Goal: Download file/media

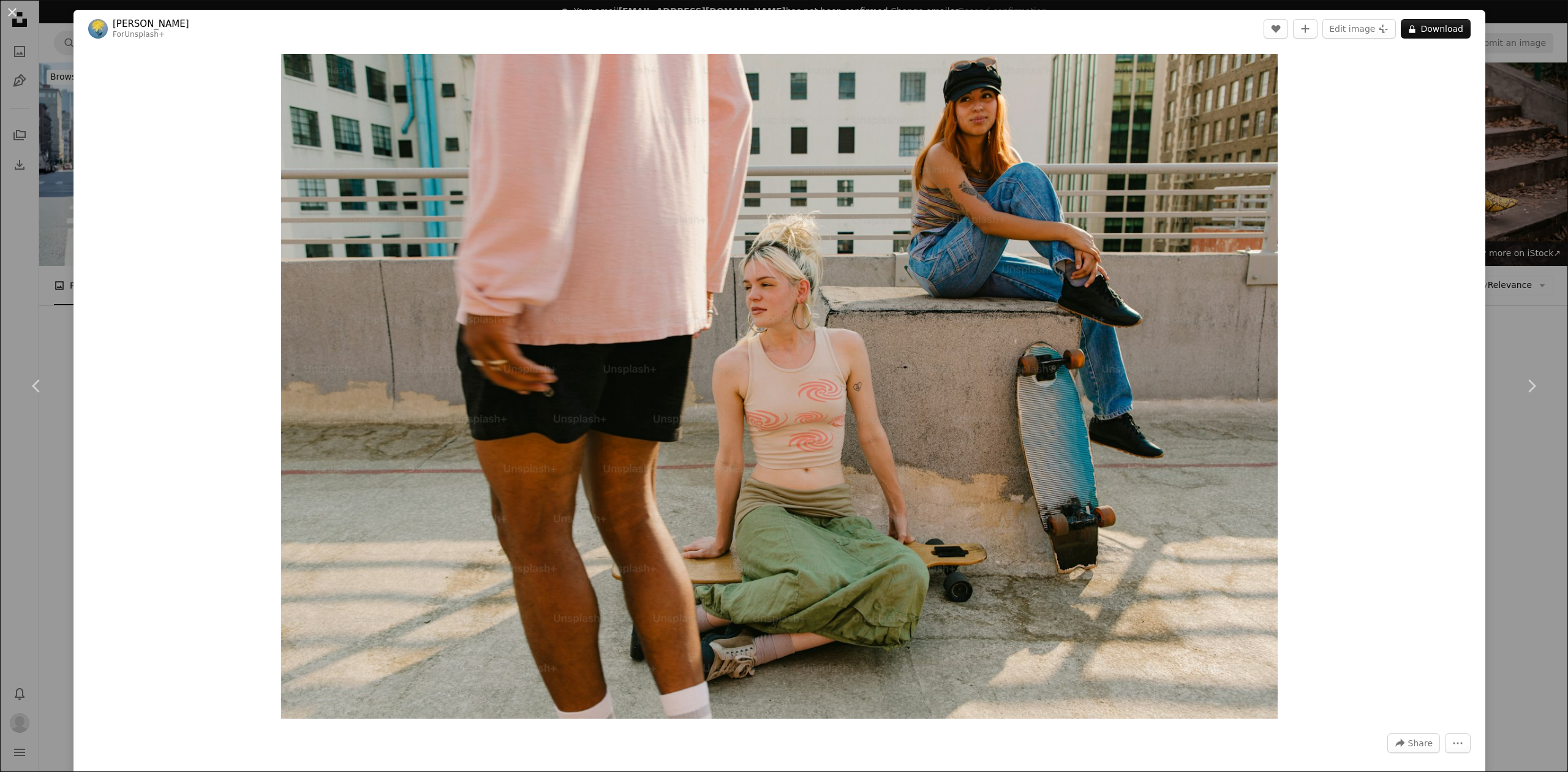
scroll to position [245, 0]
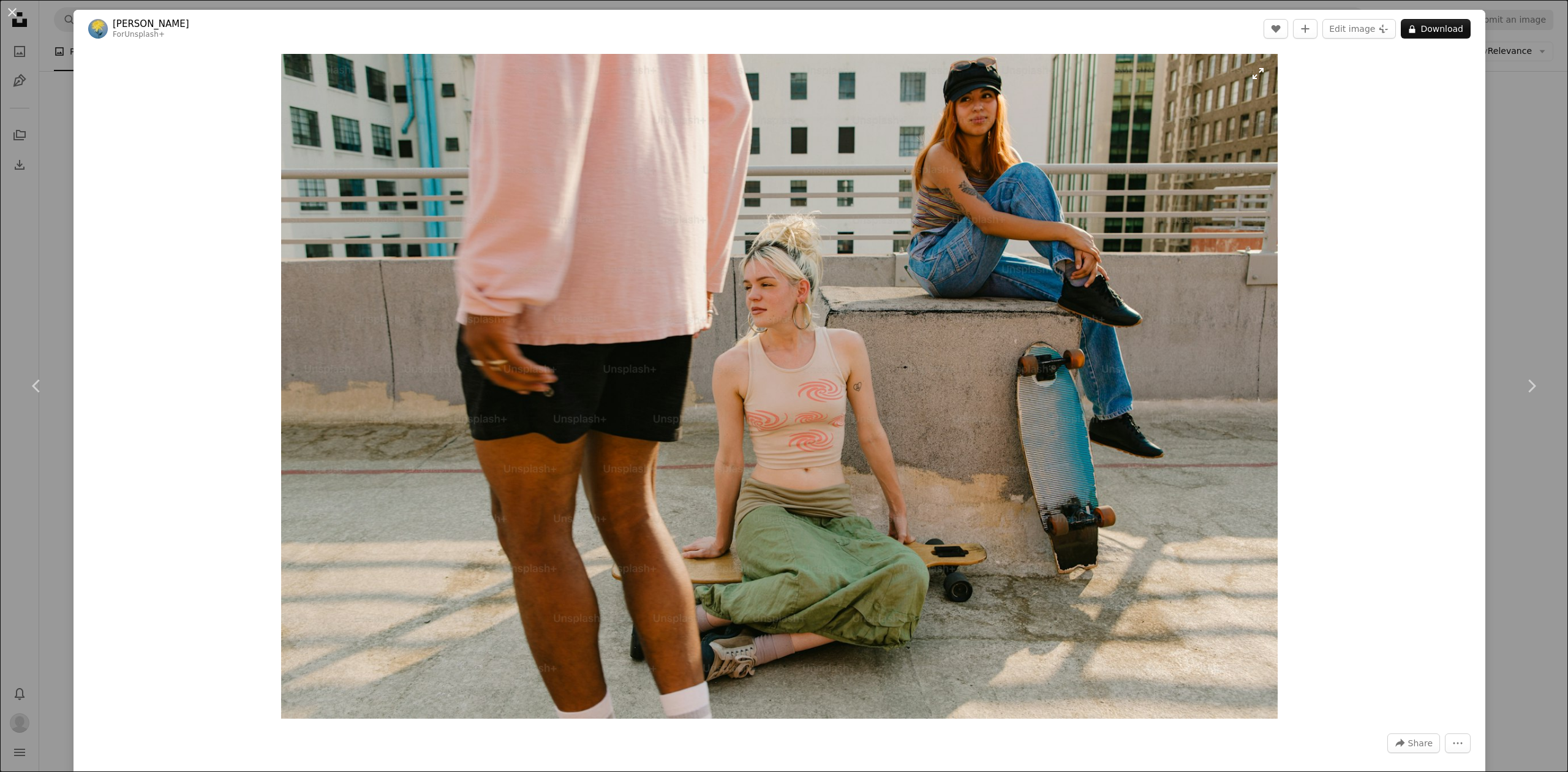
click at [1103, 275] on img "Zoom in on this image" at bounding box center [780, 386] width 997 height 665
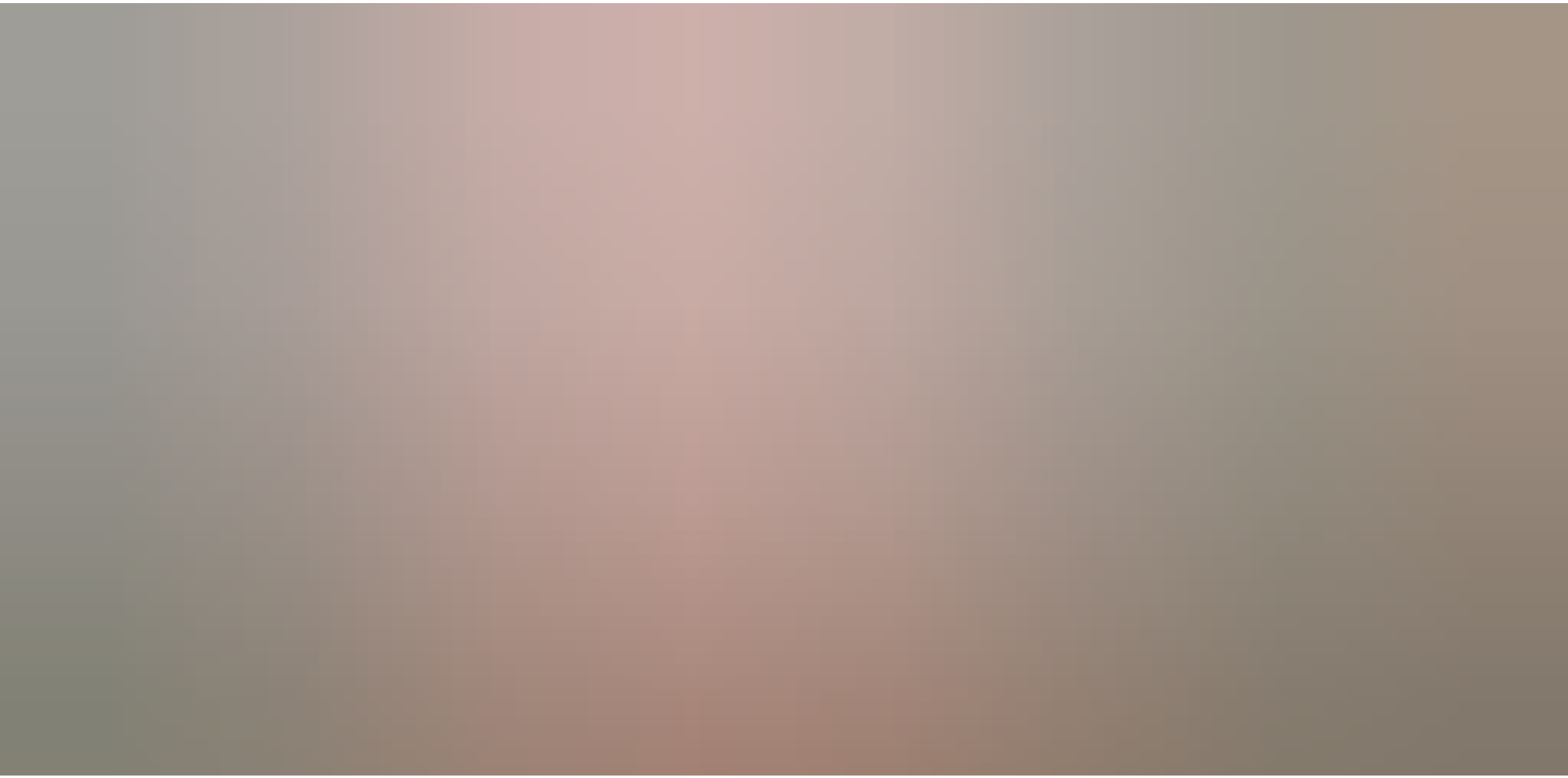
scroll to position [131, 0]
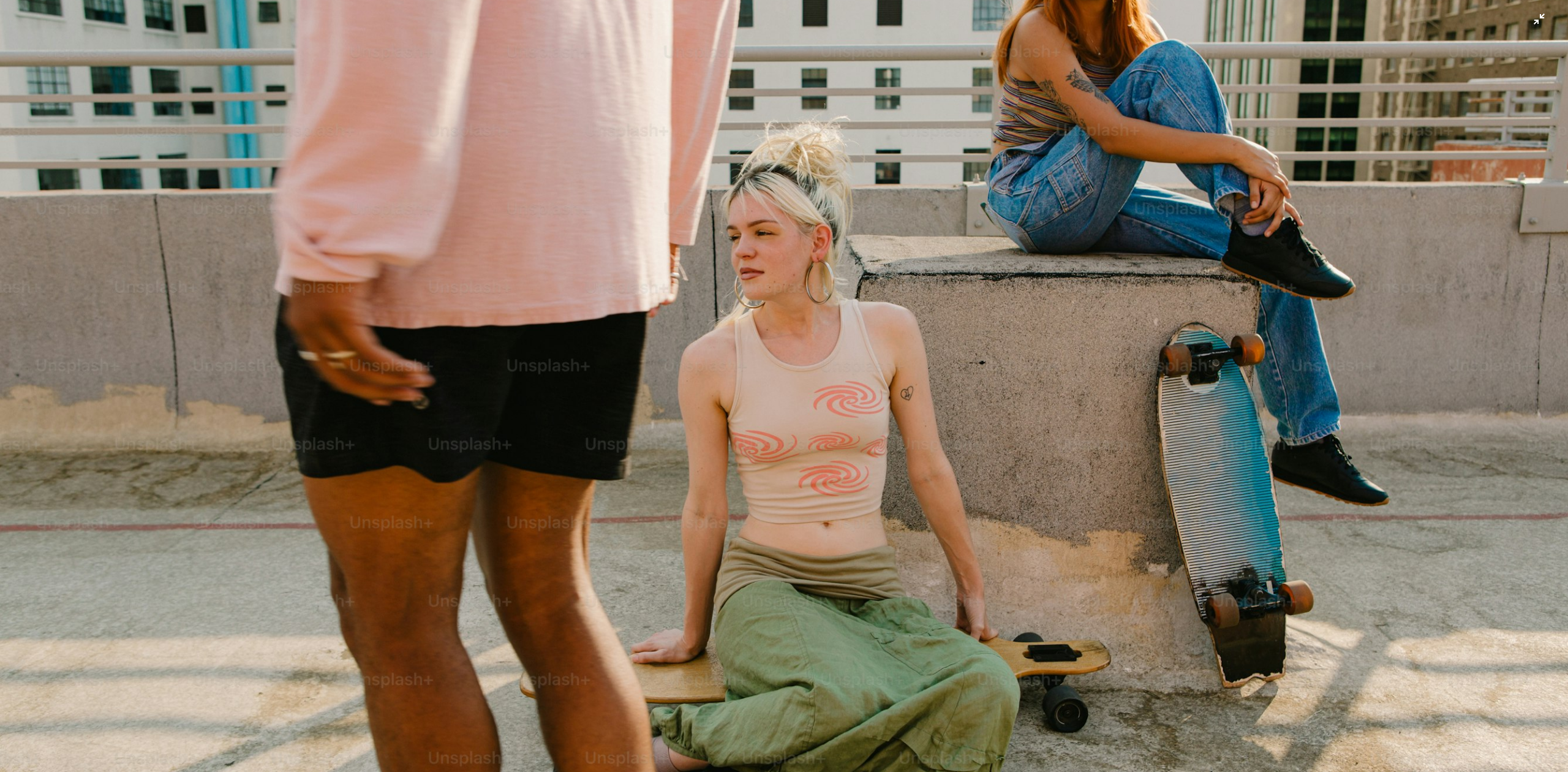
click at [1103, 275] on img "Zoom out on this image" at bounding box center [783, 393] width 1569 height 1047
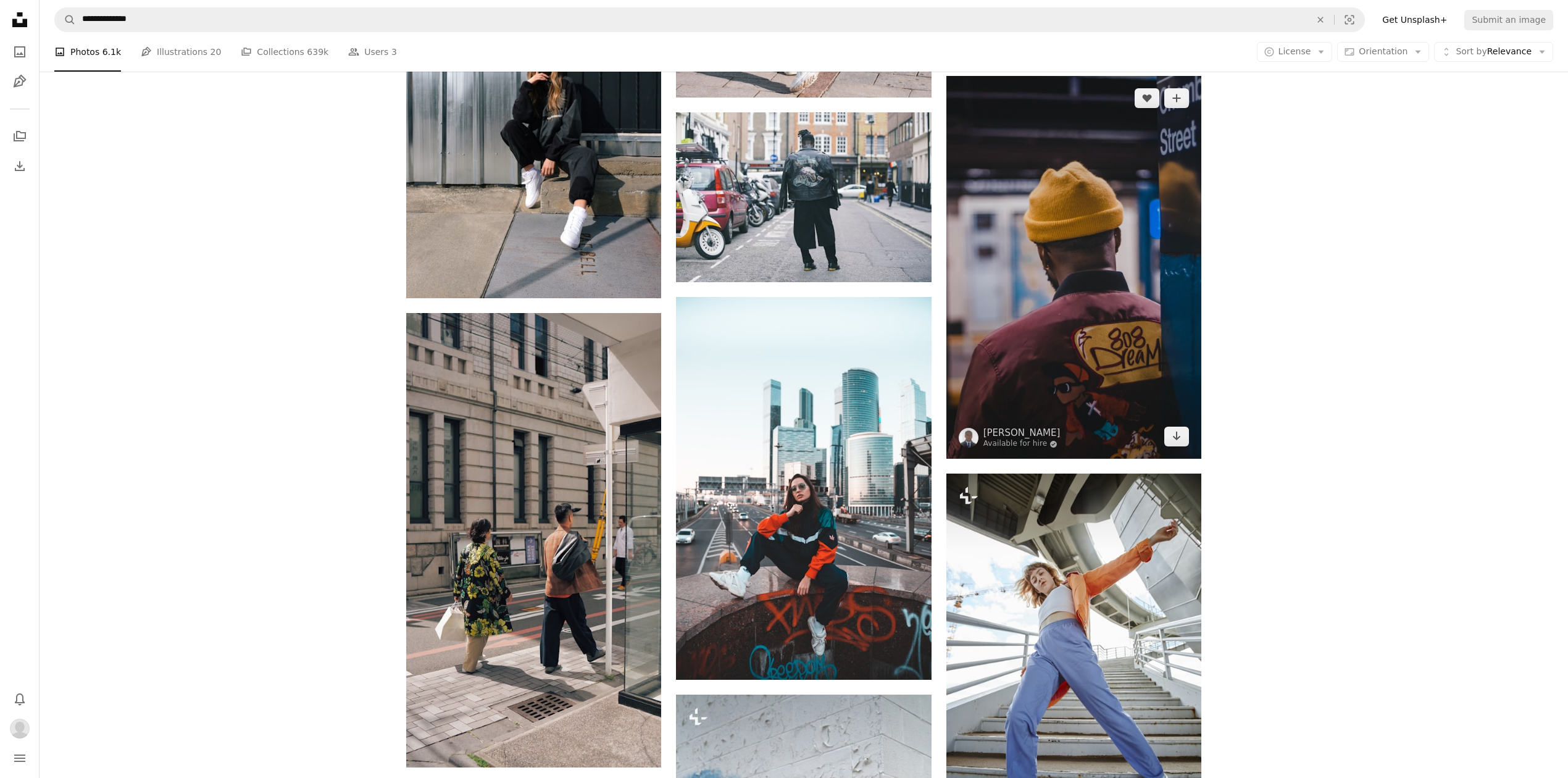
scroll to position [1398, 0]
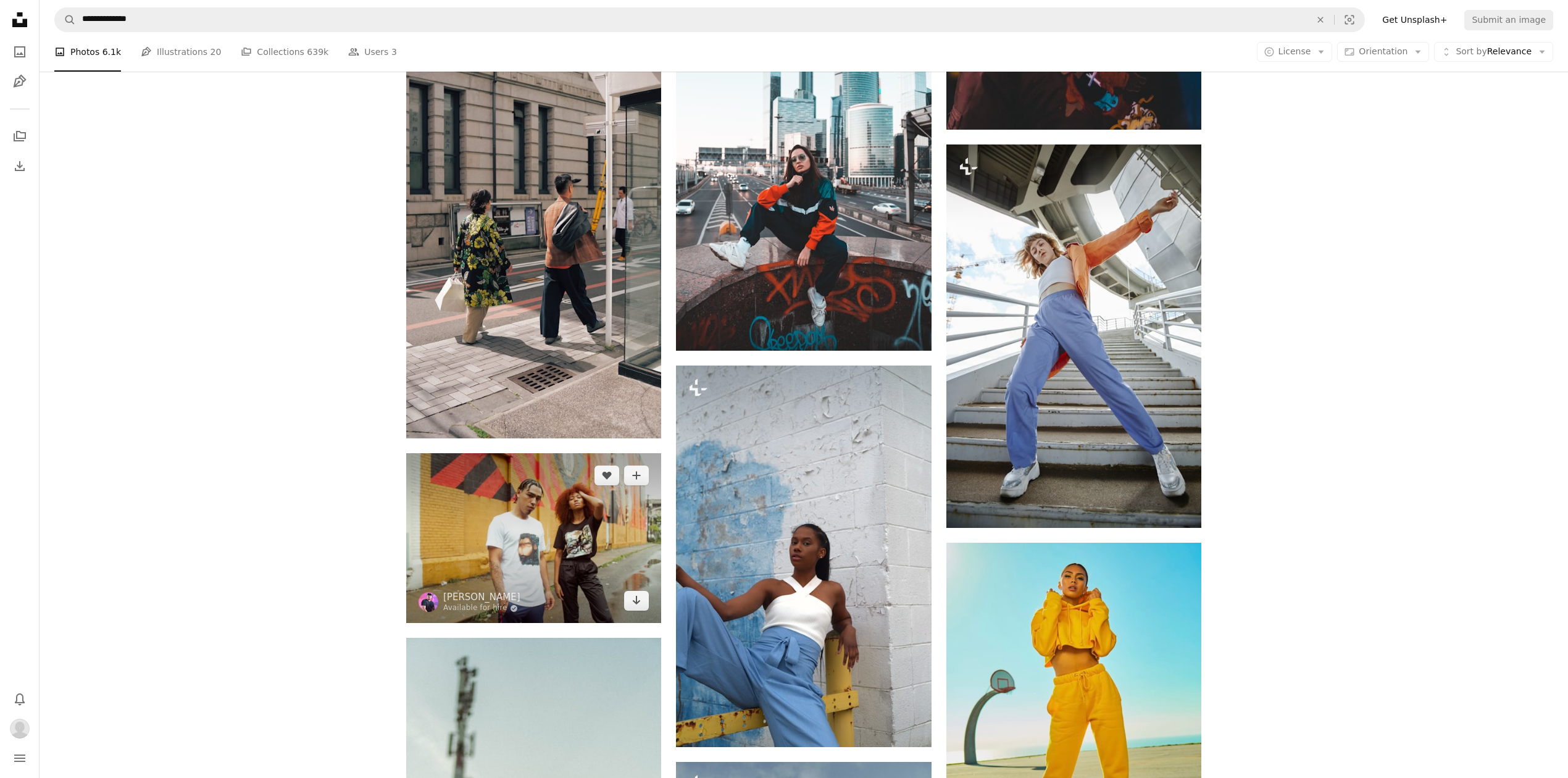
click at [546, 505] on img at bounding box center [533, 538] width 255 height 170
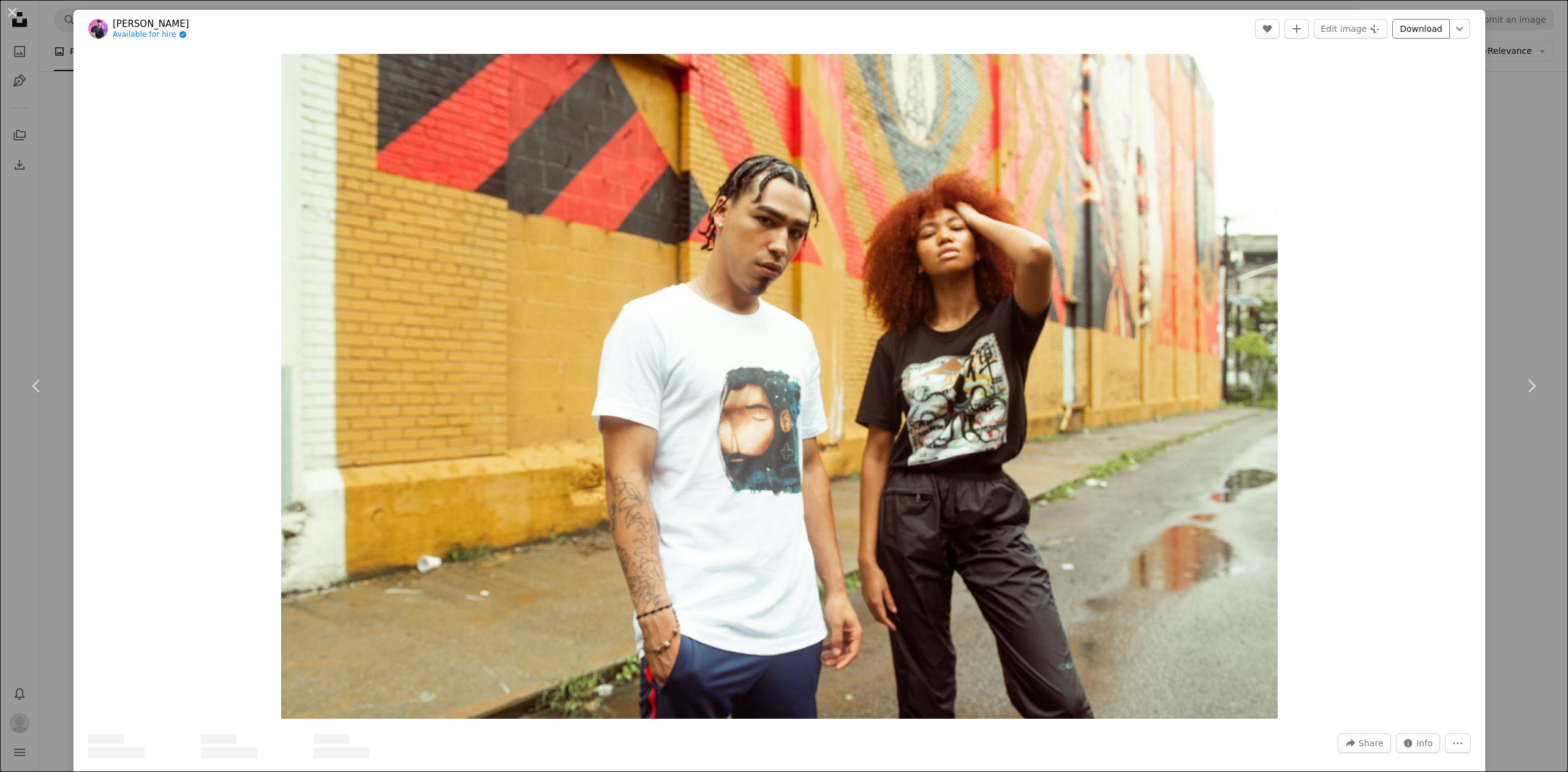
click at [1409, 27] on link "Download" at bounding box center [1420, 28] width 58 height 20
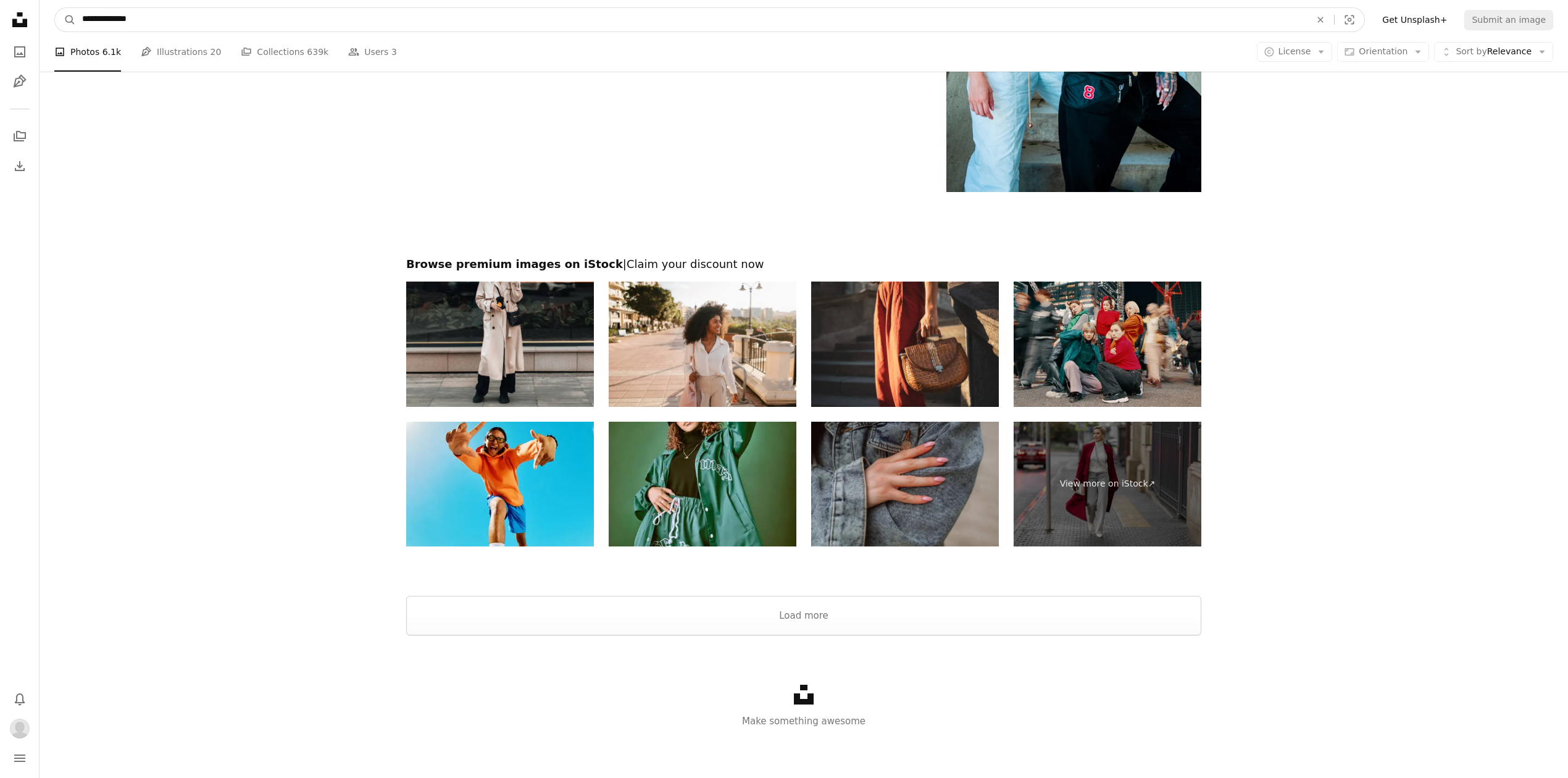
scroll to position [5331, 0]
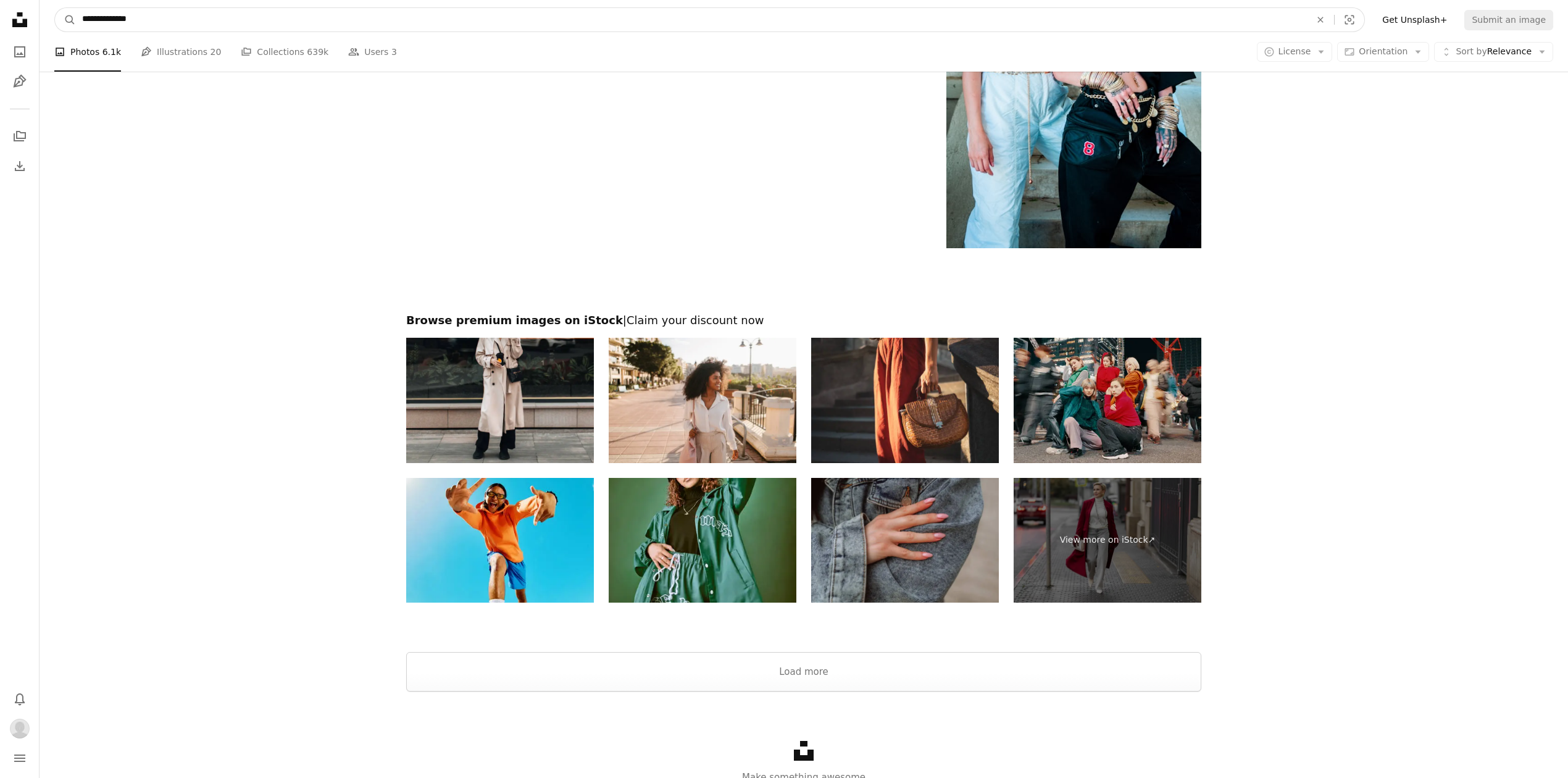
drag, startPoint x: 144, startPoint y: 12, endPoint x: -251, endPoint y: -20, distance: 396.3
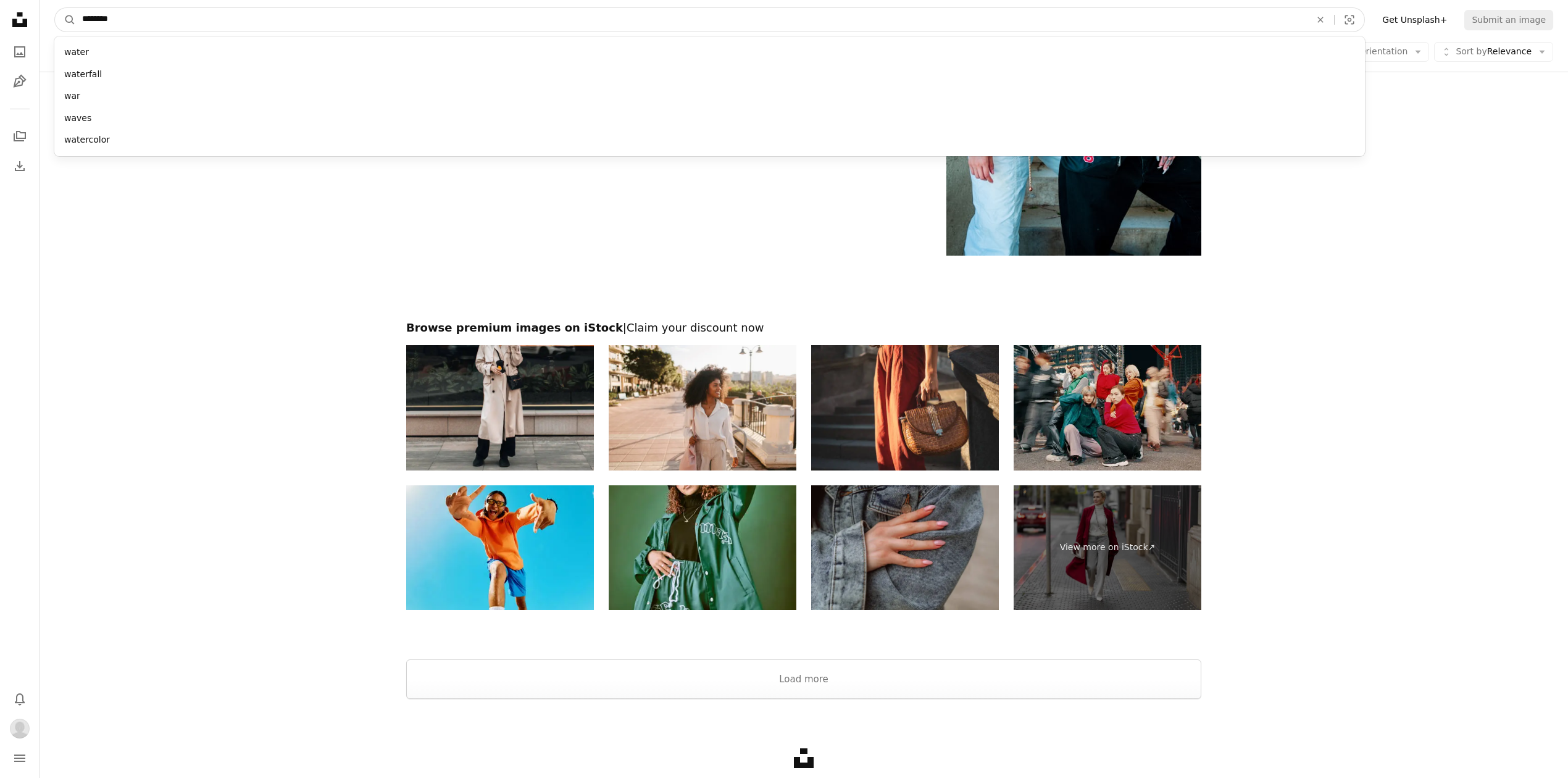
type input "*********"
click button "A magnifying glass" at bounding box center [65, 19] width 21 height 23
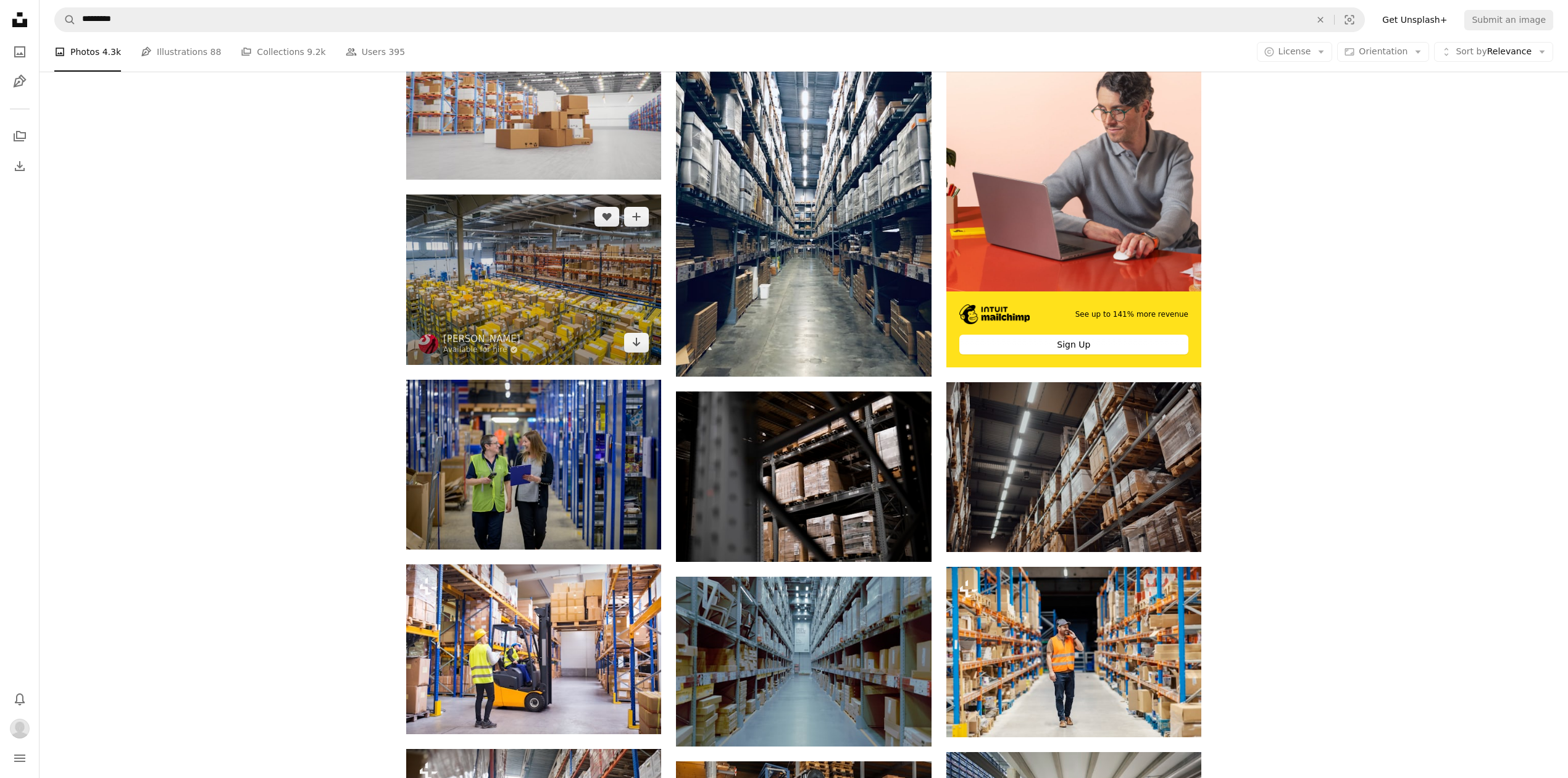
scroll to position [411, 0]
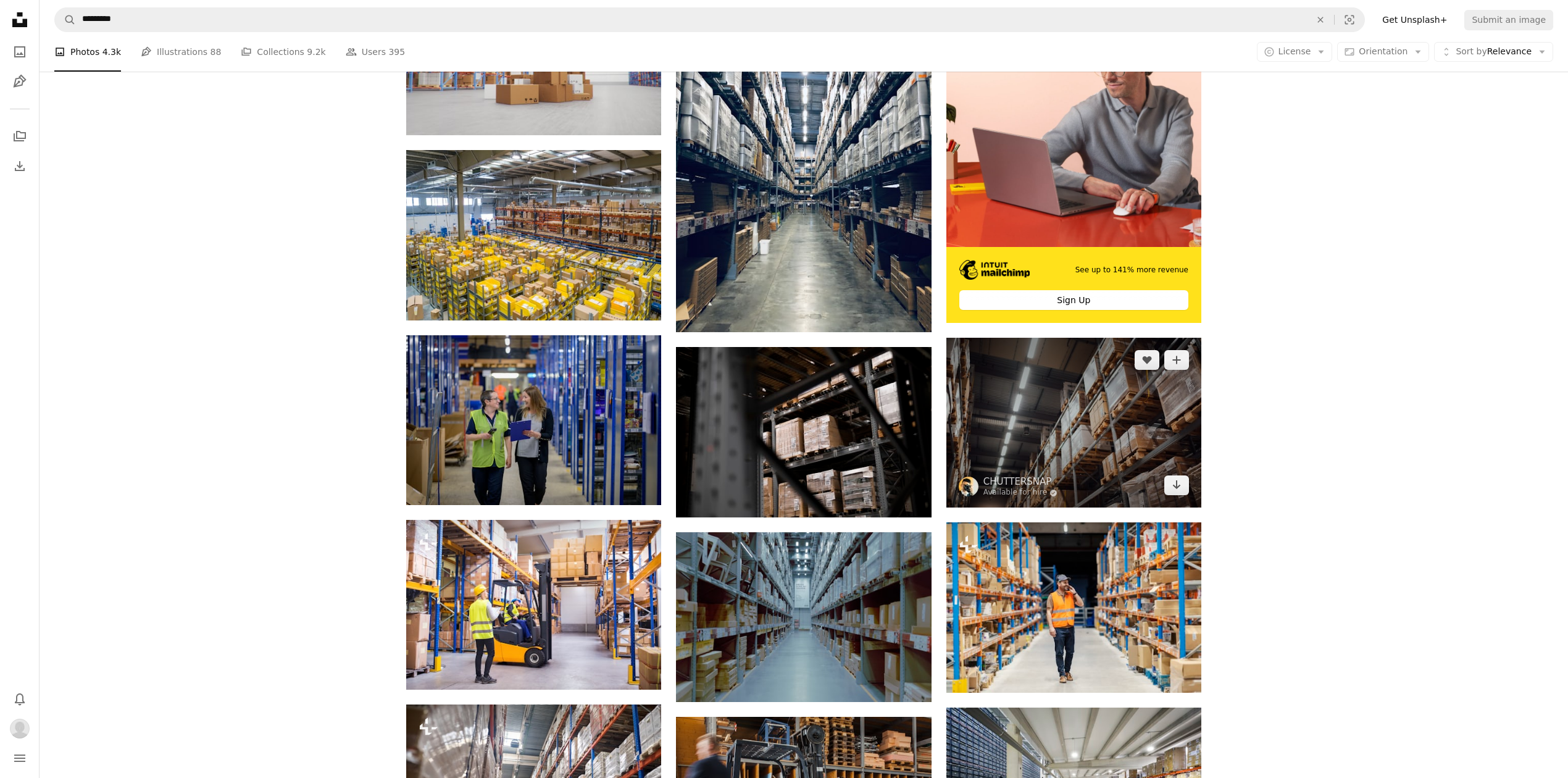
click at [1089, 415] on img at bounding box center [1073, 422] width 255 height 170
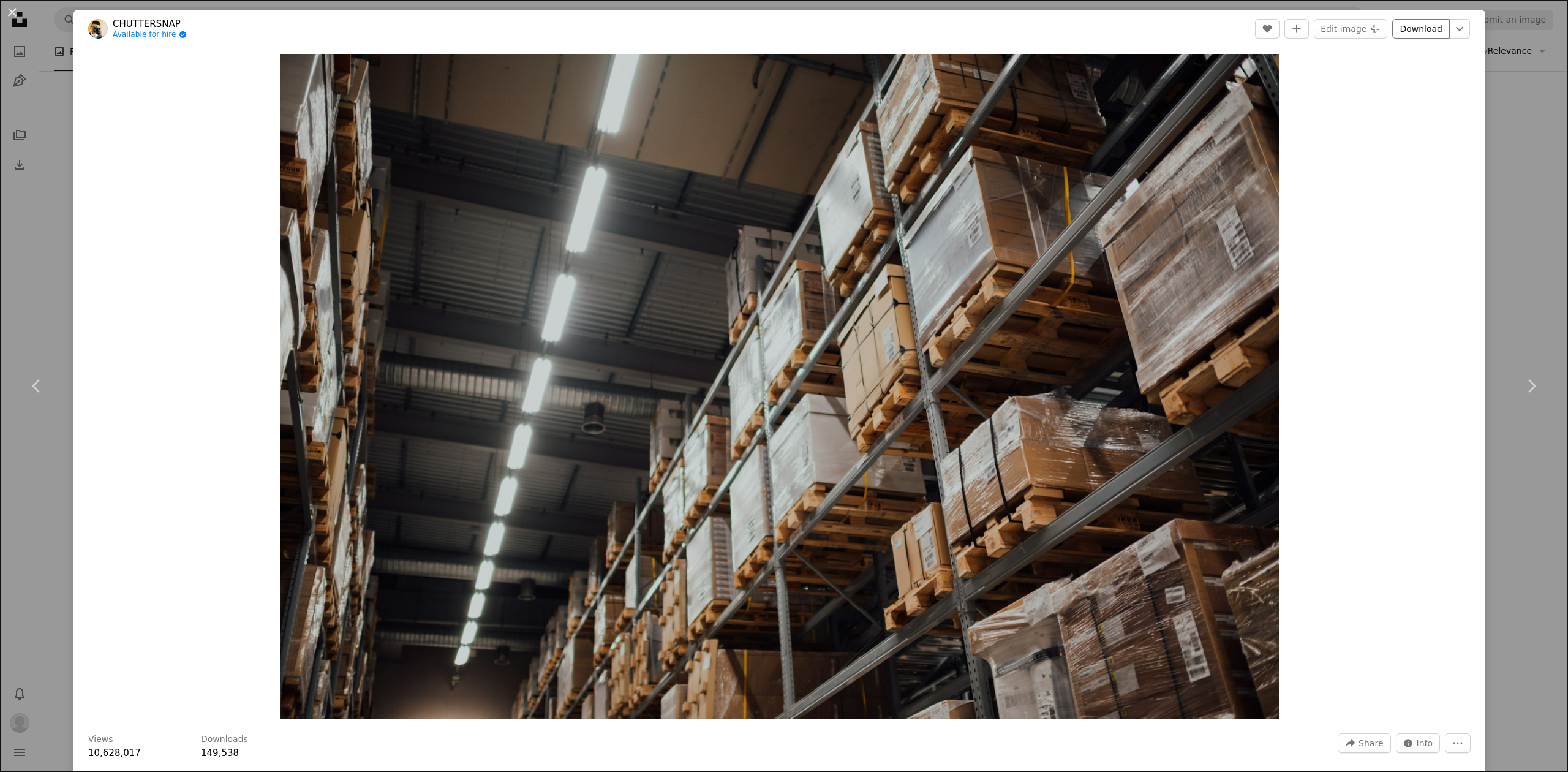
click at [1393, 27] on link "Download" at bounding box center [1420, 28] width 58 height 20
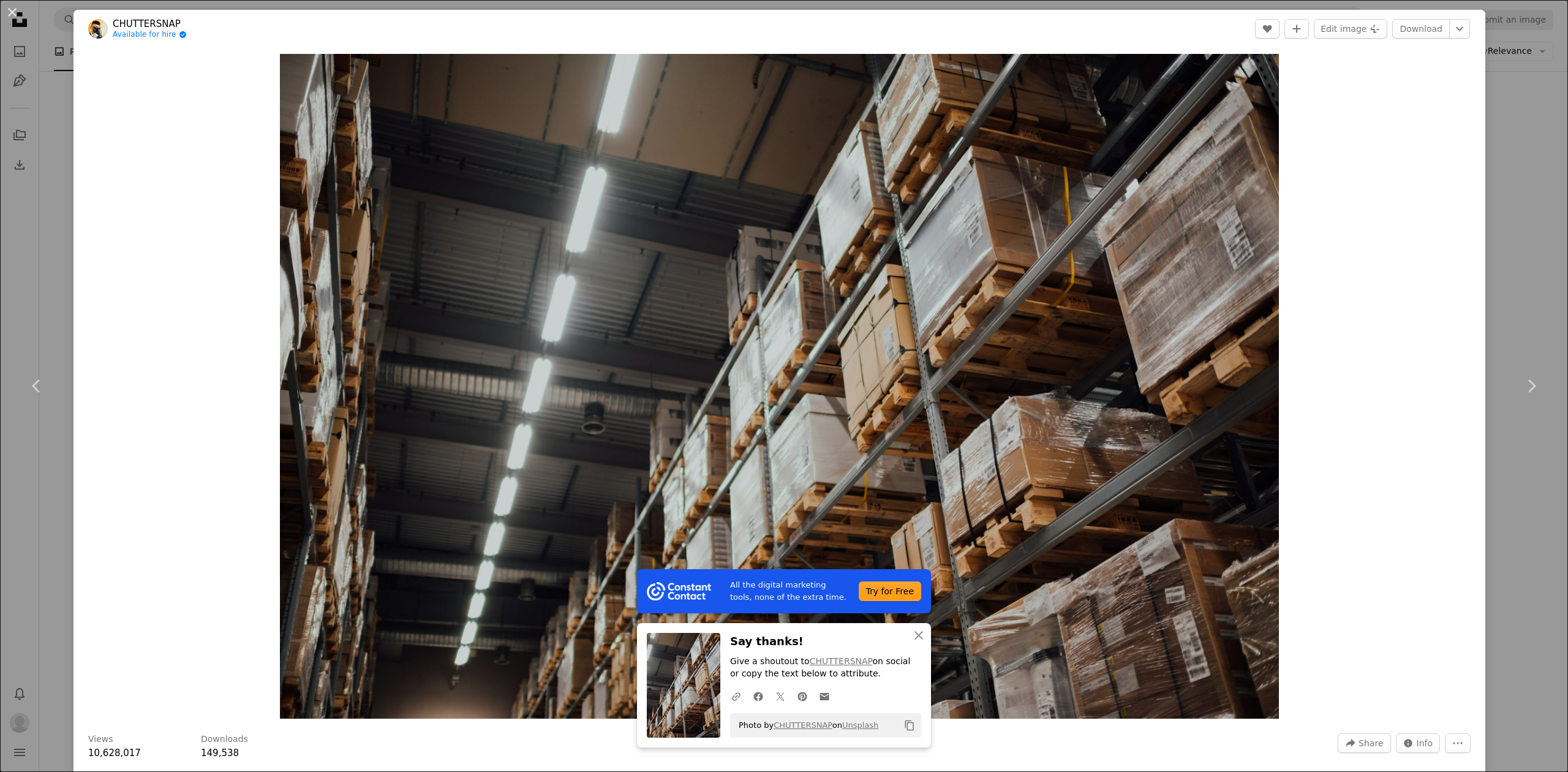
click at [1510, 150] on div "An X shape Chevron left Chevron right All the digital marketing tools, none of …" at bounding box center [784, 386] width 1568 height 772
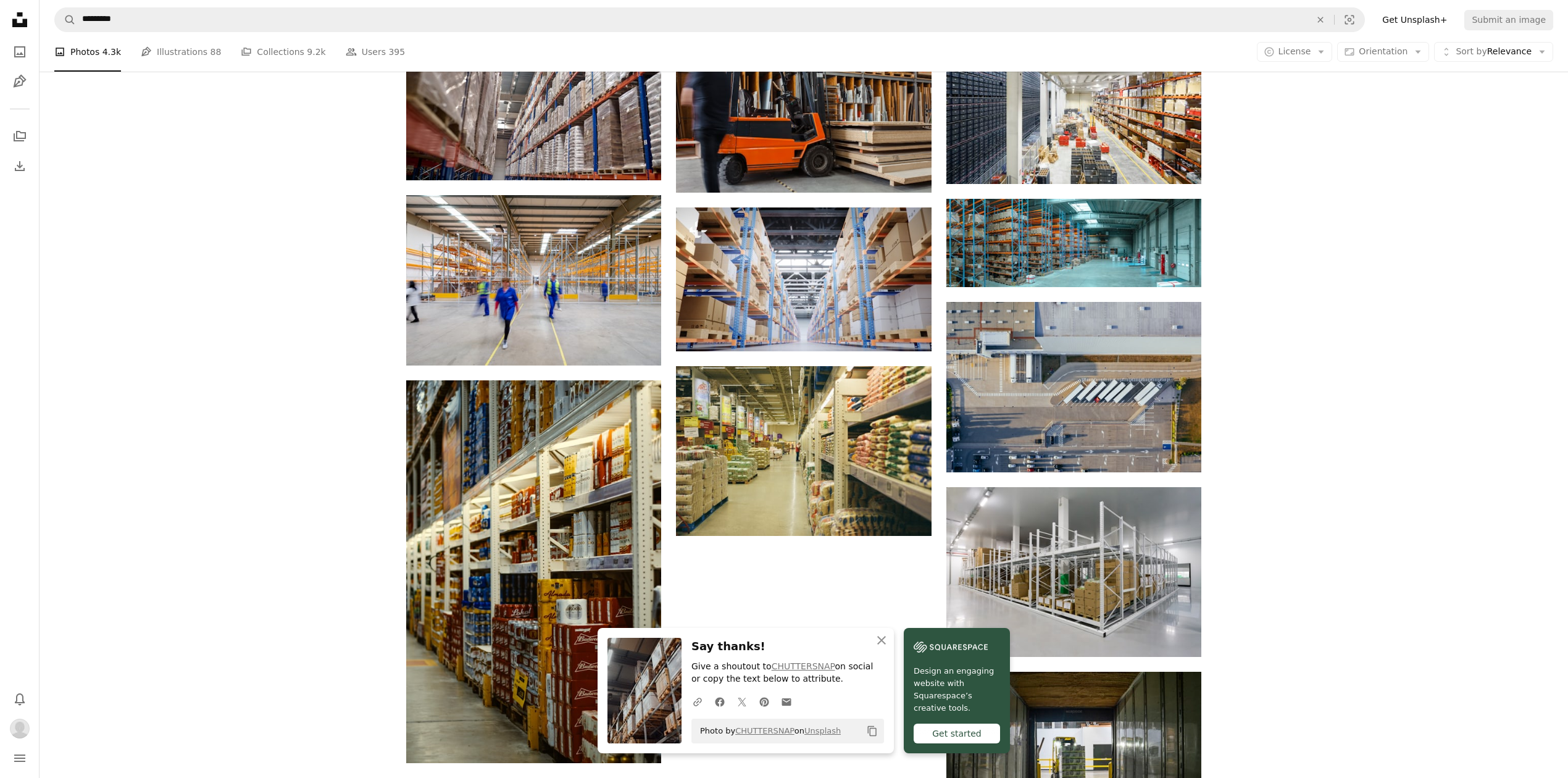
scroll to position [1152, 0]
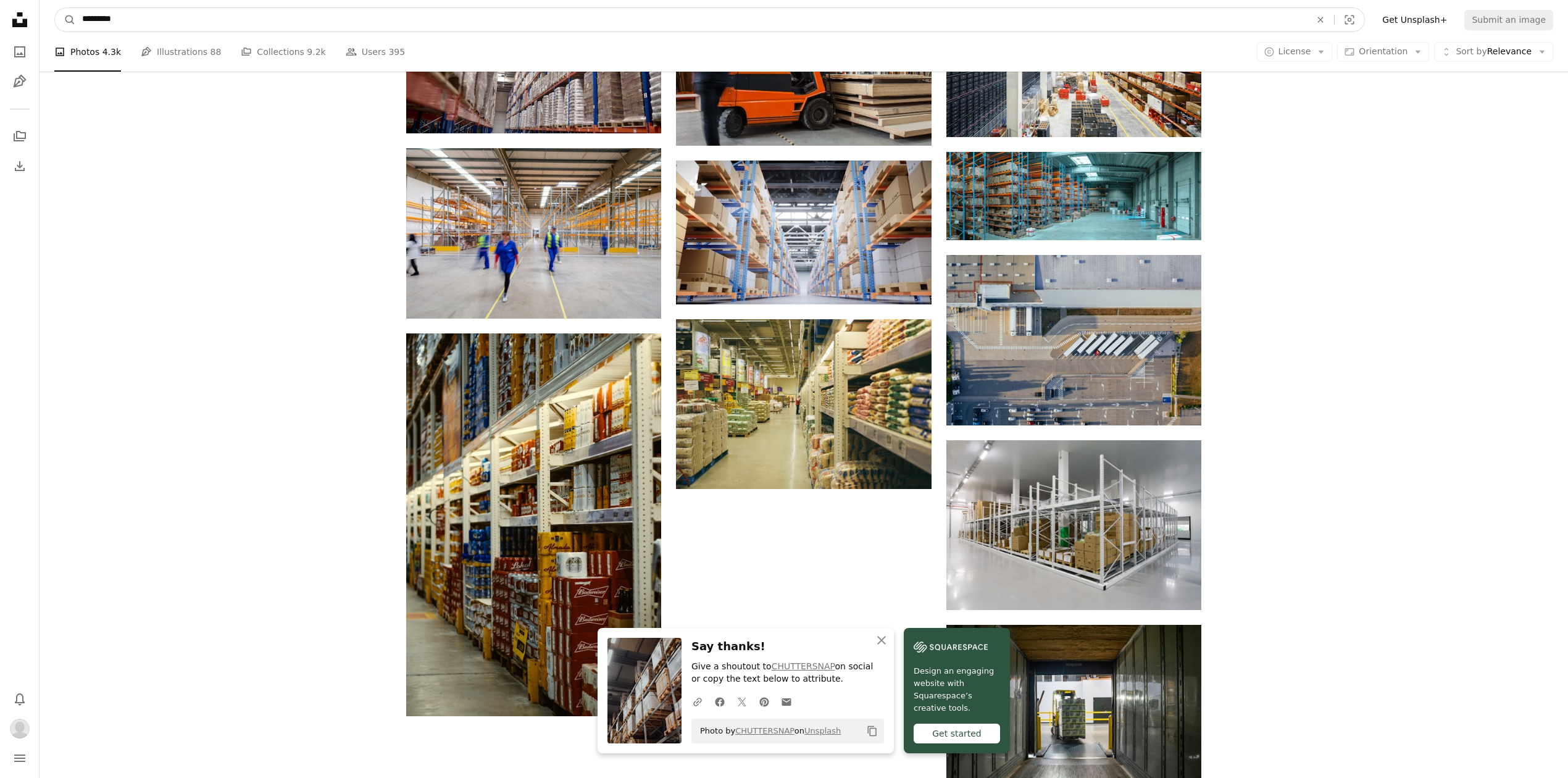
drag, startPoint x: -44, startPoint y: 23, endPoint x: -123, endPoint y: 23, distance: 79.0
click at [0, 23] on html "An X shape Close Say thanks! Give a shoutout to CHUTTERSNAP on social or copy t…" at bounding box center [784, 114] width 1568 height 2532
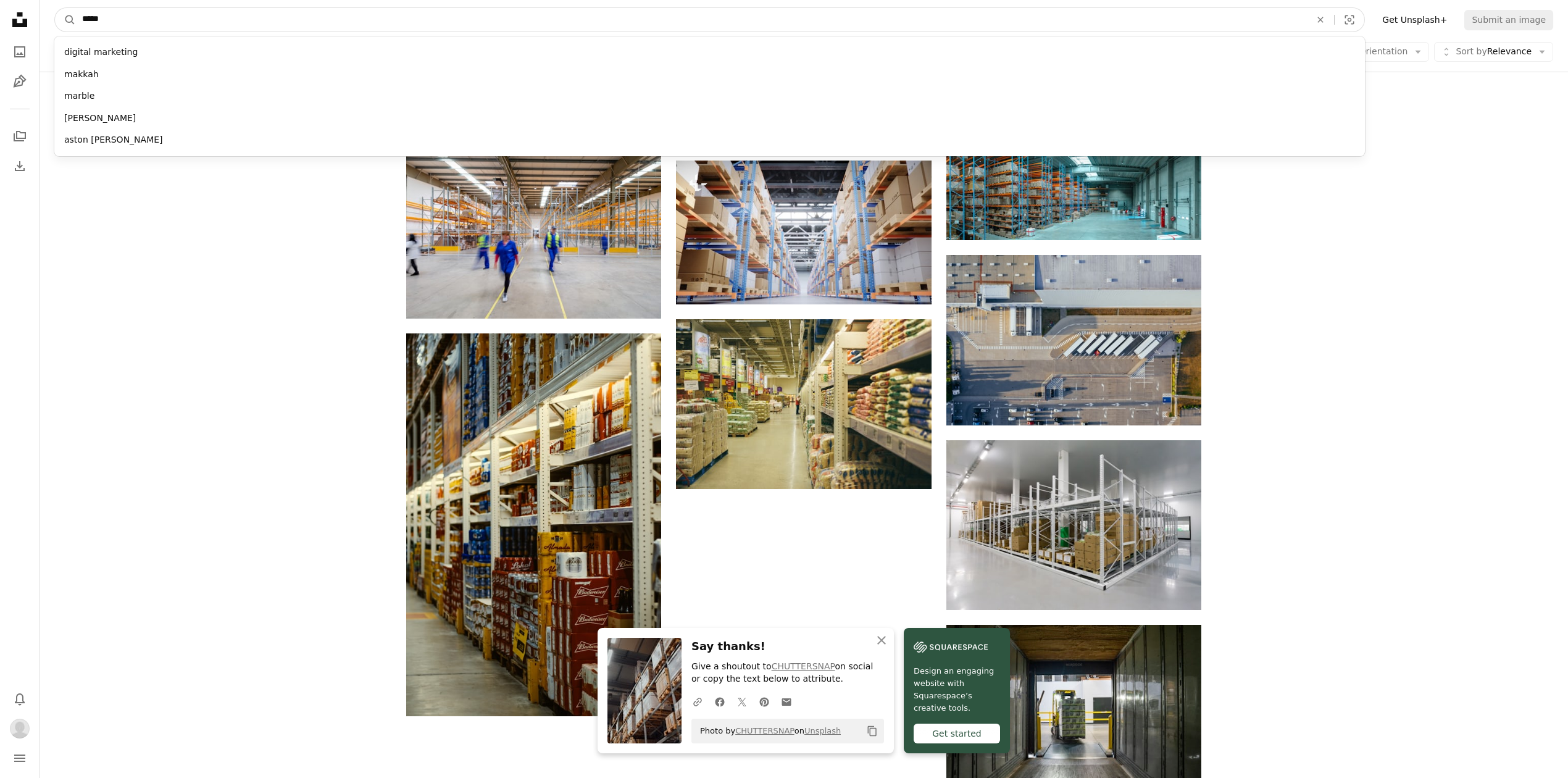
type input "******"
click button "A magnifying glass" at bounding box center [65, 19] width 21 height 23
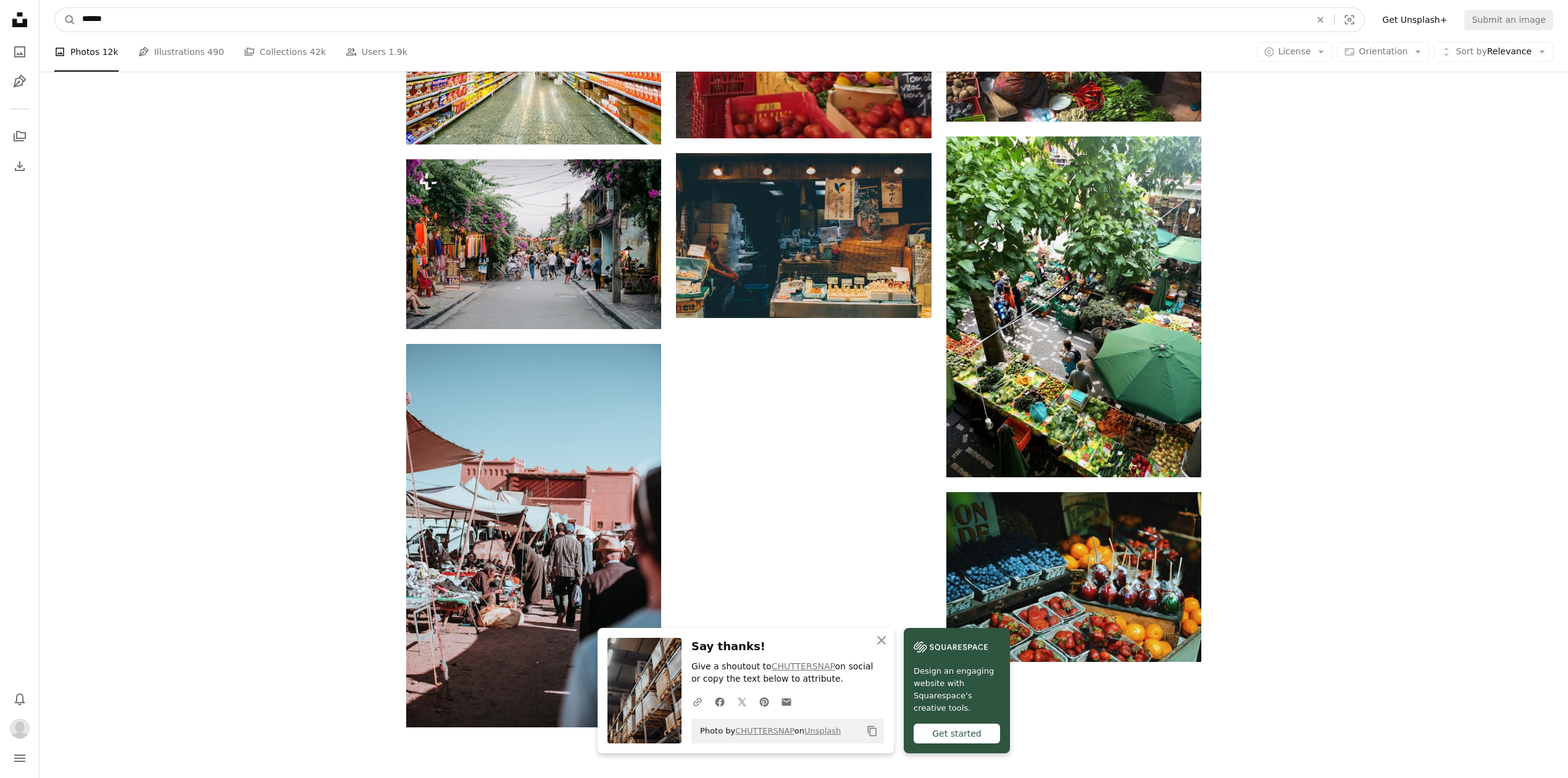
scroll to position [1560, 0]
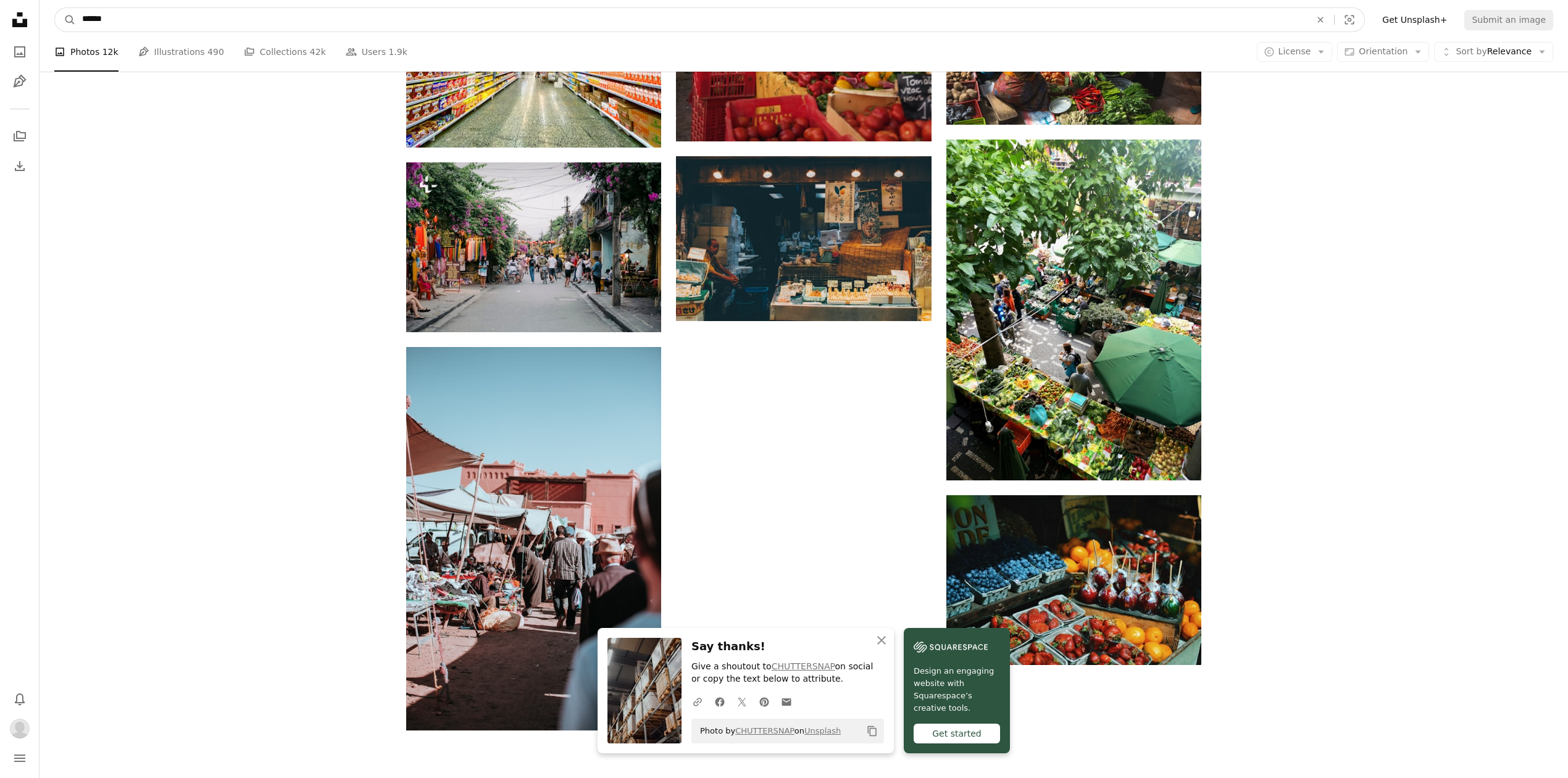
drag, startPoint x: 132, startPoint y: 8, endPoint x: 105, endPoint y: 13, distance: 27.5
click at [106, 13] on form "A magnifying glass ****** An X shape Visual search" at bounding box center [709, 20] width 1310 height 24
click at [124, 16] on input "******" at bounding box center [691, 19] width 1230 height 23
drag, startPoint x: 141, startPoint y: 18, endPoint x: -49, endPoint y: 15, distance: 190.0
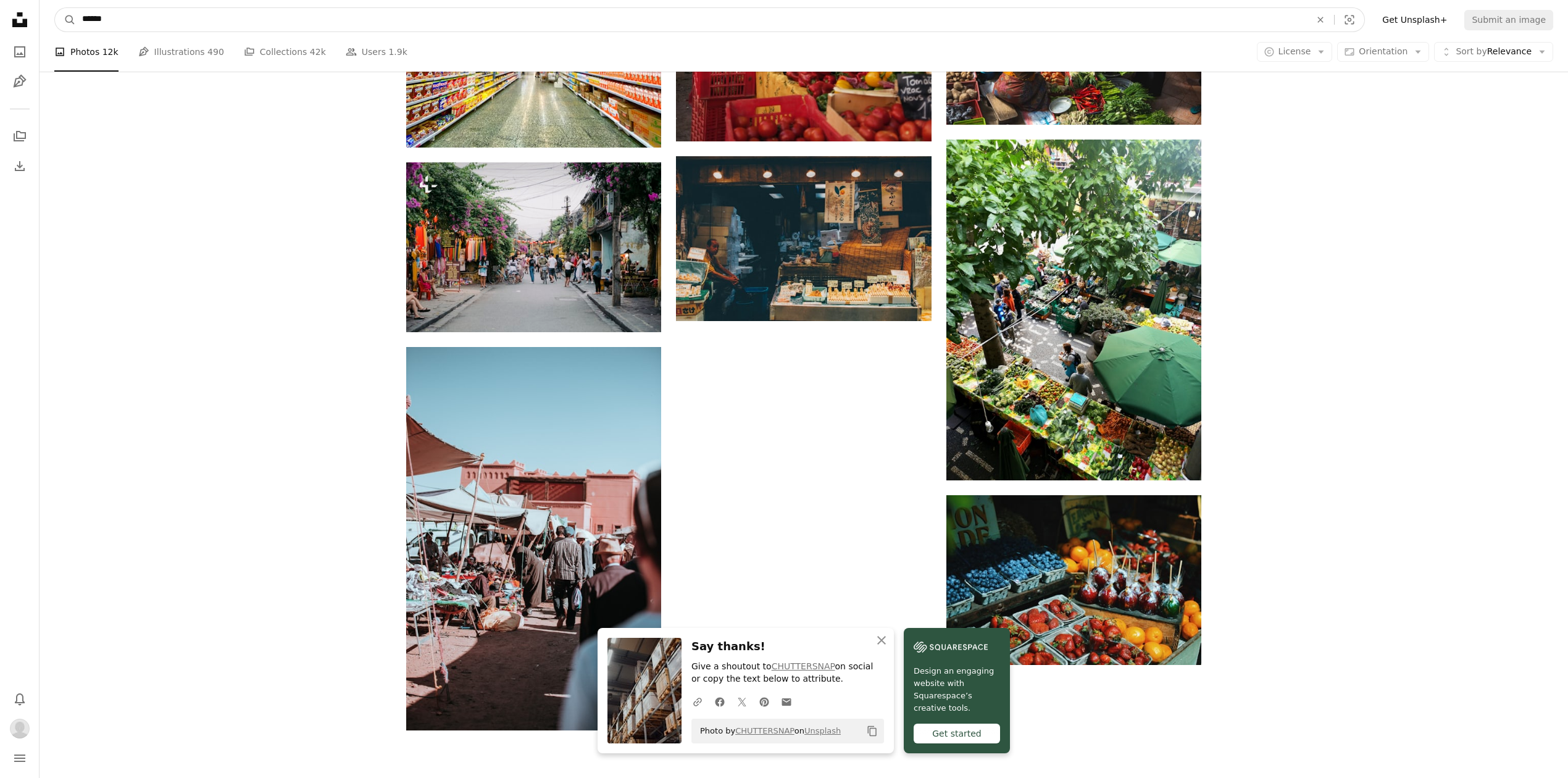
scroll to position [1553, 0]
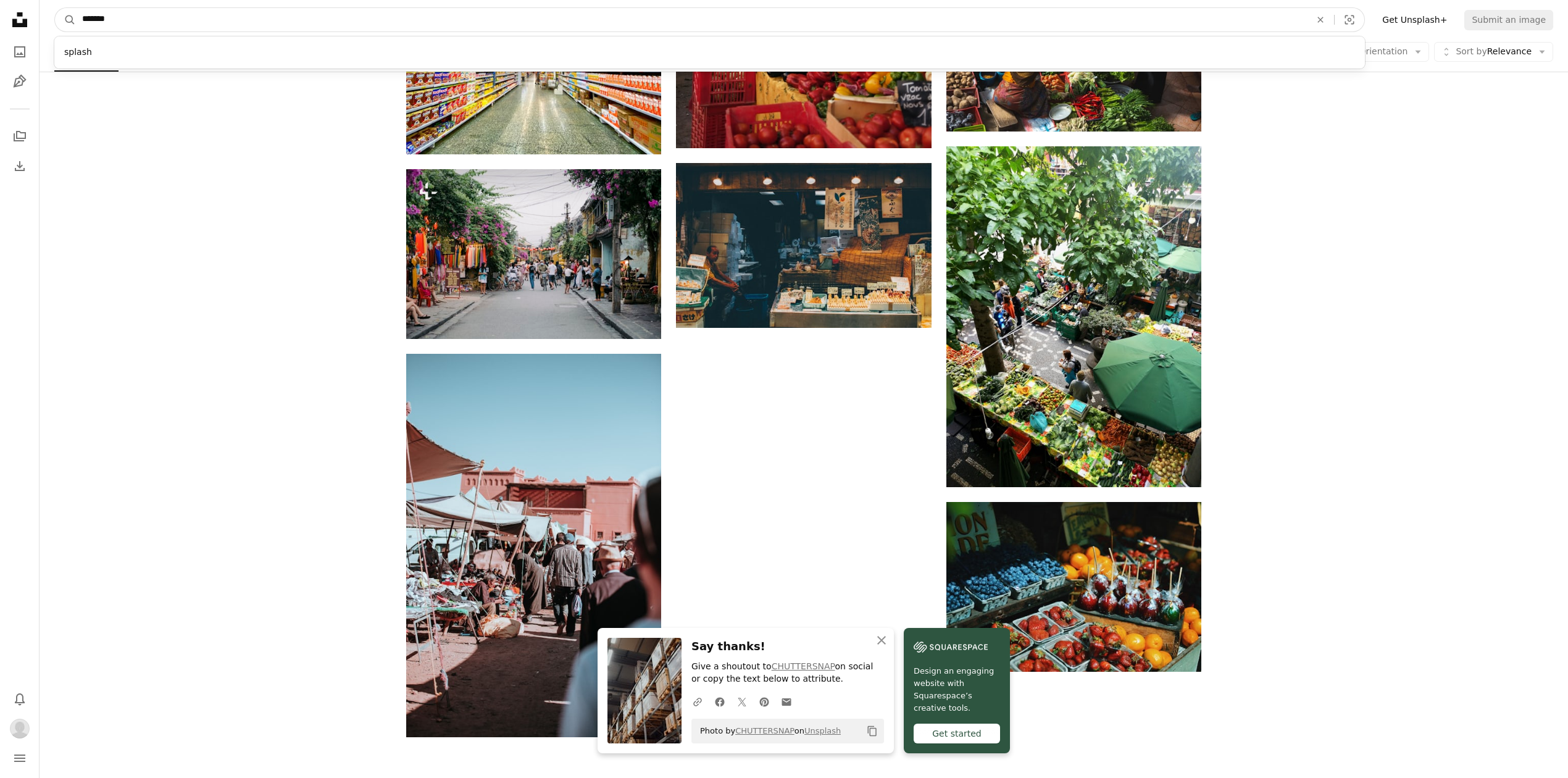
type input "********"
click button "A magnifying glass" at bounding box center [65, 19] width 21 height 23
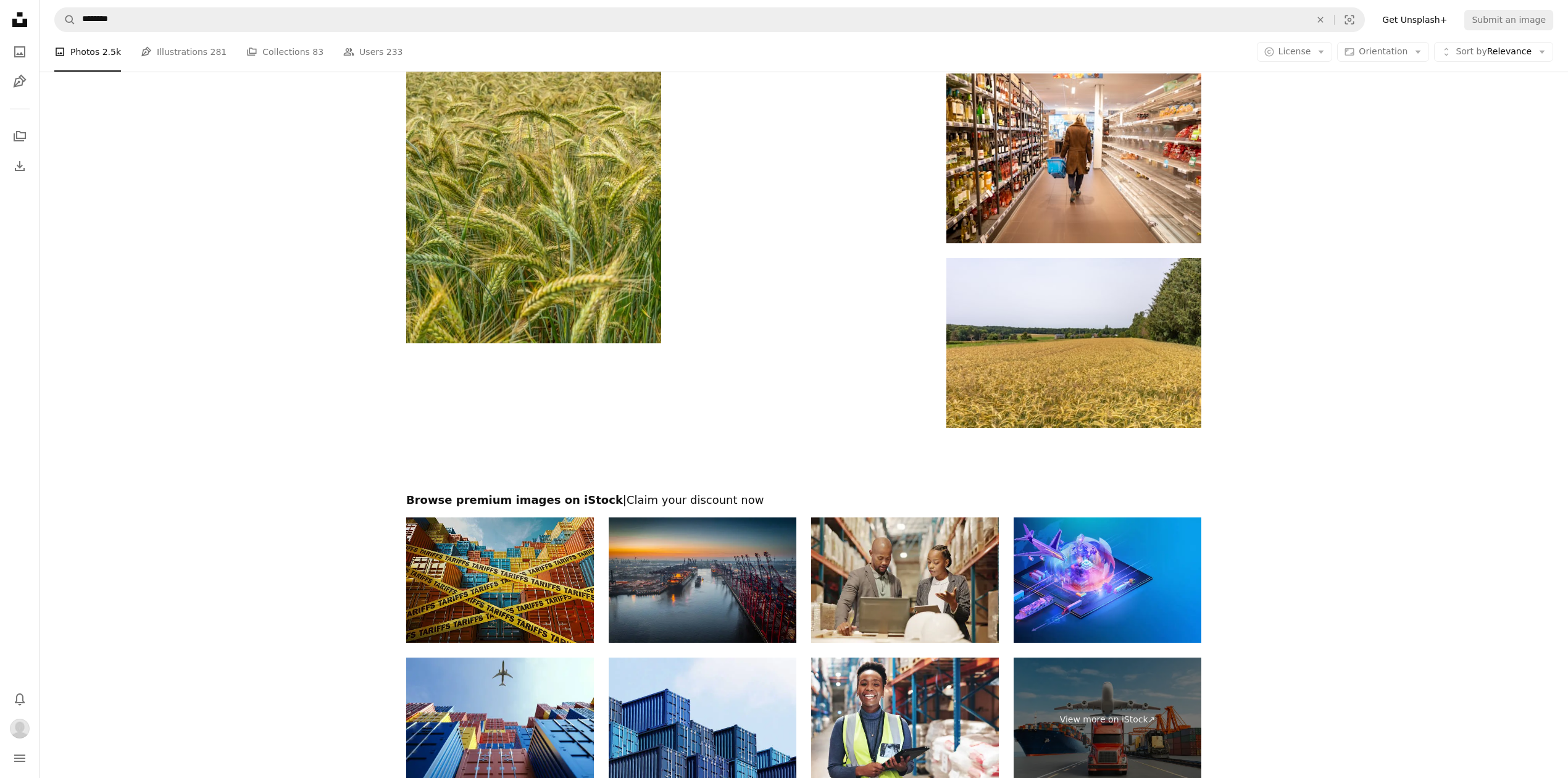
scroll to position [1966, 0]
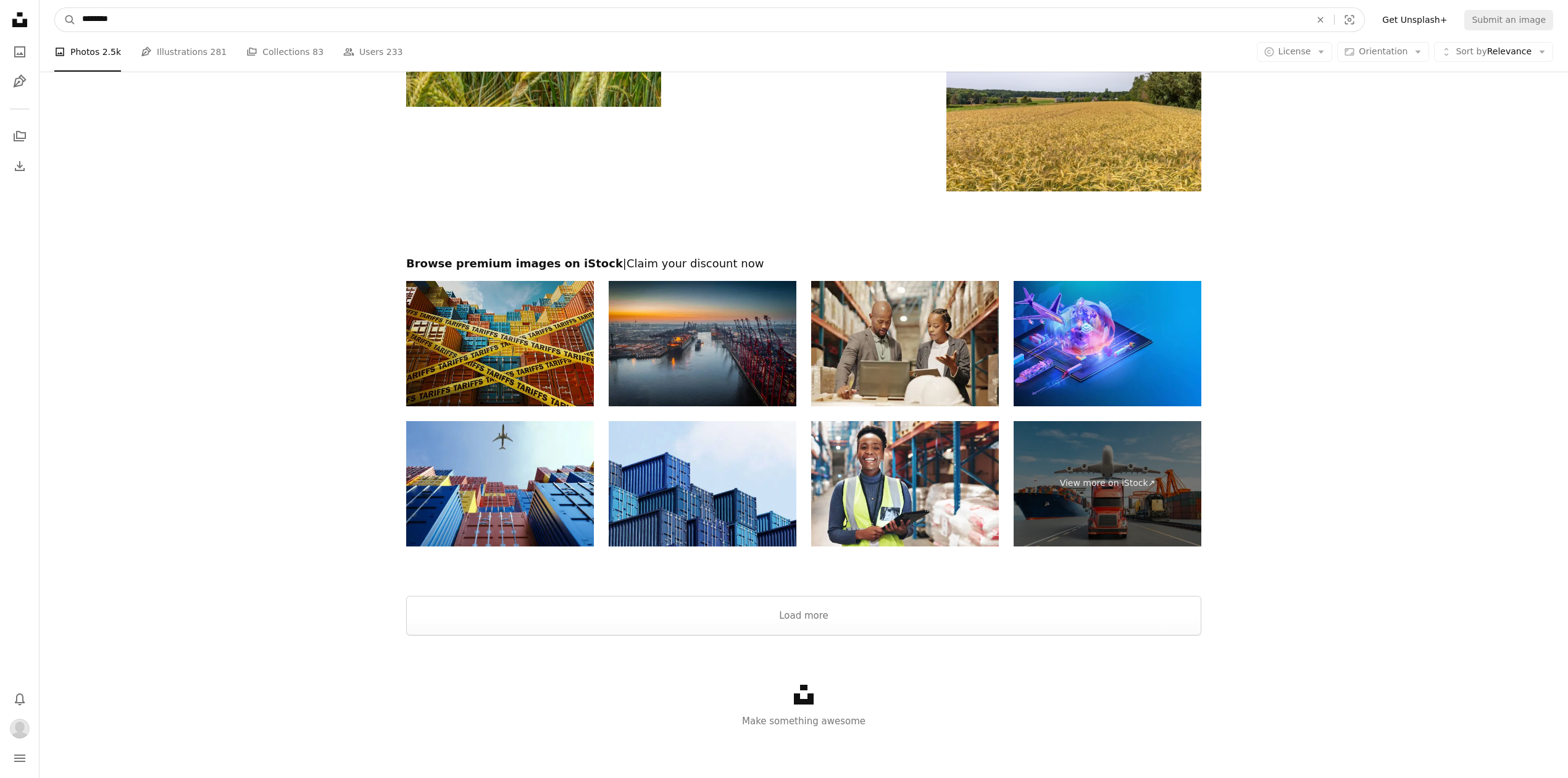
drag, startPoint x: 169, startPoint y: 16, endPoint x: -53, endPoint y: -8, distance: 223.3
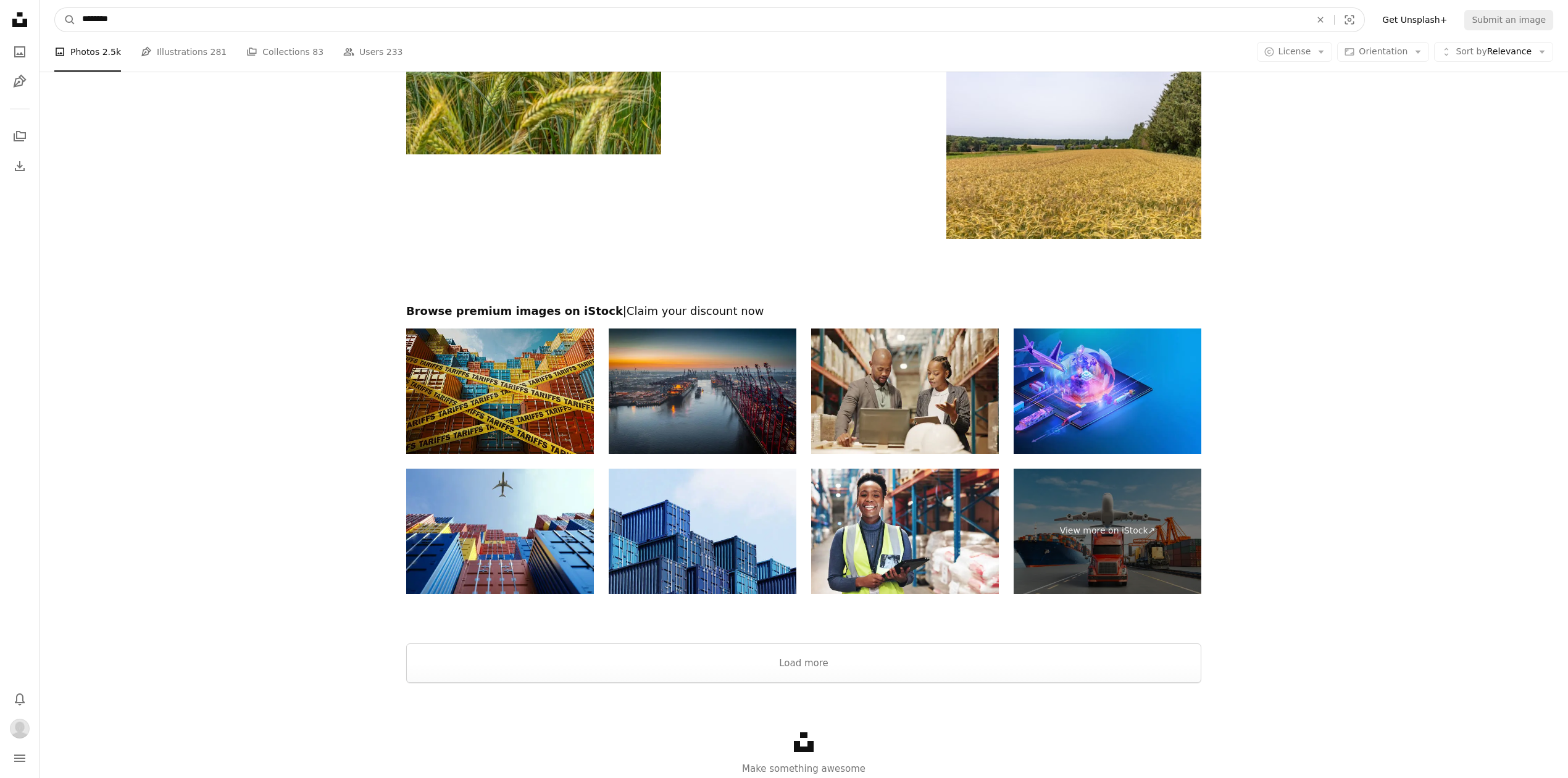
drag, startPoint x: 156, startPoint y: 25, endPoint x: 171, endPoint y: 20, distance: 15.8
click at [156, 25] on input "********" at bounding box center [691, 19] width 1230 height 23
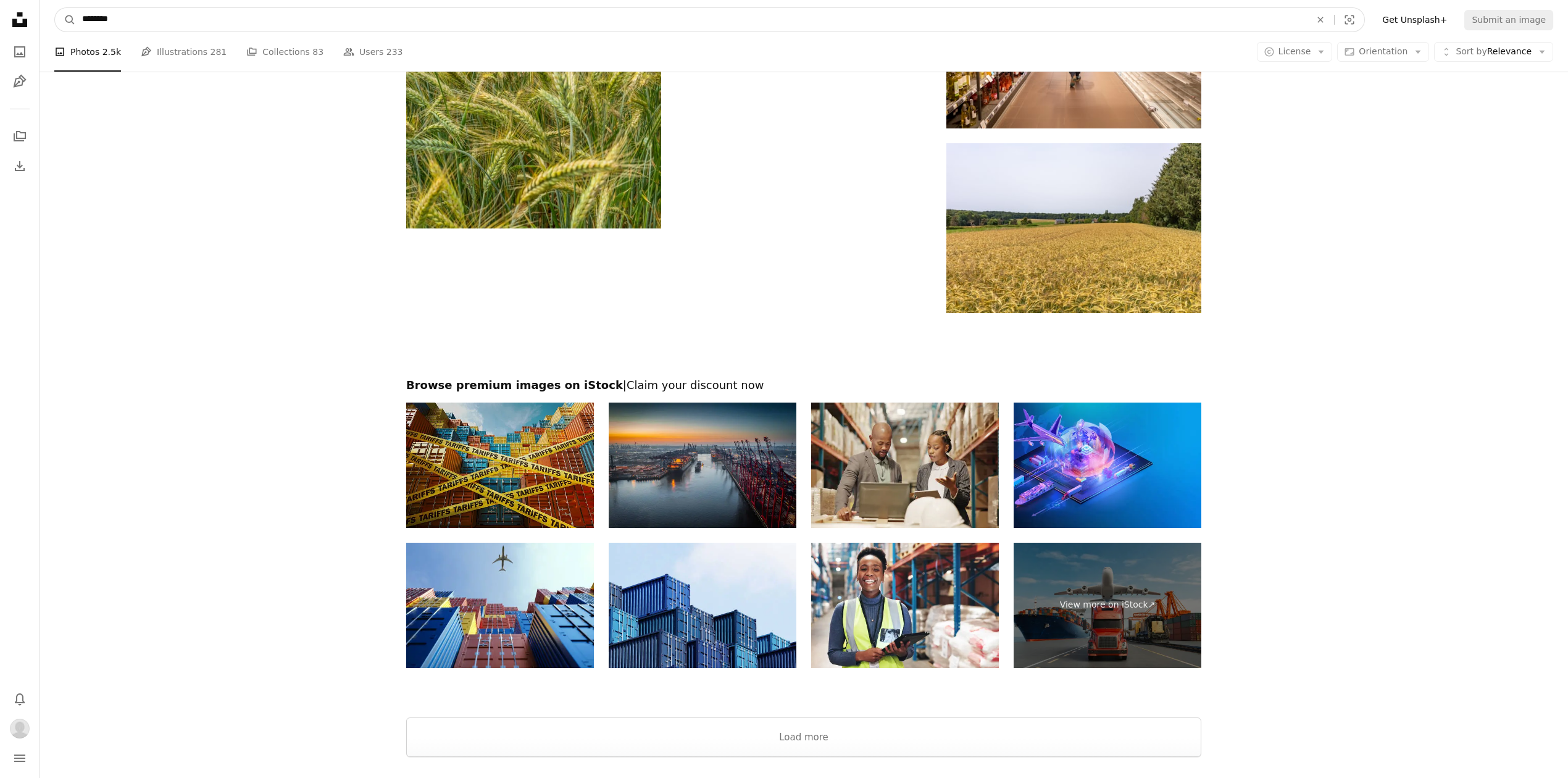
drag, startPoint x: 151, startPoint y: 10, endPoint x: -18, endPoint y: -3, distance: 169.5
type input "****"
click button "A magnifying glass" at bounding box center [65, 19] width 21 height 23
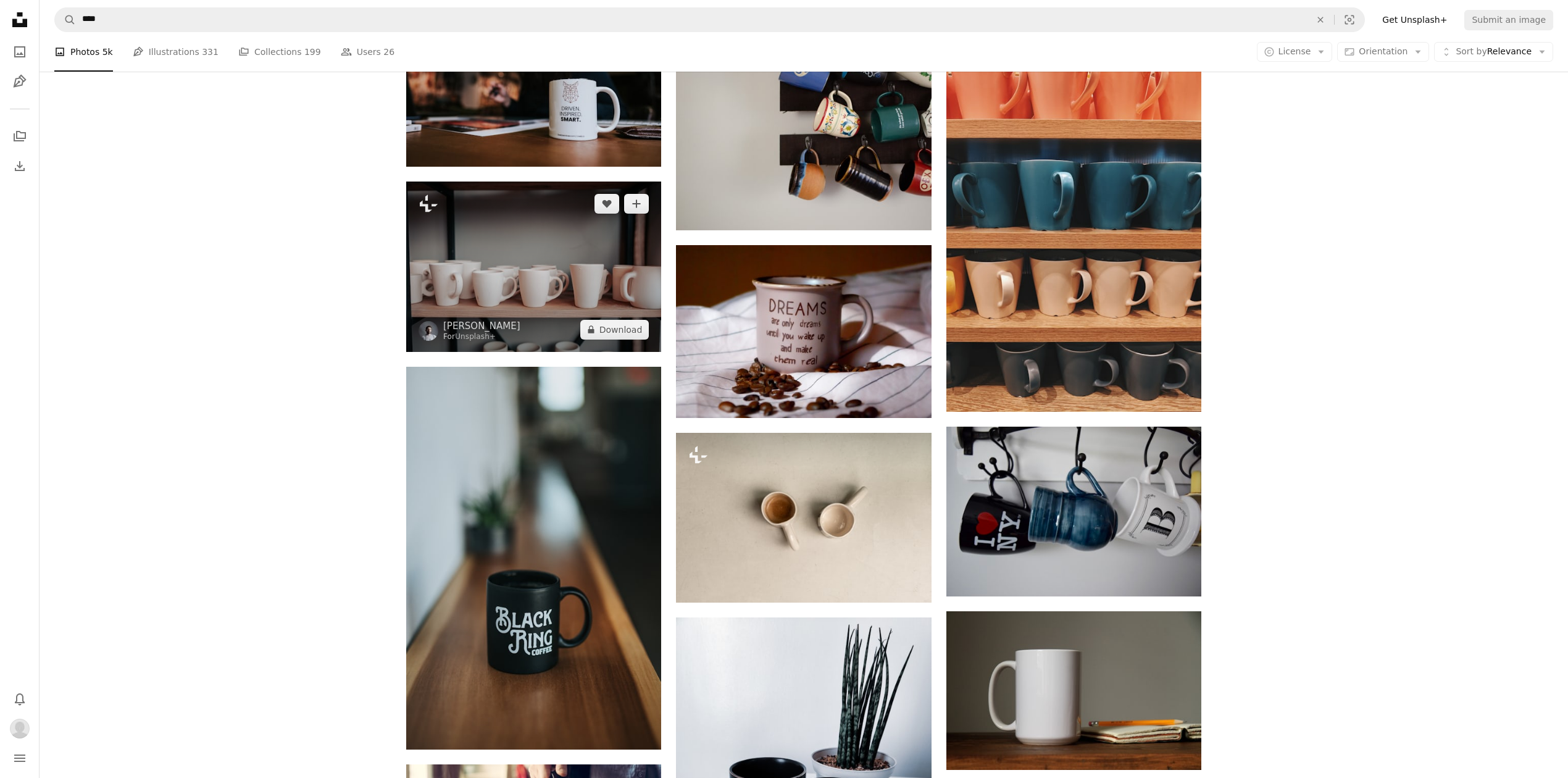
scroll to position [1235, 0]
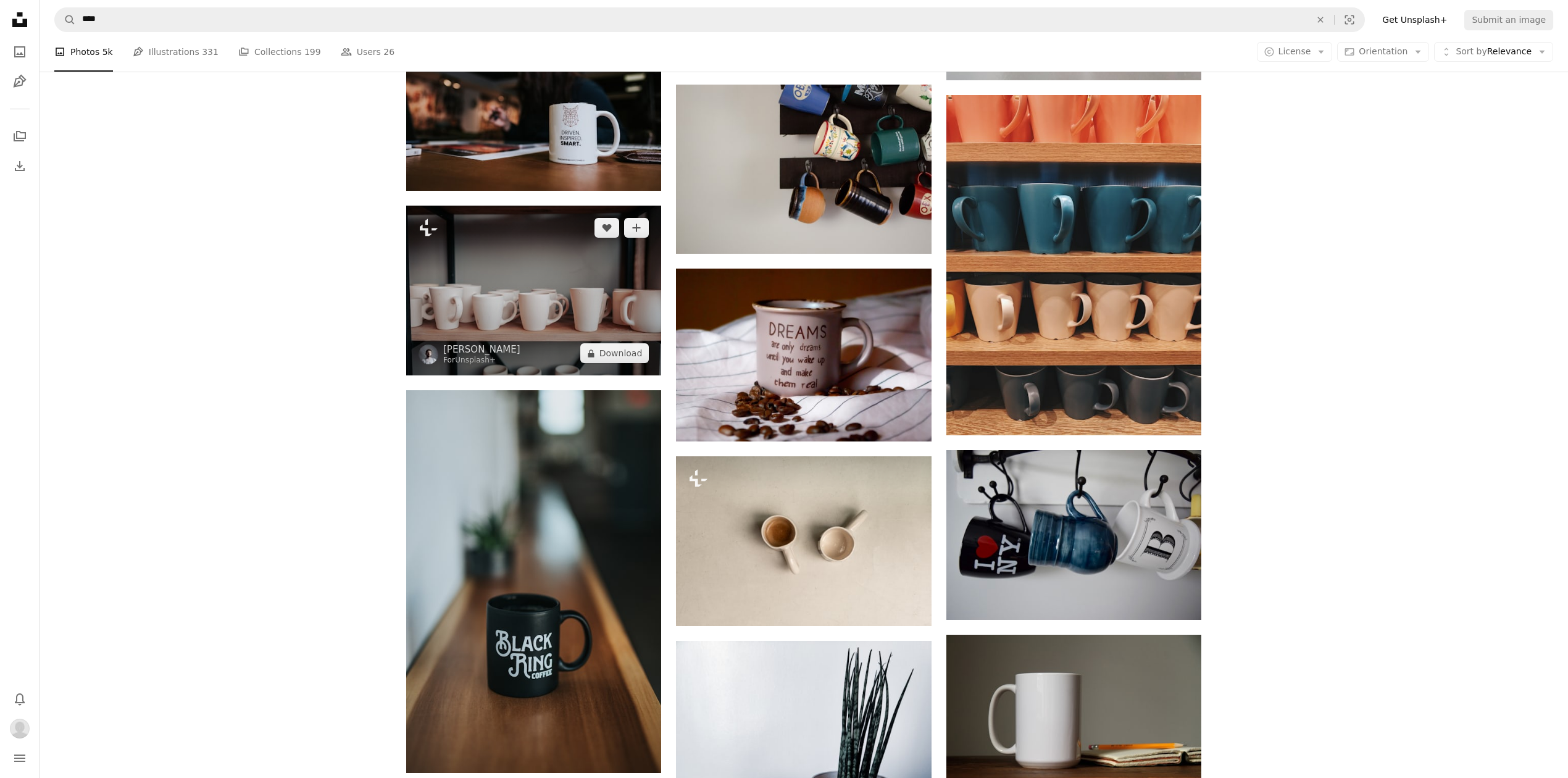
click at [556, 319] on img at bounding box center [533, 290] width 255 height 170
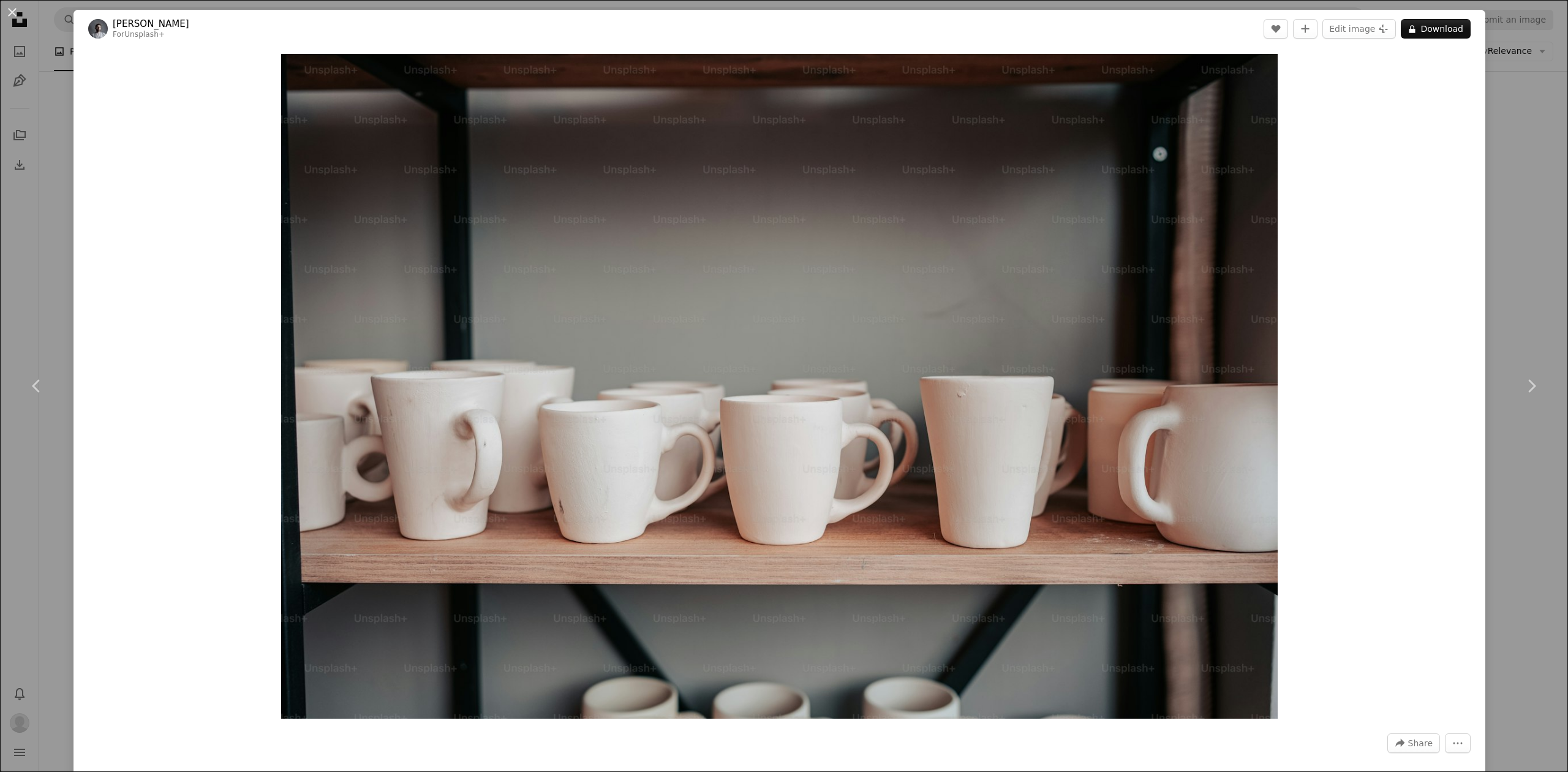
click at [1492, 146] on div "An X shape Chevron left Chevron right Yunus Tuğ For Unsplash+ A heart A plus si…" at bounding box center [784, 386] width 1568 height 772
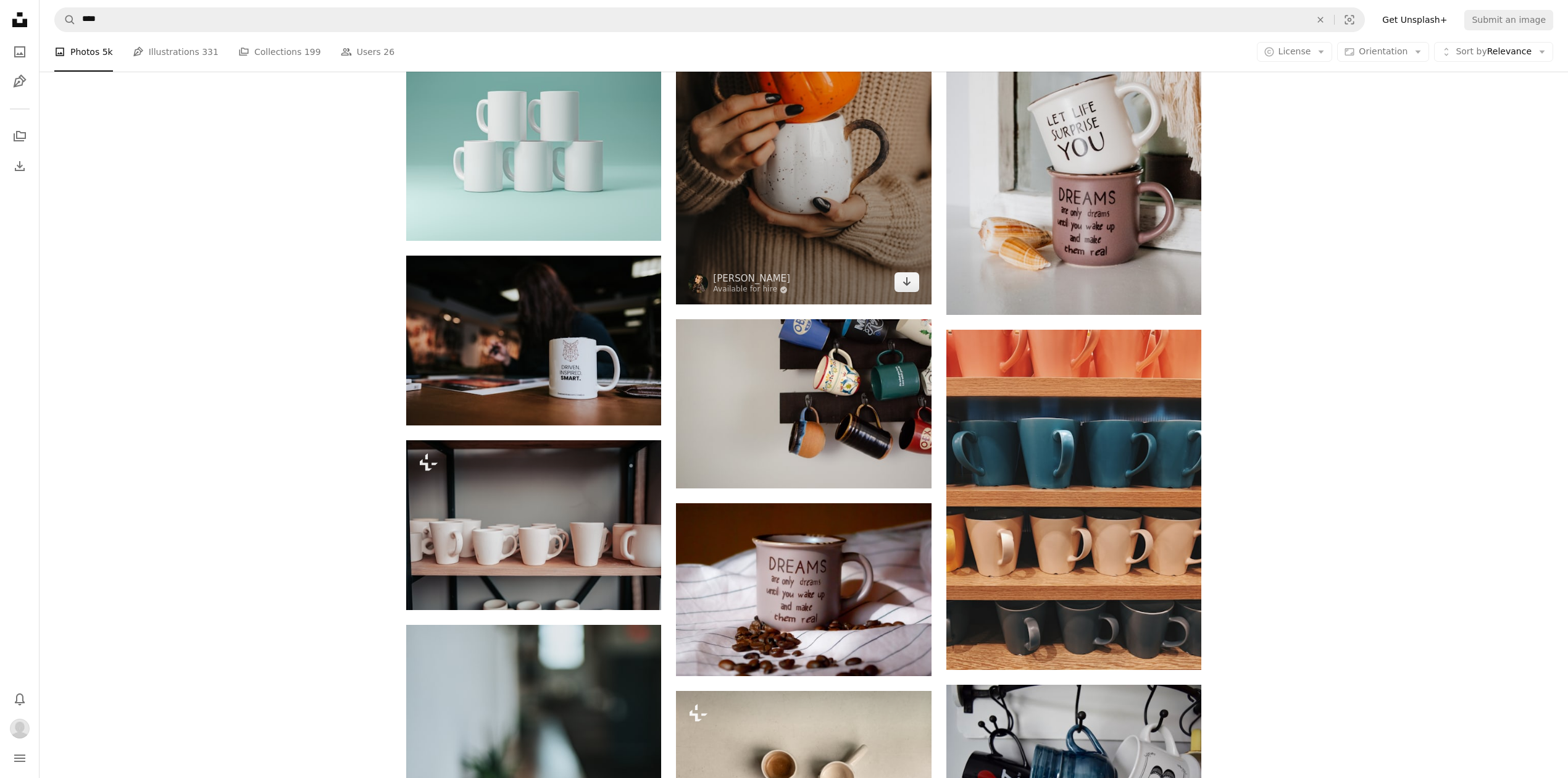
scroll to position [741, 0]
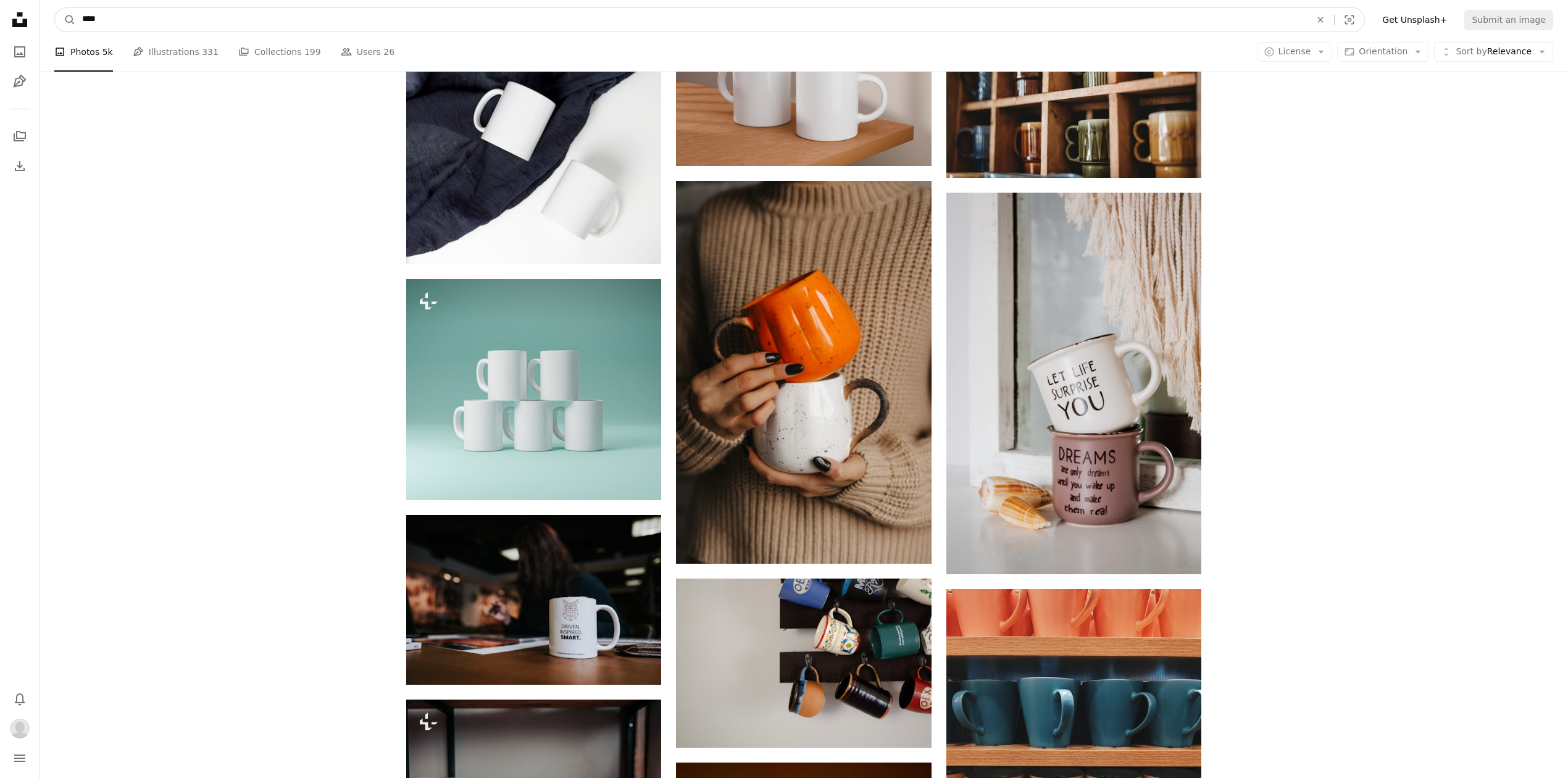
drag, startPoint x: 374, startPoint y: 23, endPoint x: -345, endPoint y: 18, distance: 719.0
click at [0, 18] on html "Unsplash logo Unsplash Home A photo Pen Tool A stack of folders Download Bell n…" at bounding box center [784, 764] width 1568 height 3010
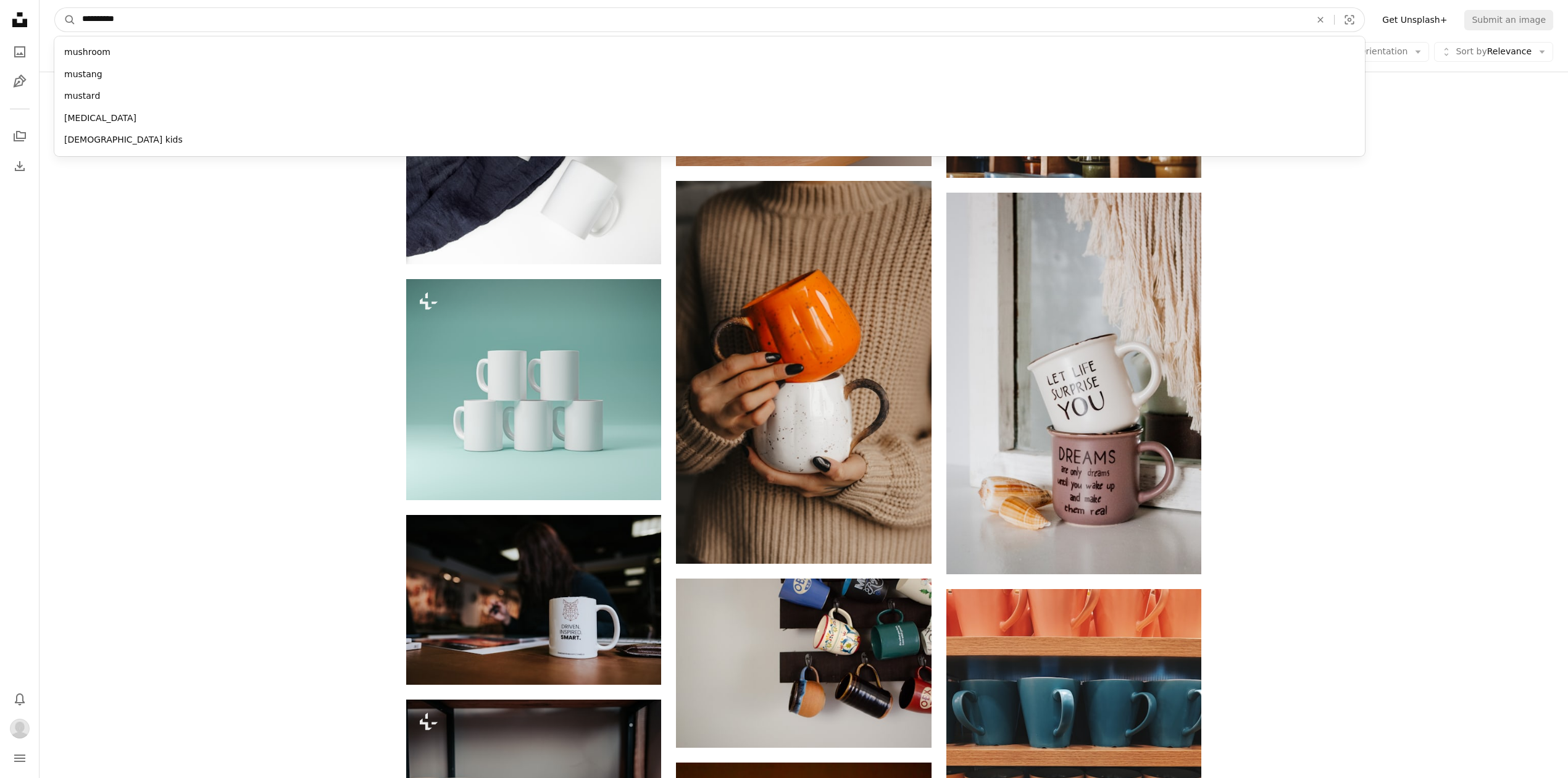
type input "**********"
click button "A magnifying glass" at bounding box center [65, 19] width 21 height 23
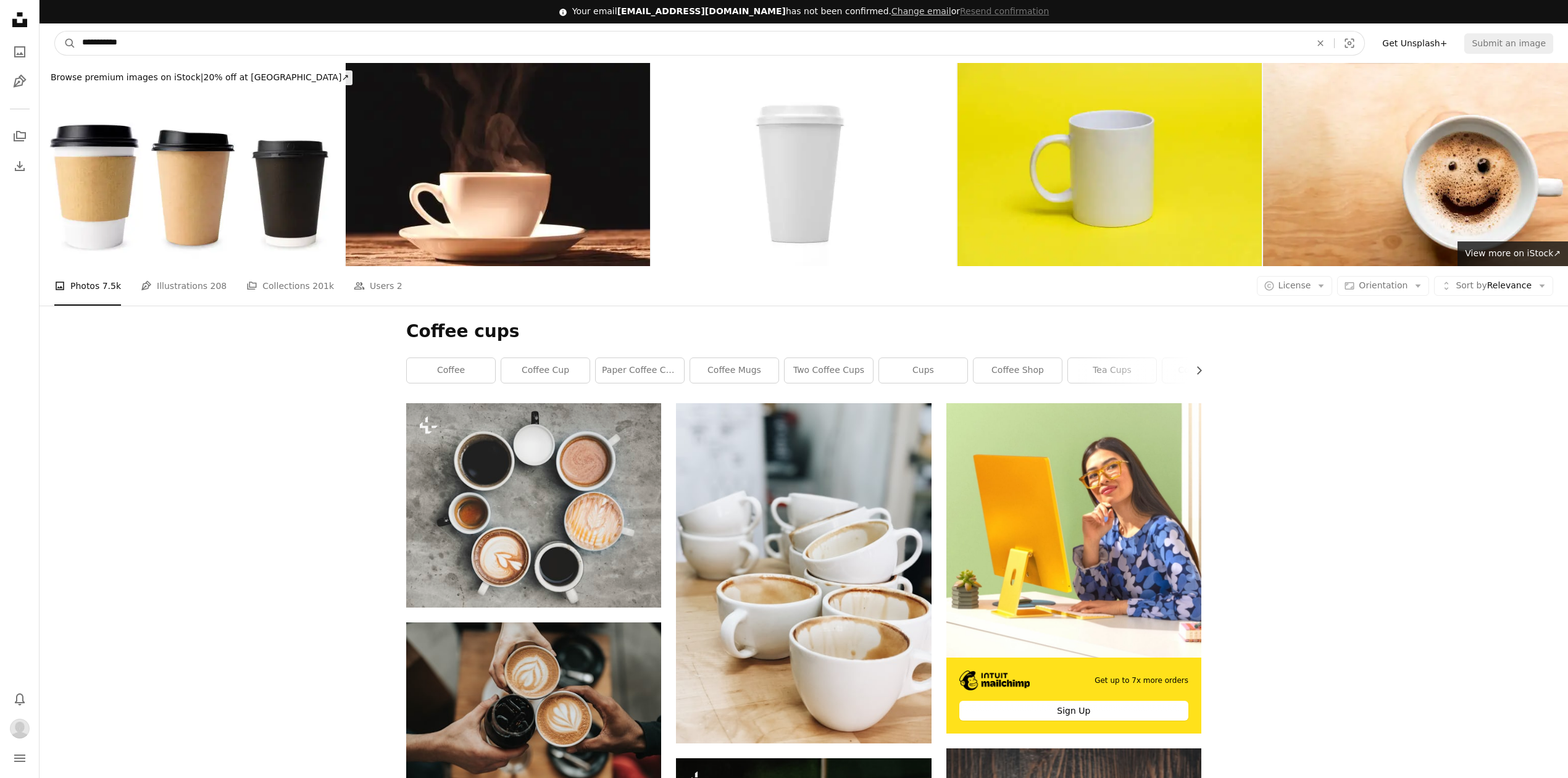
drag, startPoint x: 173, startPoint y: 50, endPoint x: -178, endPoint y: 41, distance: 351.1
type input "**********"
click button "A magnifying glass" at bounding box center [65, 43] width 21 height 23
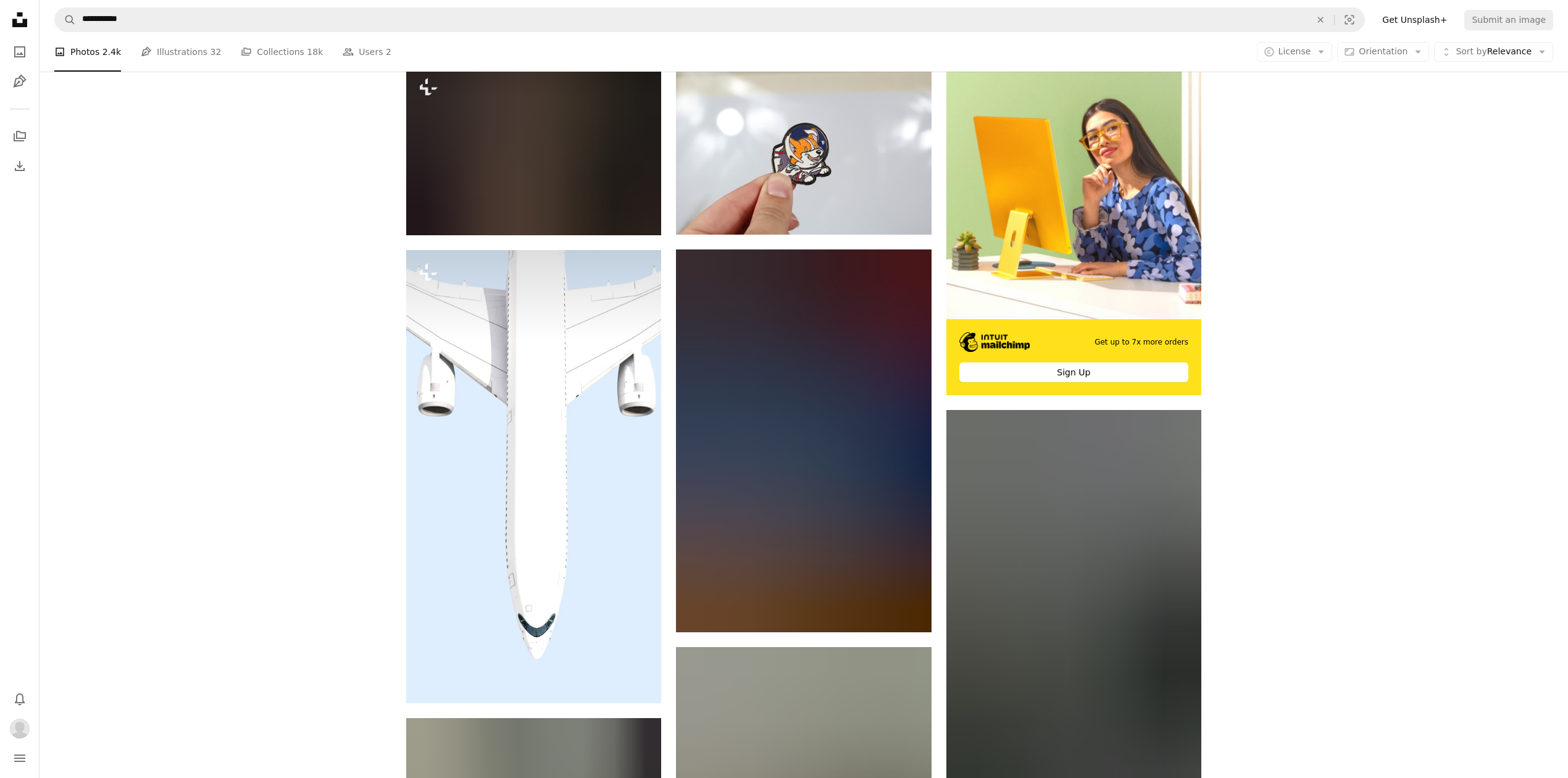
scroll to position [329, 0]
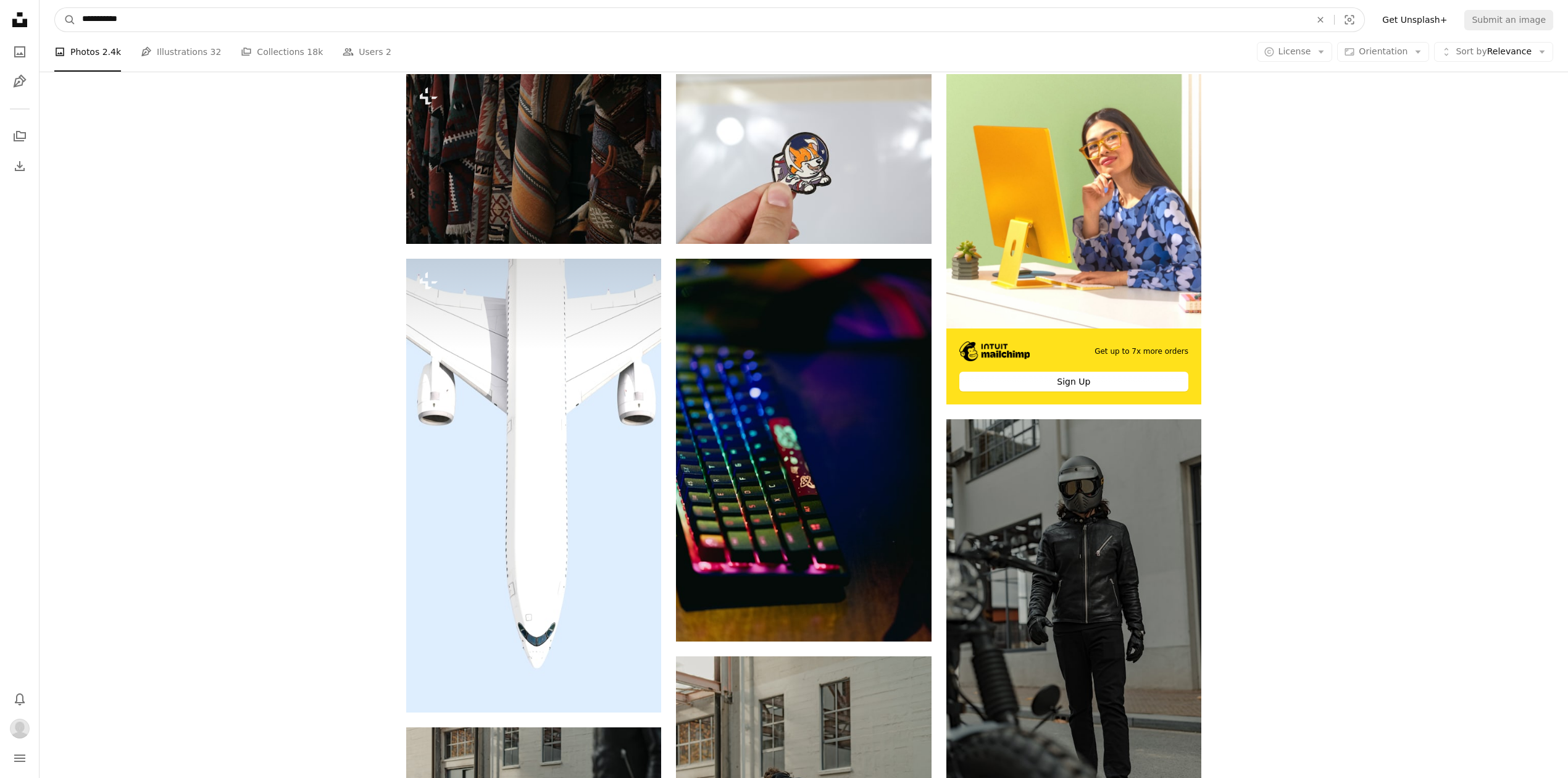
drag, startPoint x: 273, startPoint y: 10, endPoint x: 181, endPoint y: 16, distance: 92.2
click at [183, 16] on form "**********" at bounding box center [709, 20] width 1310 height 24
drag, startPoint x: 179, startPoint y: 16, endPoint x: -142, endPoint y: 23, distance: 321.1
type input "******"
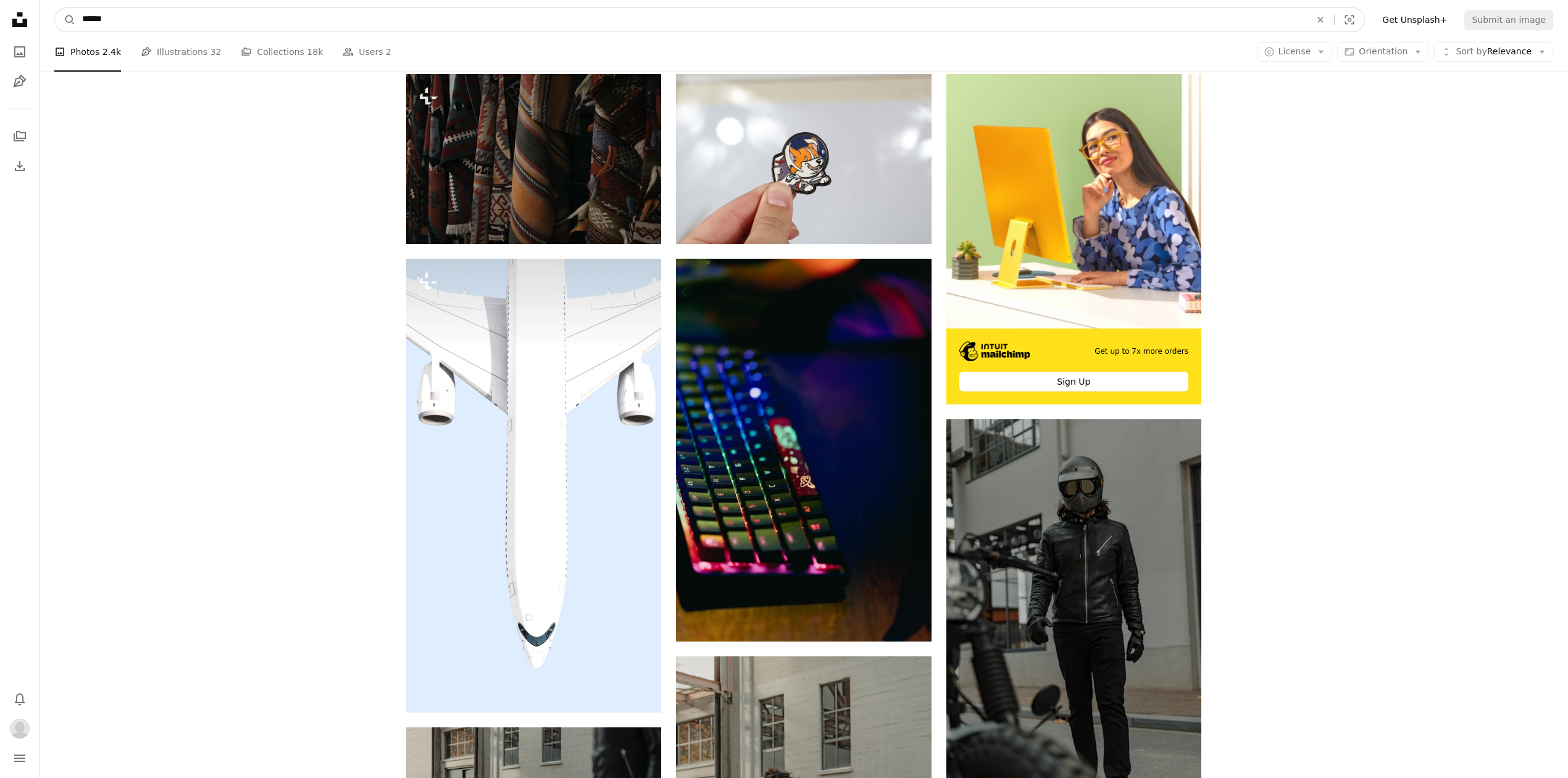
click at [55, 8] on button "A magnifying glass" at bounding box center [65, 19] width 21 height 23
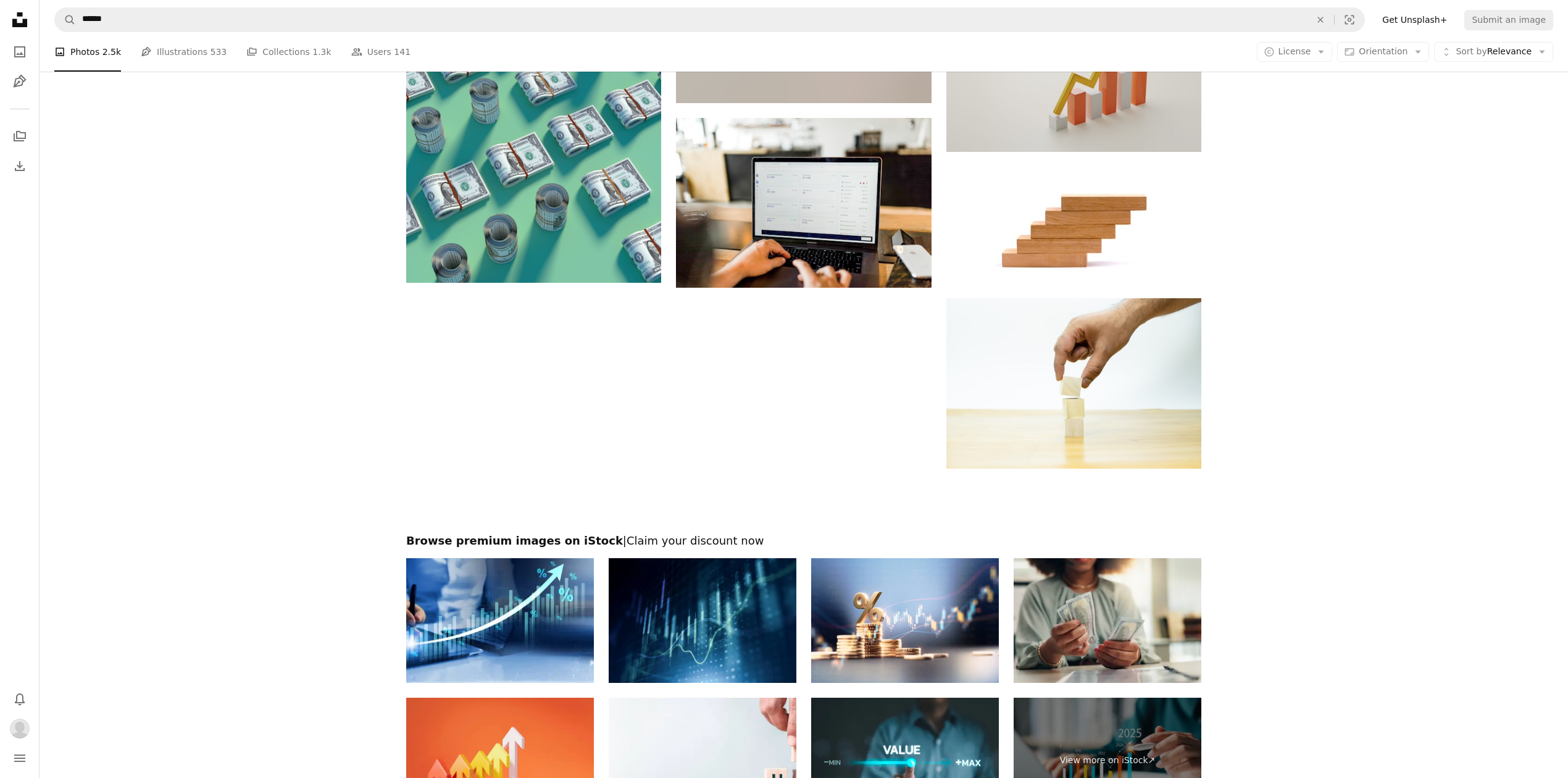
scroll to position [1810, 0]
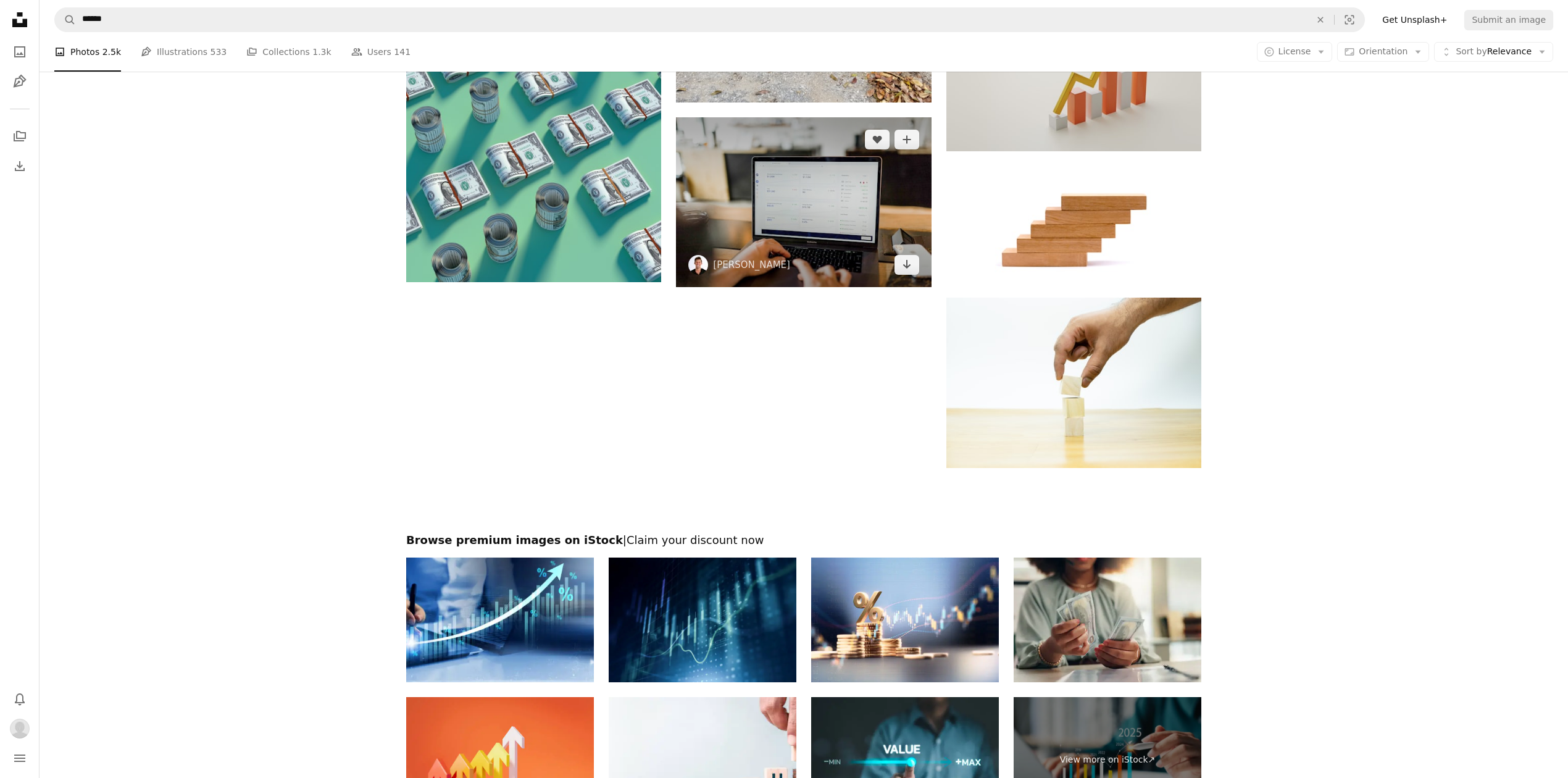
click at [828, 210] on img at bounding box center [803, 202] width 255 height 170
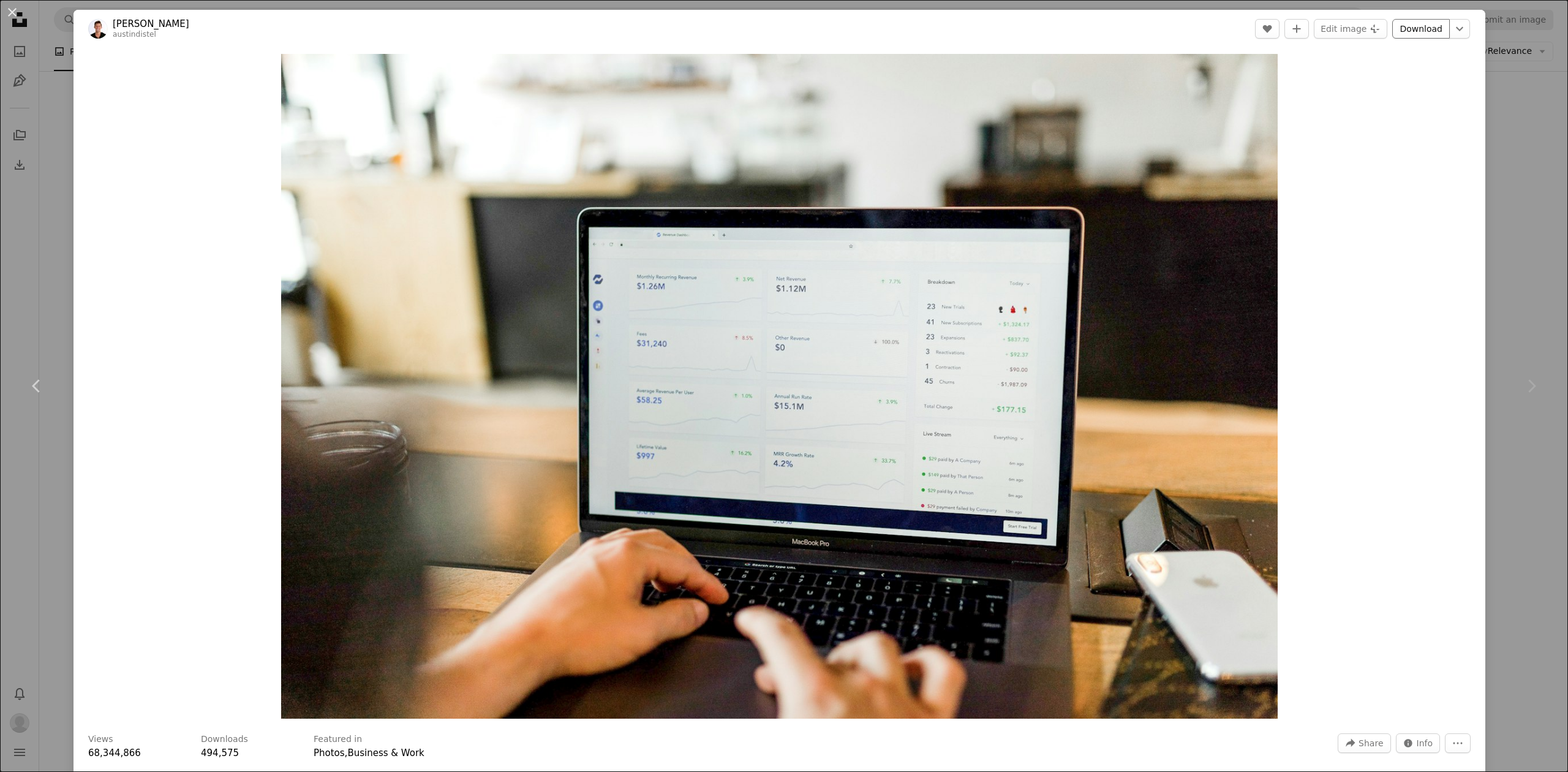
click at [1394, 33] on link "Download" at bounding box center [1420, 28] width 58 height 20
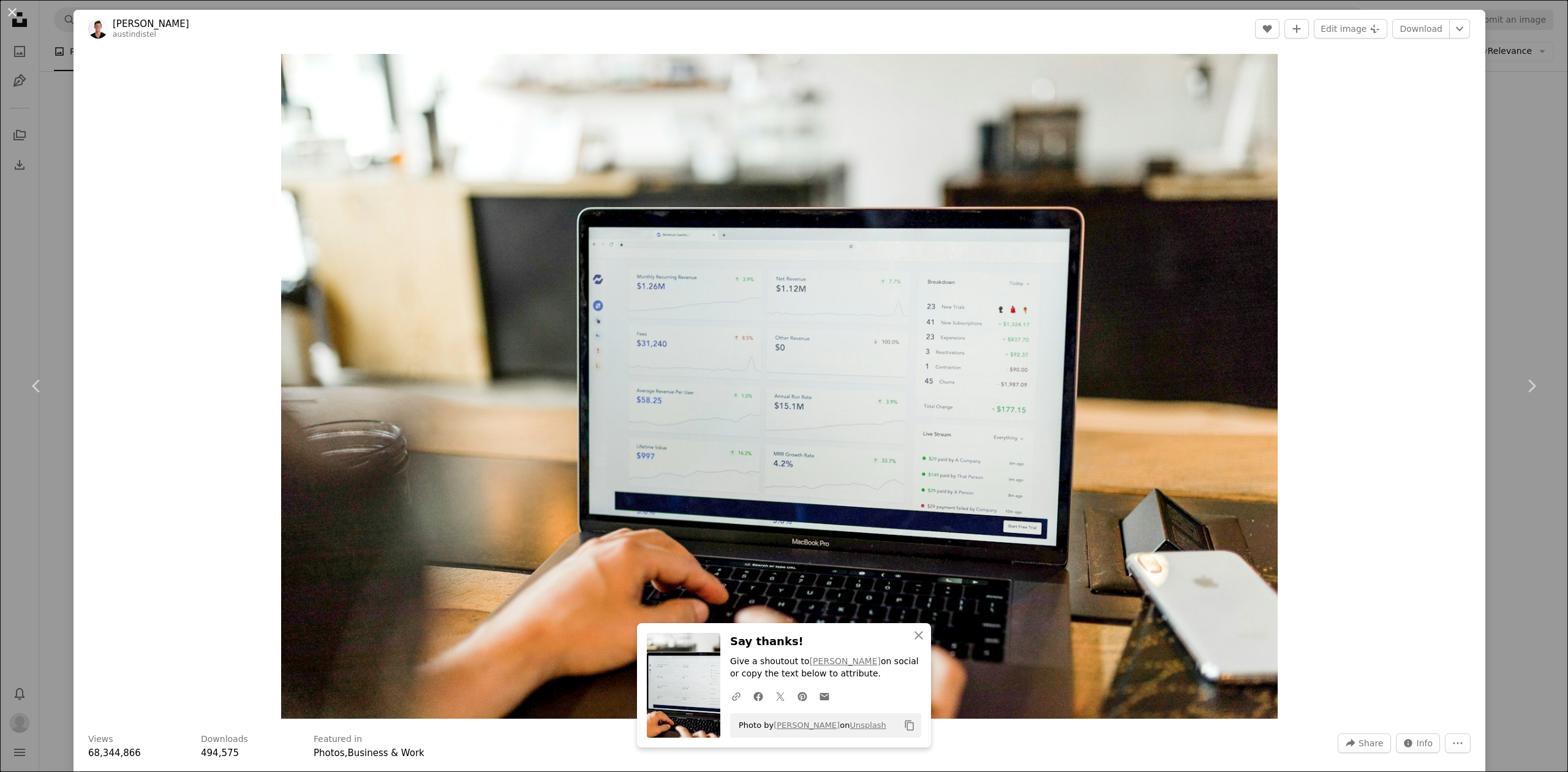
click at [1506, 185] on div "An X shape Chevron left Chevron right An X shape Close Say thanks! Give a shout…" at bounding box center [784, 386] width 1568 height 772
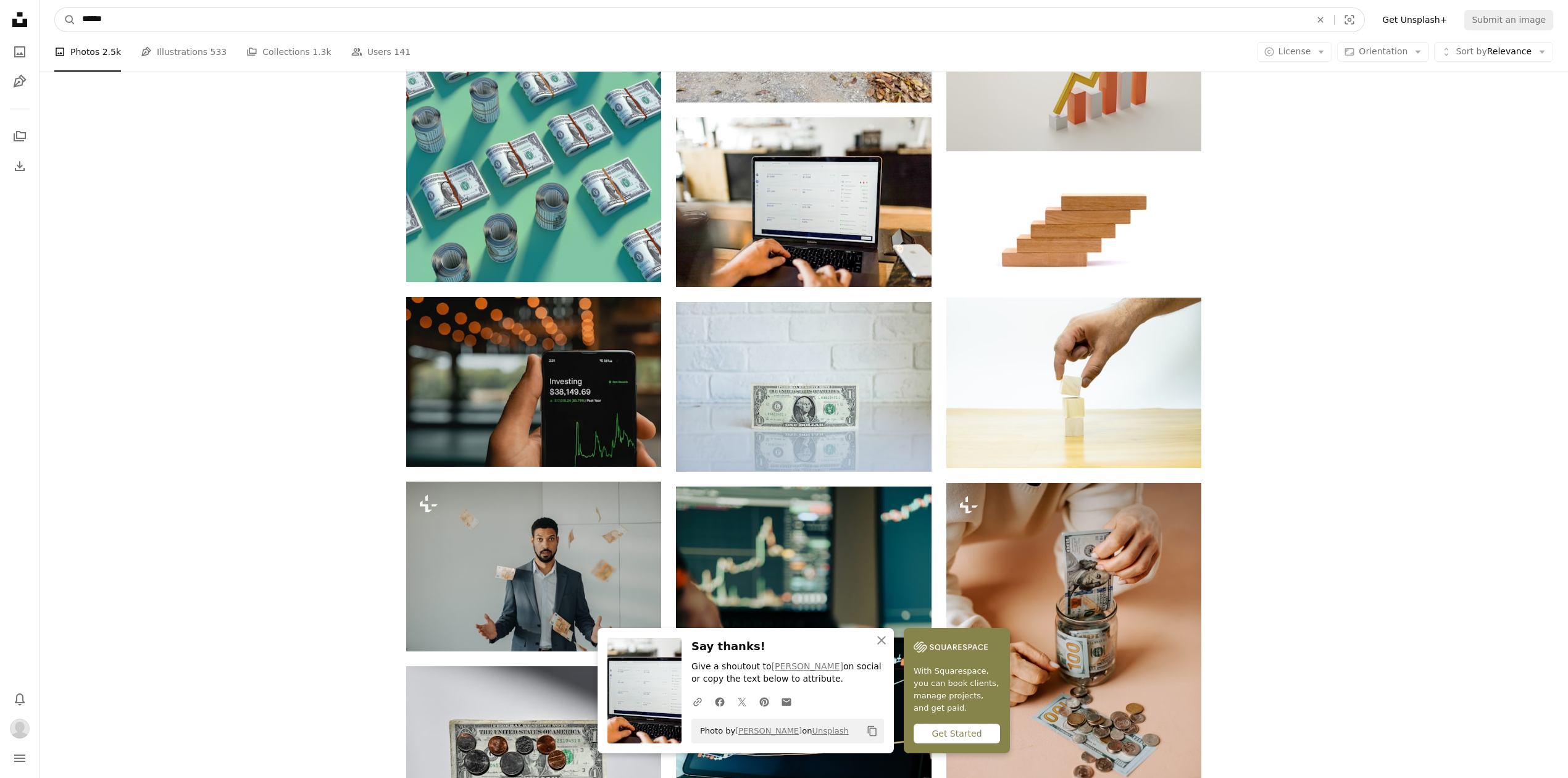
drag, startPoint x: 13, startPoint y: 15, endPoint x: -226, endPoint y: -3, distance: 239.7
click at [0, 0] on html "An X shape Close Say thanks! Give a shoutout to [PERSON_NAME] on social or copy…" at bounding box center [784, 464] width 1568 height 4549
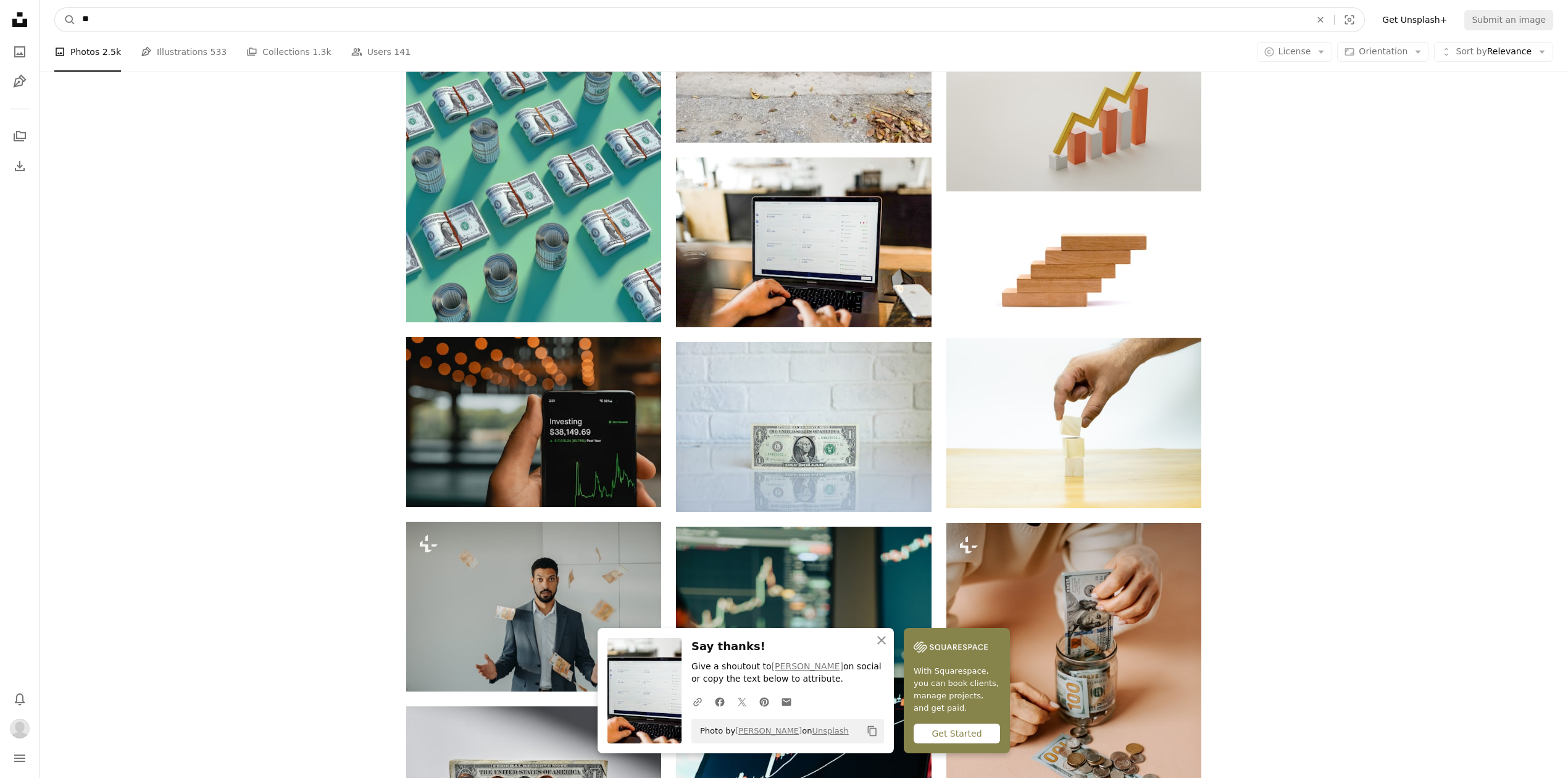
type input "*"
type input "**********"
click button "A magnifying glass" at bounding box center [65, 19] width 21 height 23
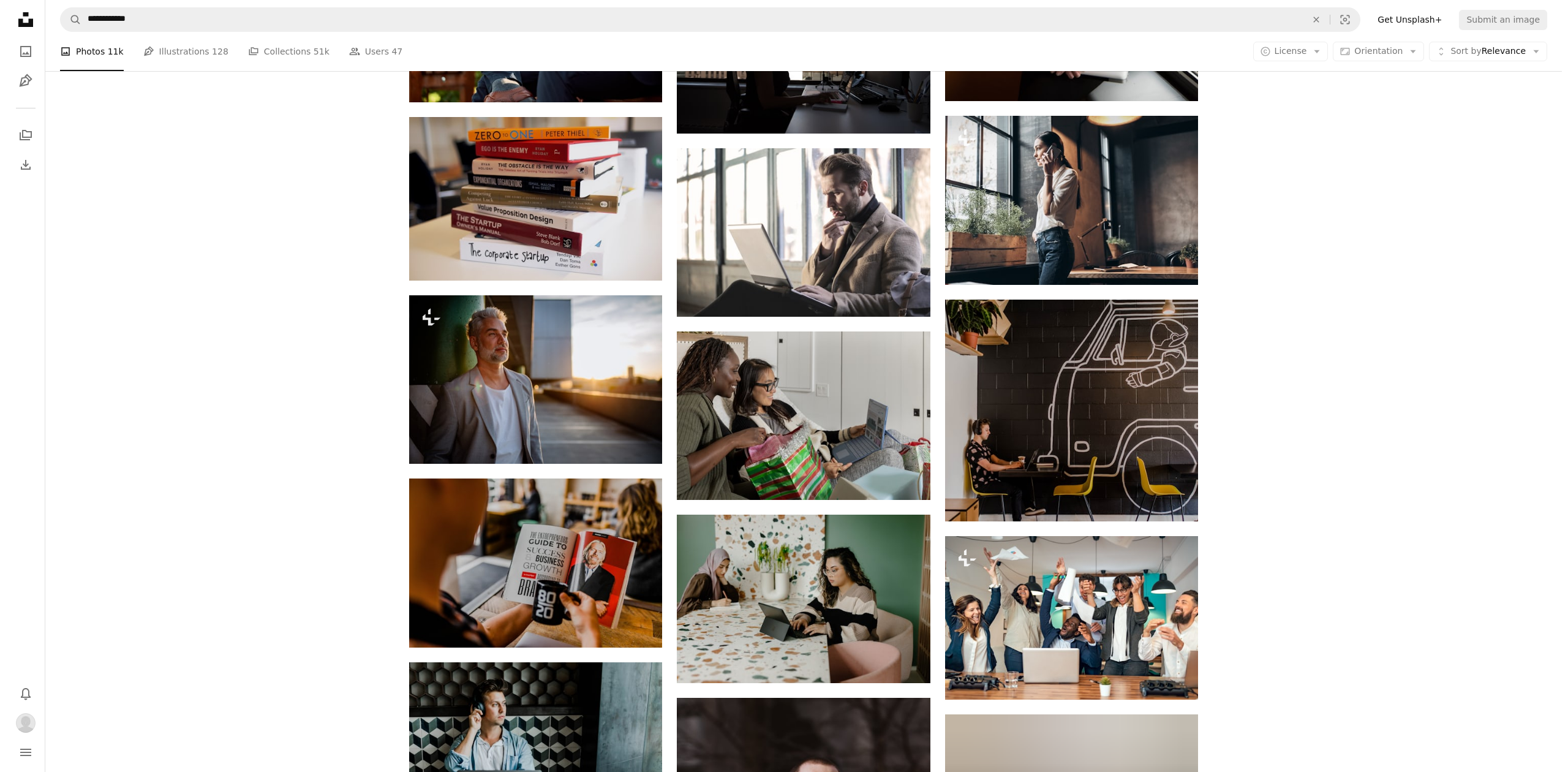
scroll to position [4574, 0]
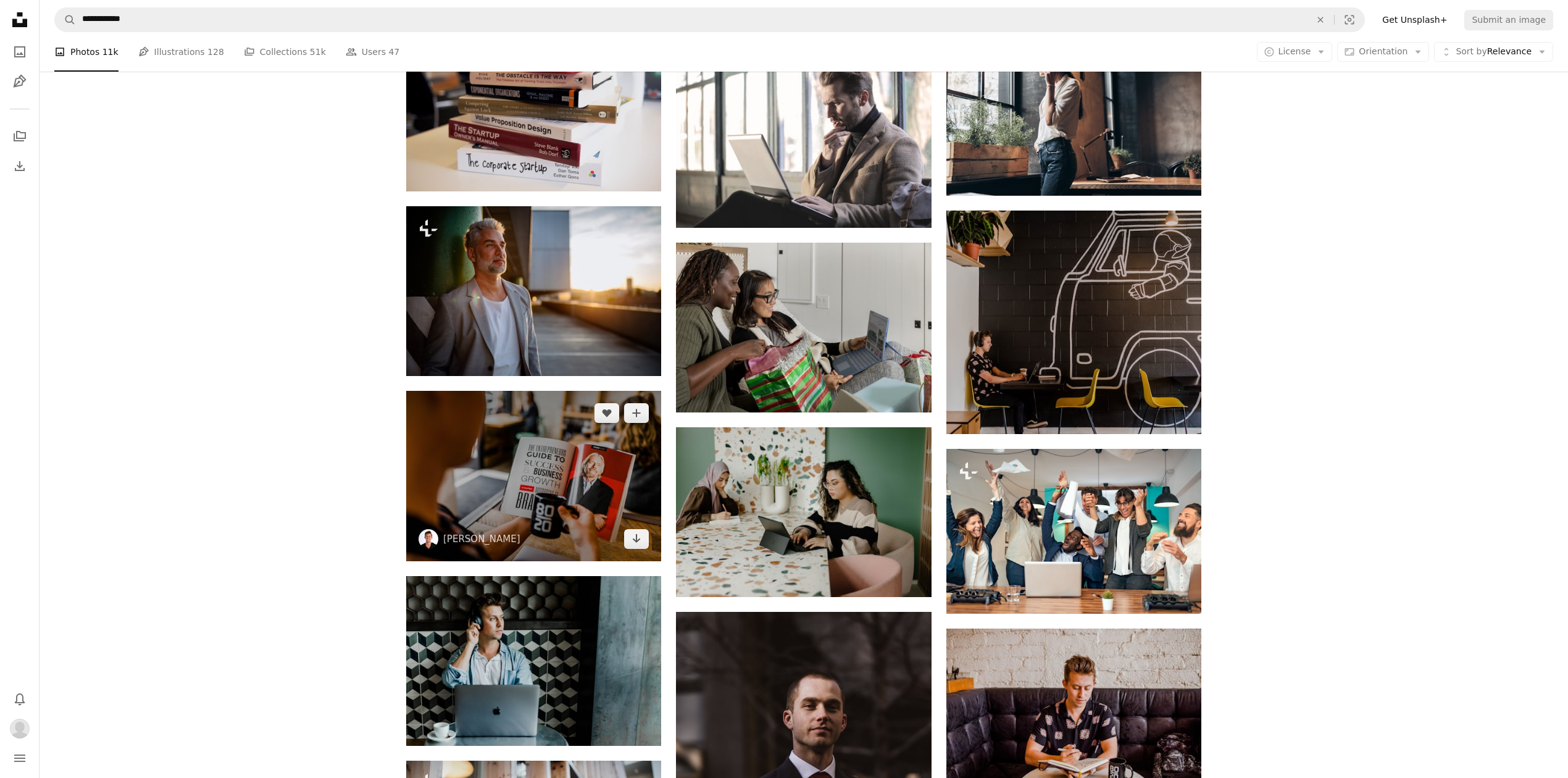
click at [522, 457] on img at bounding box center [533, 475] width 255 height 170
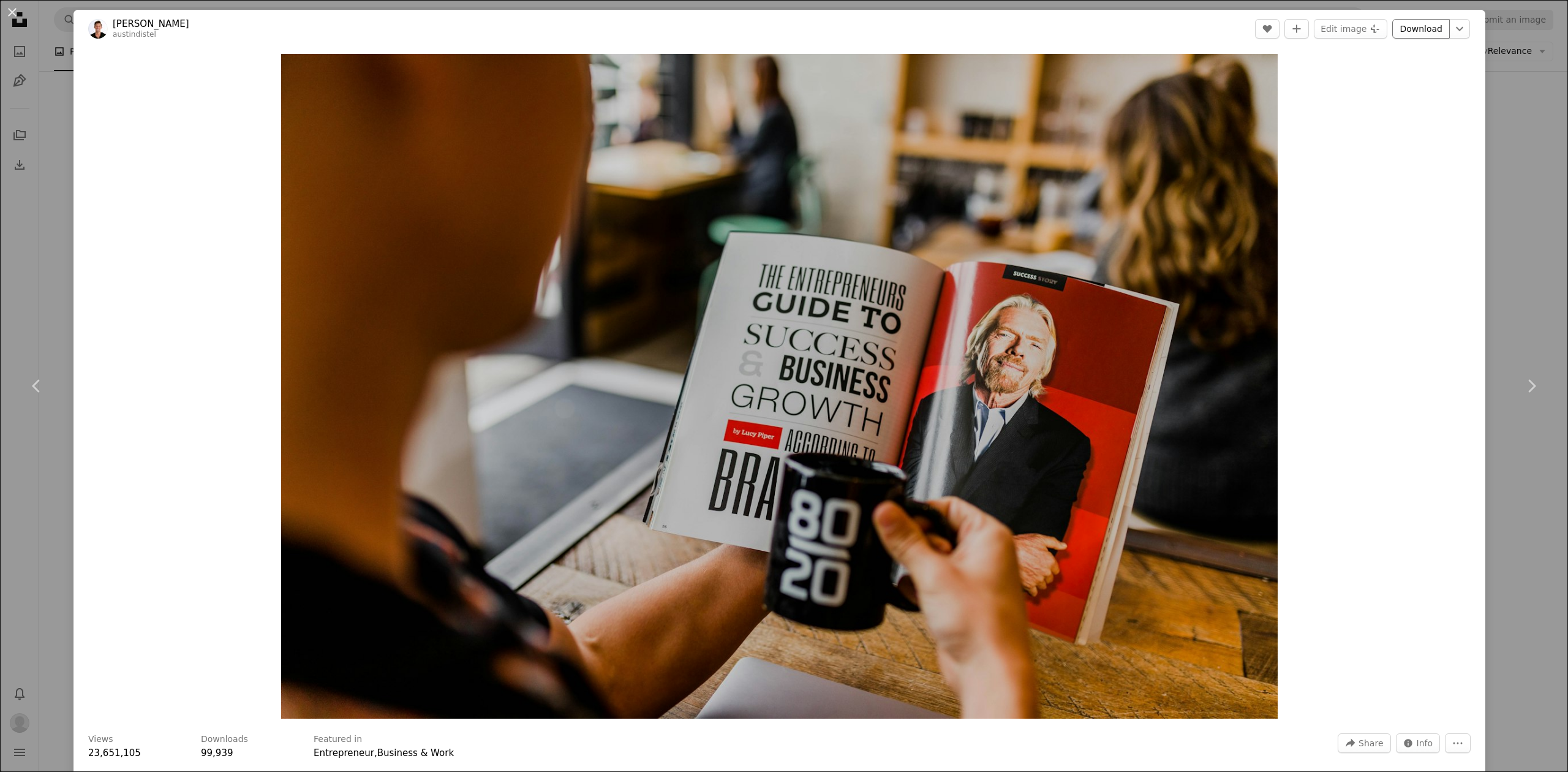
click at [1397, 28] on link "Download" at bounding box center [1420, 28] width 58 height 20
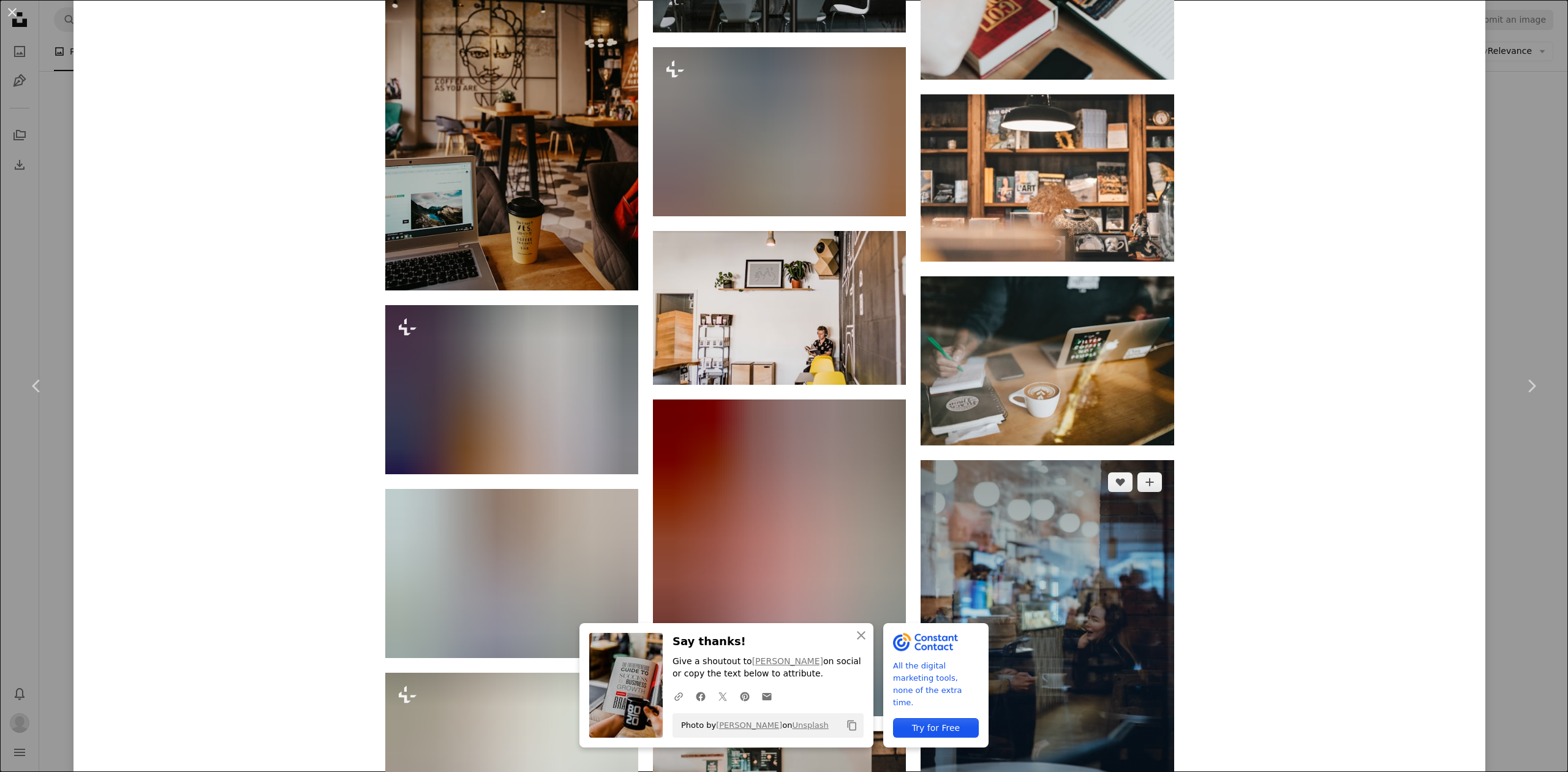
scroll to position [1655, 0]
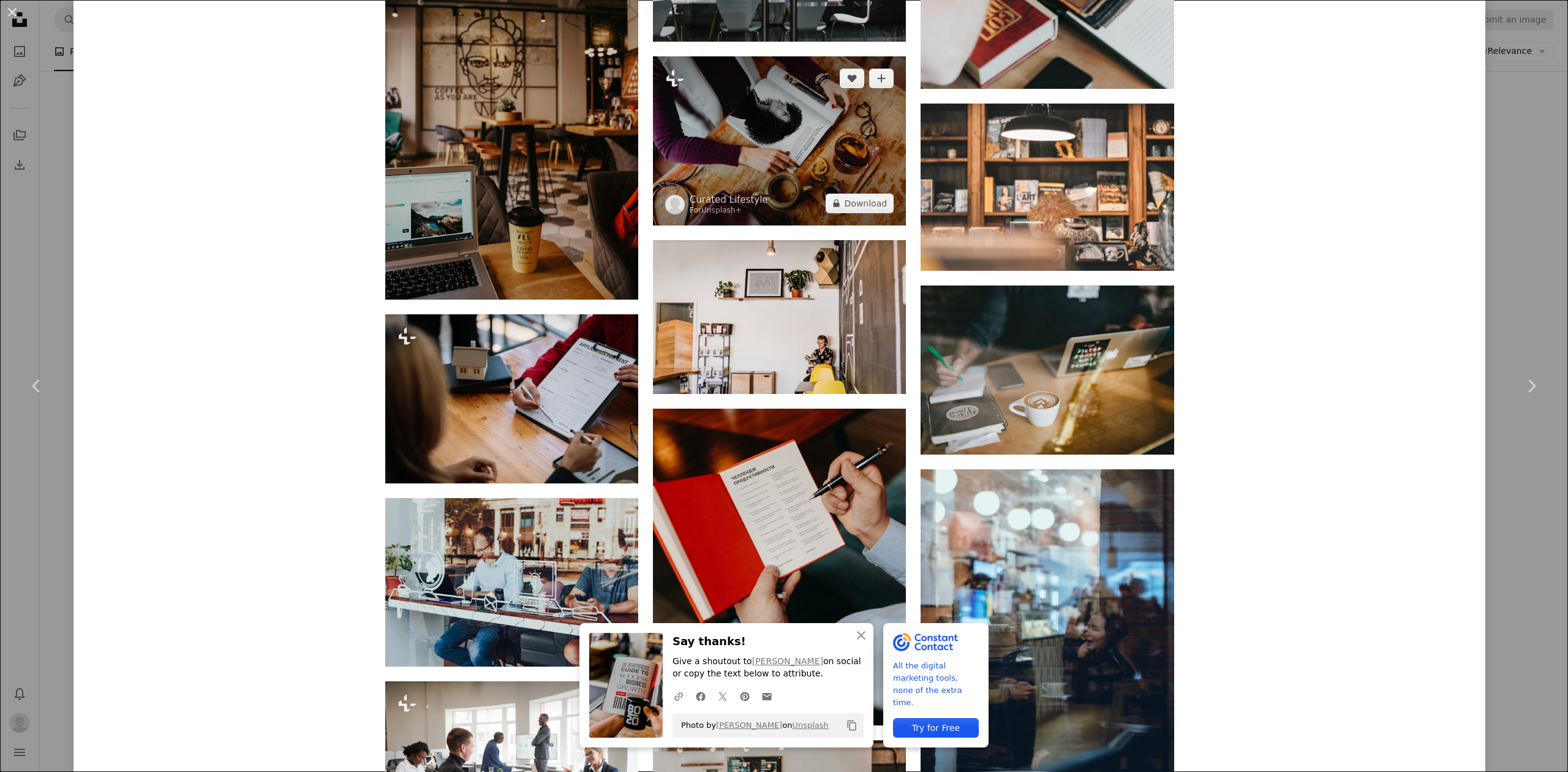
click at [792, 140] on img at bounding box center [779, 140] width 253 height 168
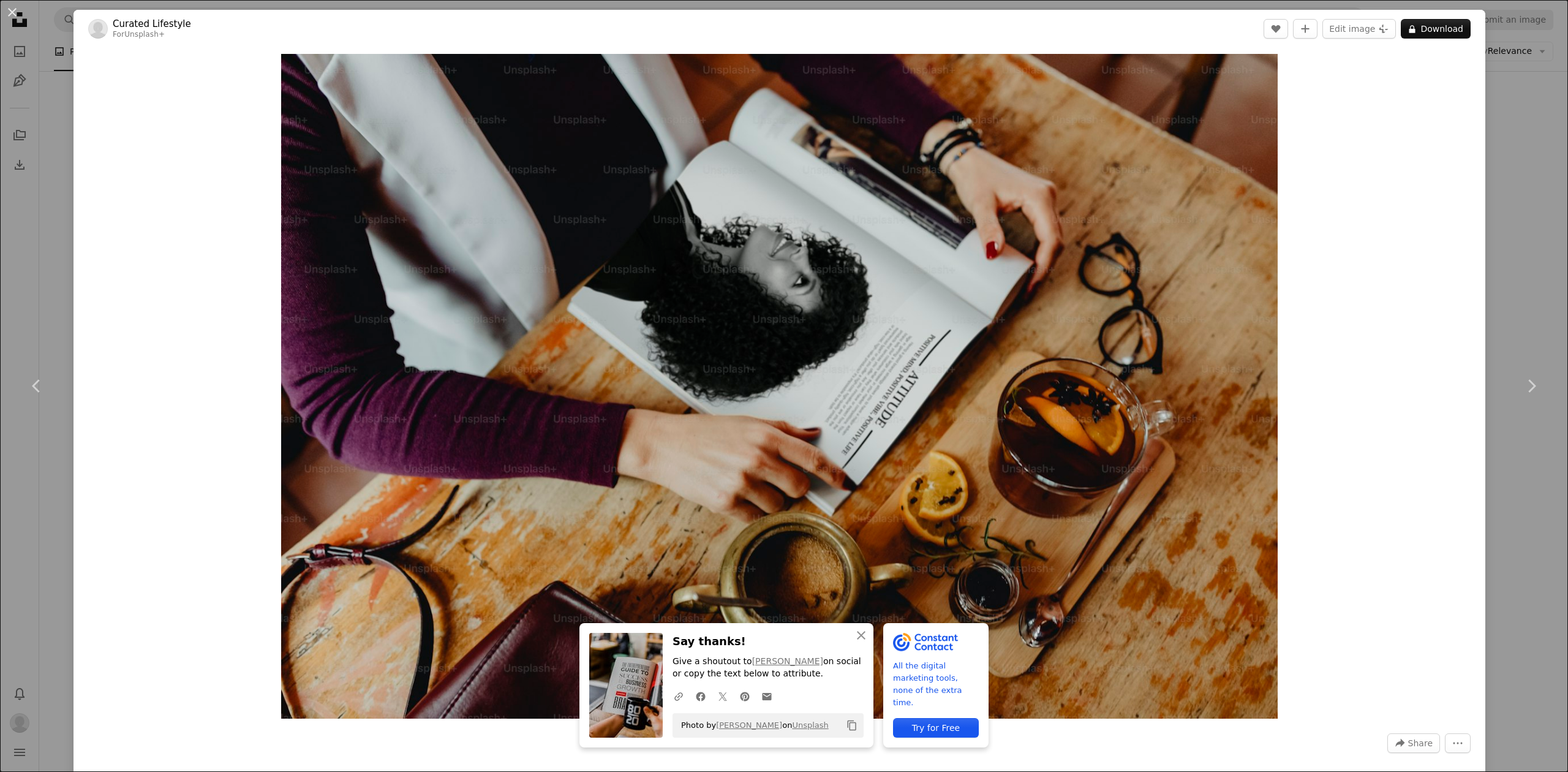
click at [1451, 216] on div "Zoom in" at bounding box center [779, 386] width 1412 height 677
drag, startPoint x: 1483, startPoint y: 206, endPoint x: 1445, endPoint y: 204, distance: 38.1
click at [1484, 206] on div "An X shape Chevron left Chevron right An X shape Close Say thanks! Give a shout…" at bounding box center [784, 386] width 1568 height 772
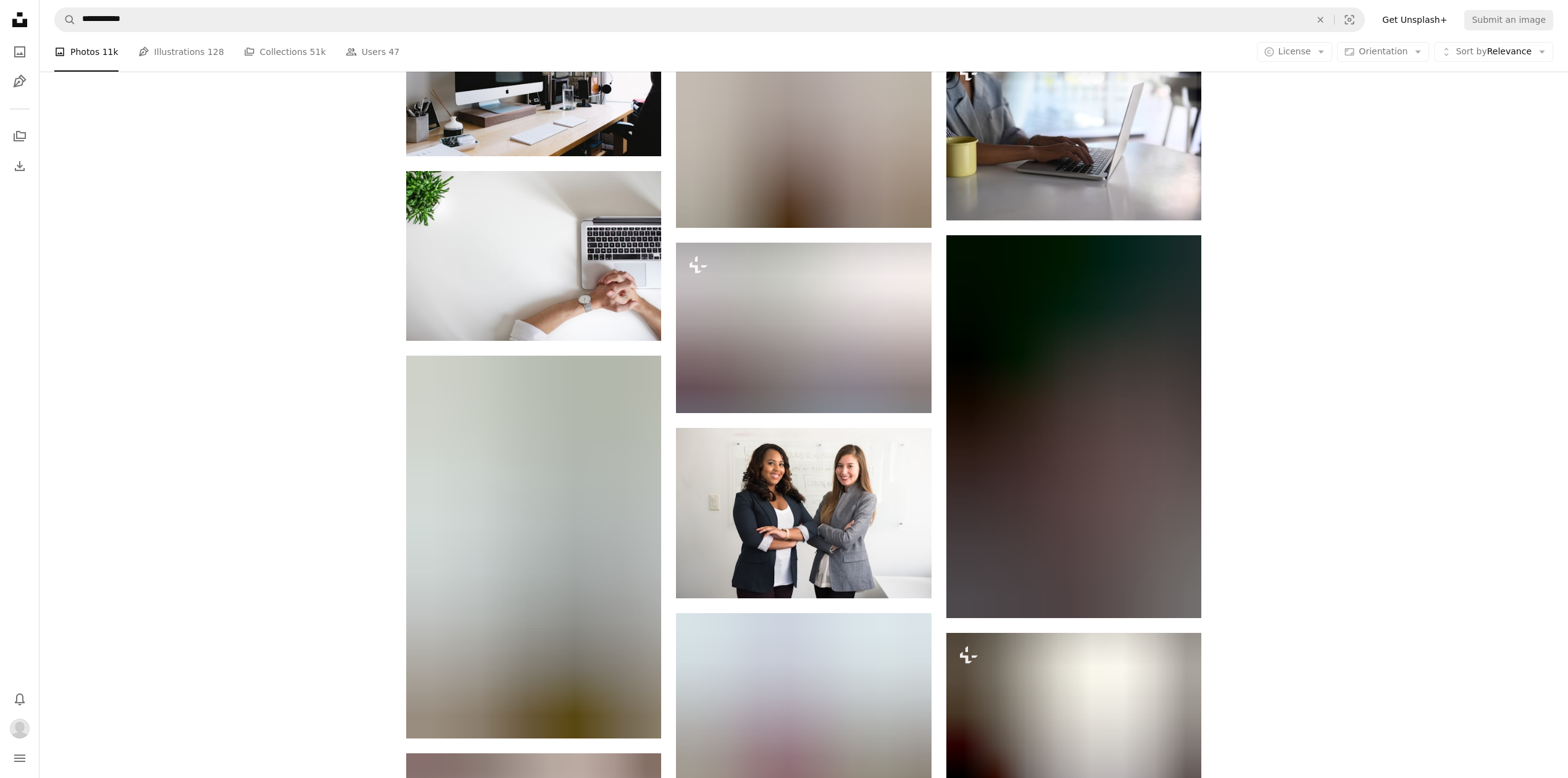
scroll to position [12347, 0]
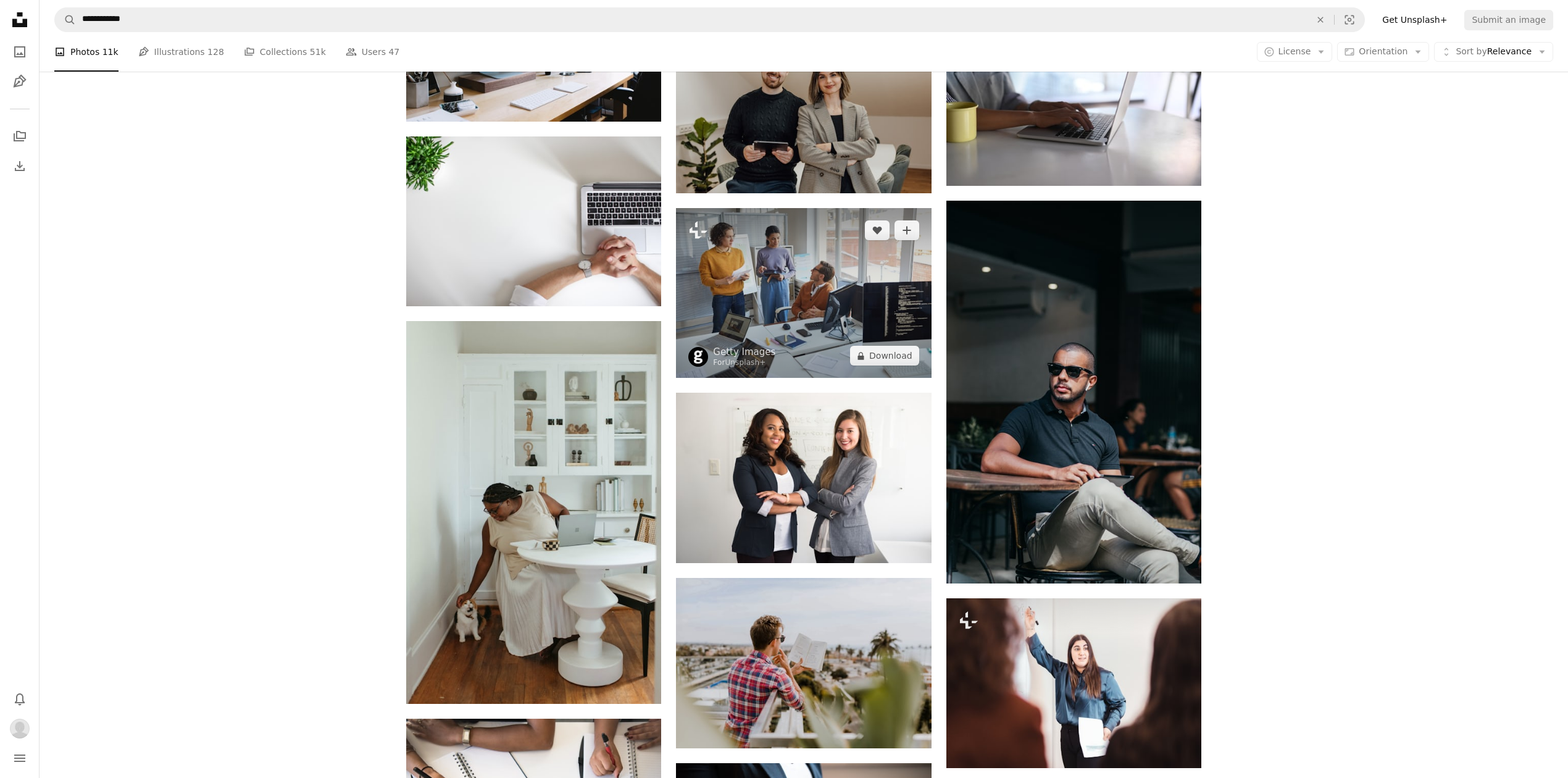
click at [850, 336] on img at bounding box center [803, 292] width 255 height 170
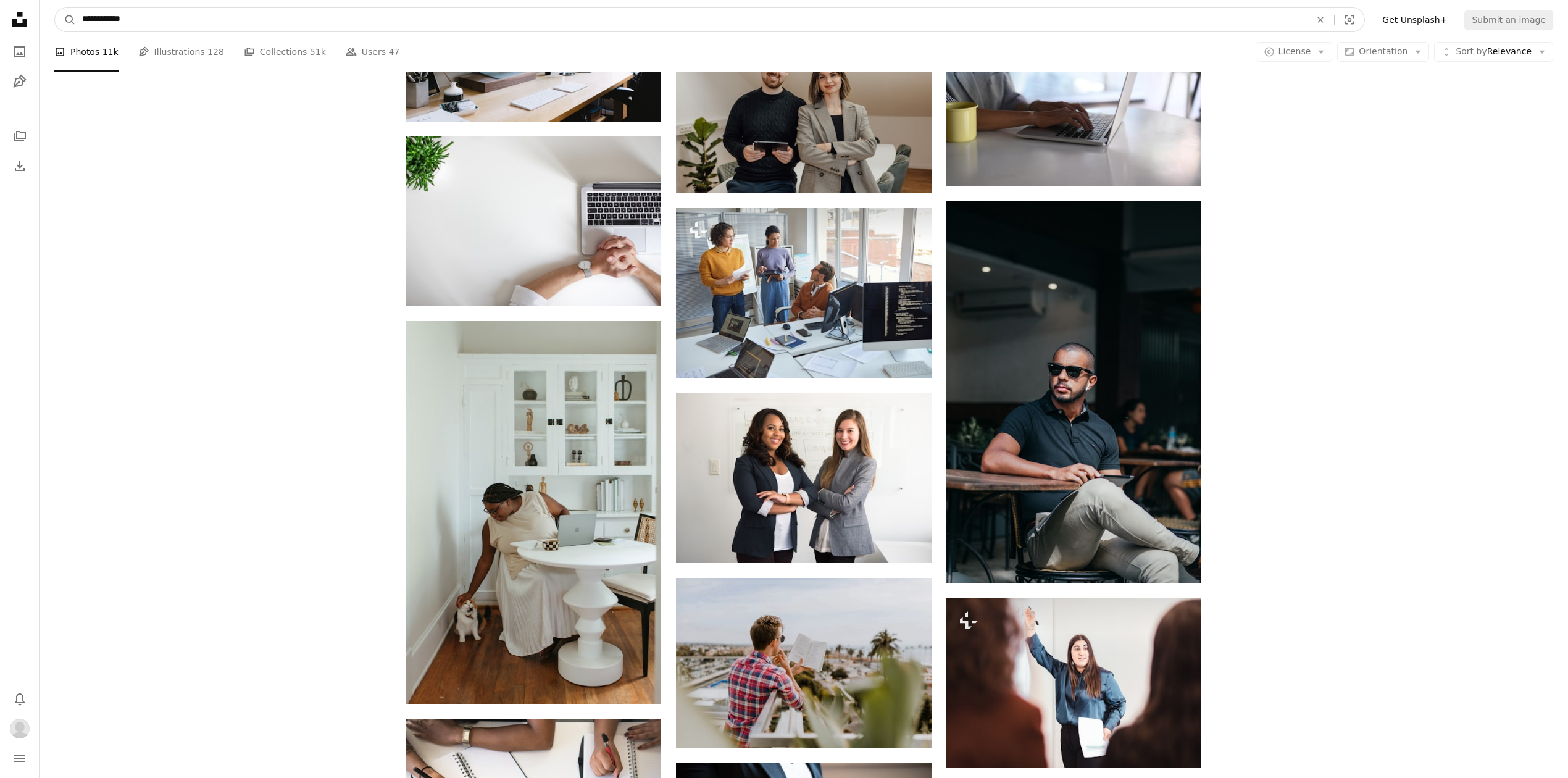
drag, startPoint x: 243, startPoint y: 20, endPoint x: -326, endPoint y: 5, distance: 569.2
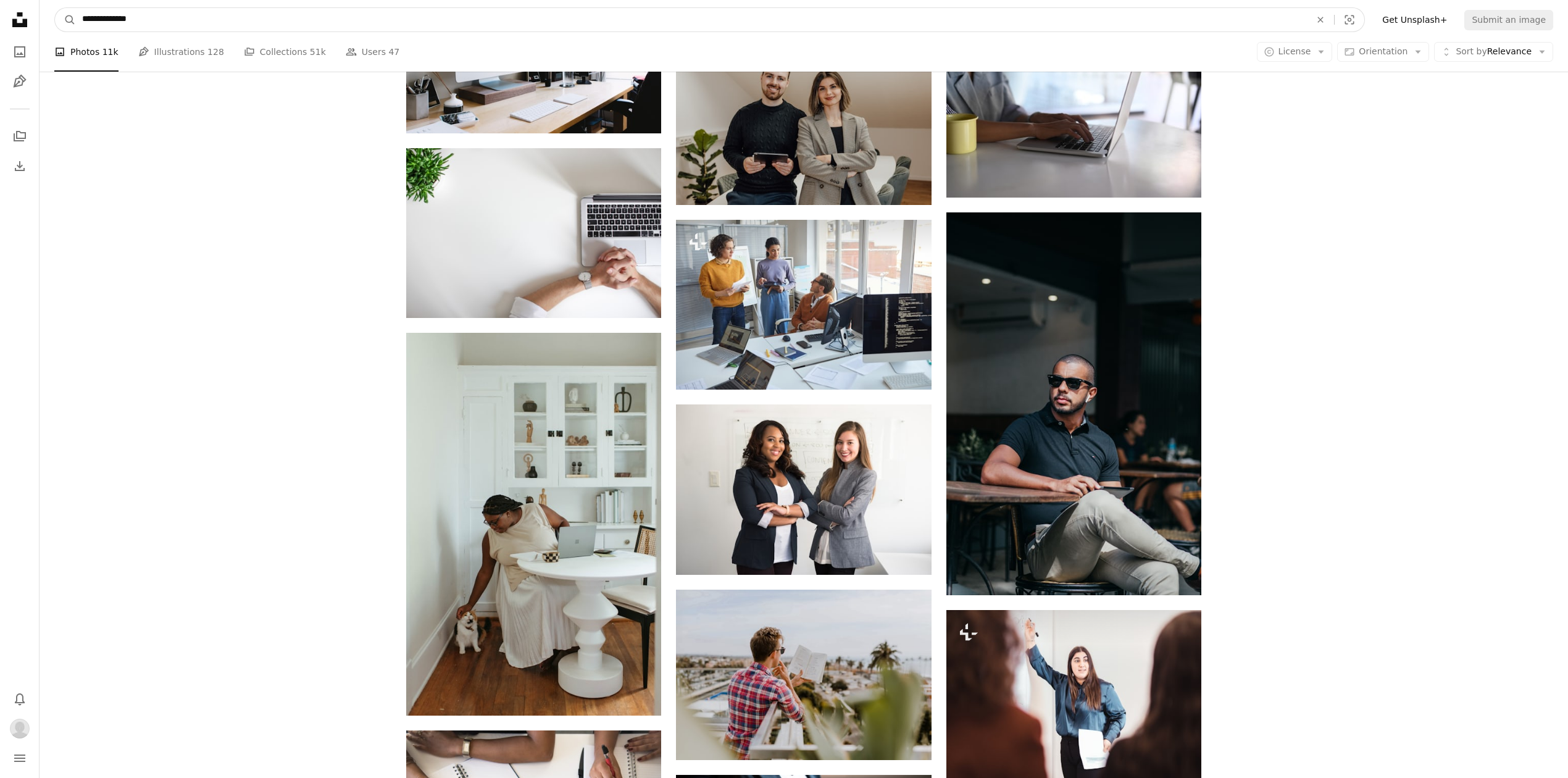
type input "**********"
click button "A magnifying glass" at bounding box center [65, 19] width 21 height 23
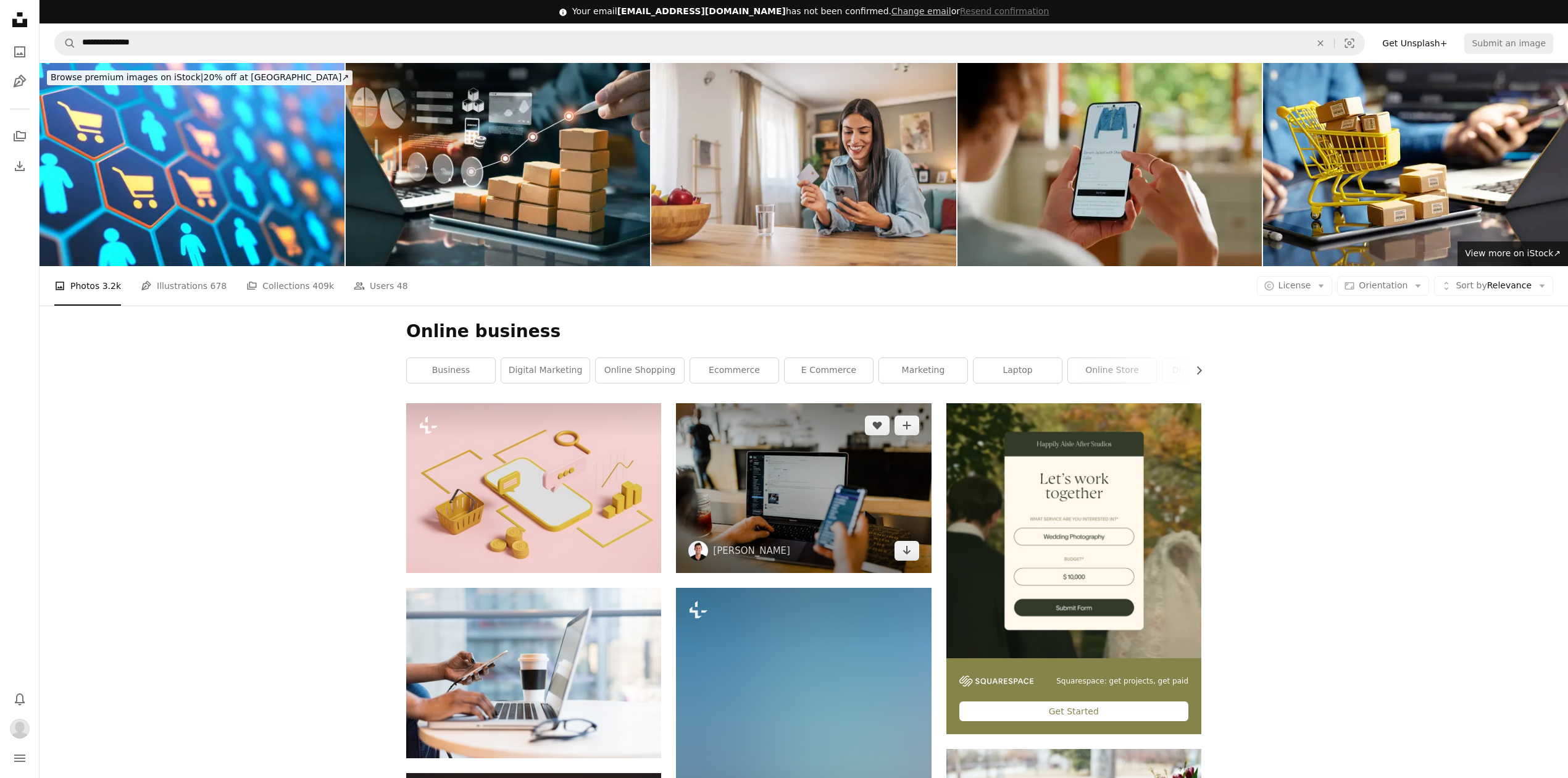
scroll to position [164, 0]
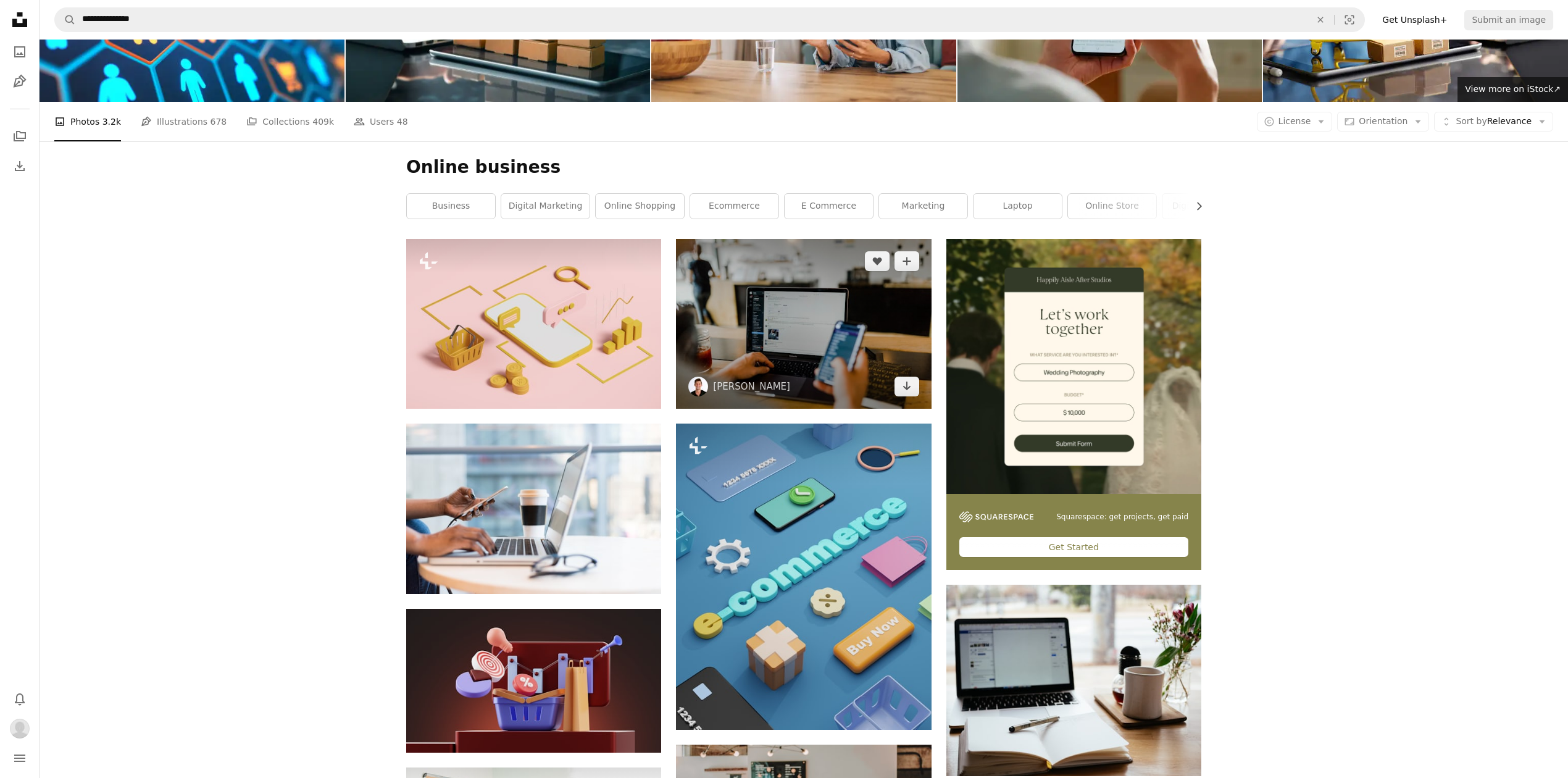
click at [847, 313] on img at bounding box center [803, 324] width 255 height 170
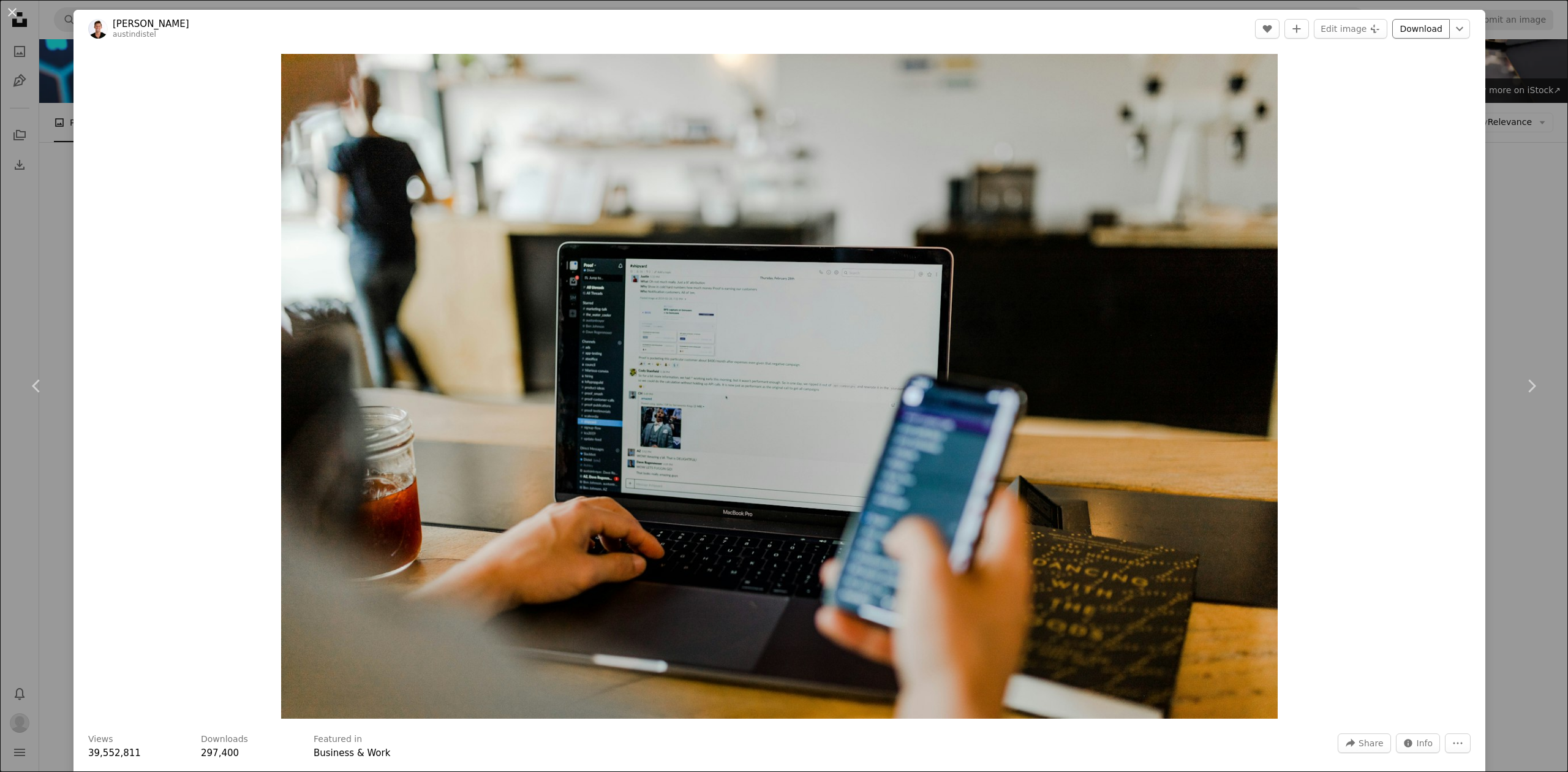
click at [1409, 24] on link "Download" at bounding box center [1420, 28] width 58 height 20
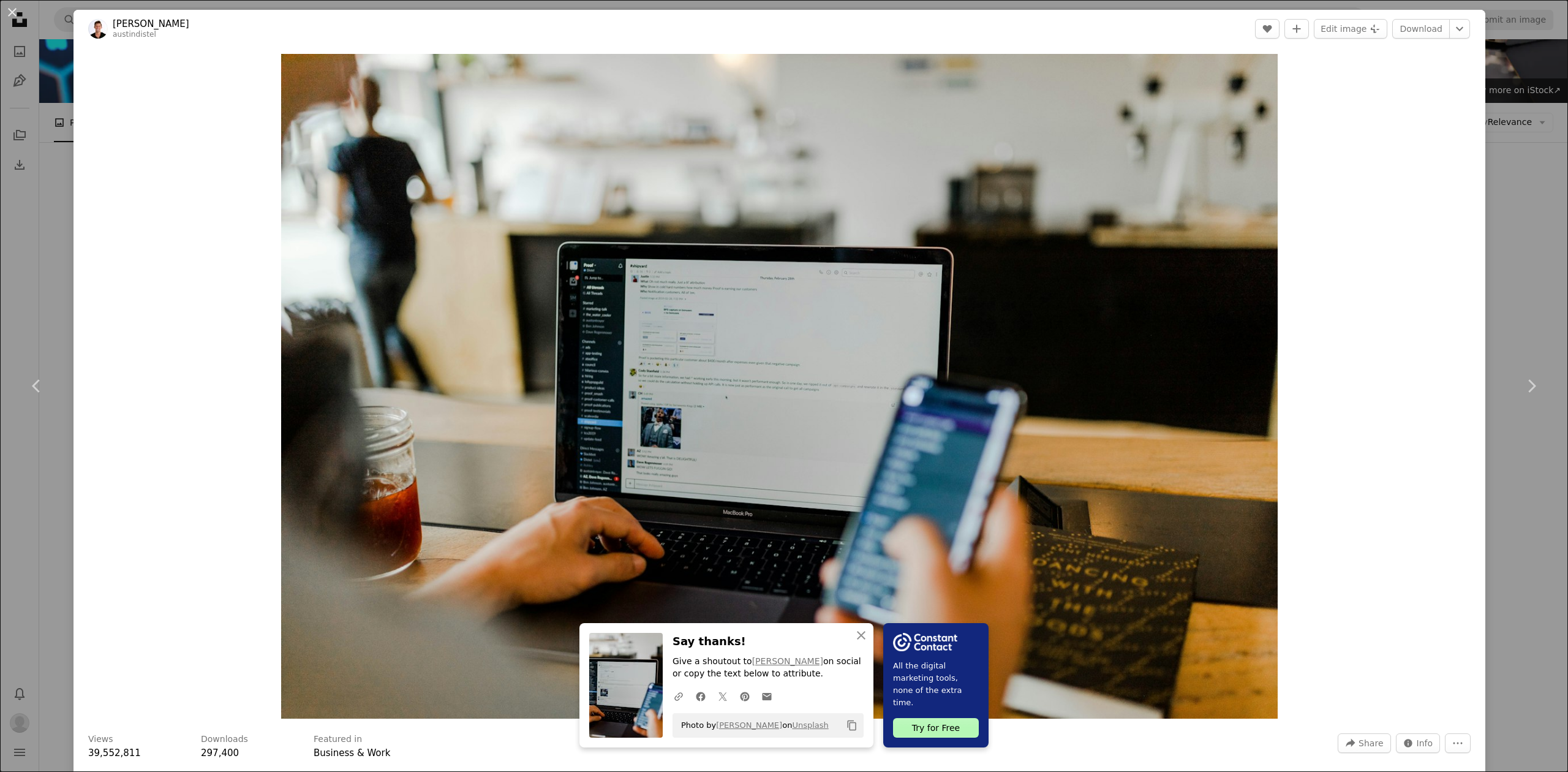
click at [1491, 193] on div "An X shape Chevron left Chevron right An X shape Close Say thanks! Give a shout…" at bounding box center [784, 386] width 1568 height 772
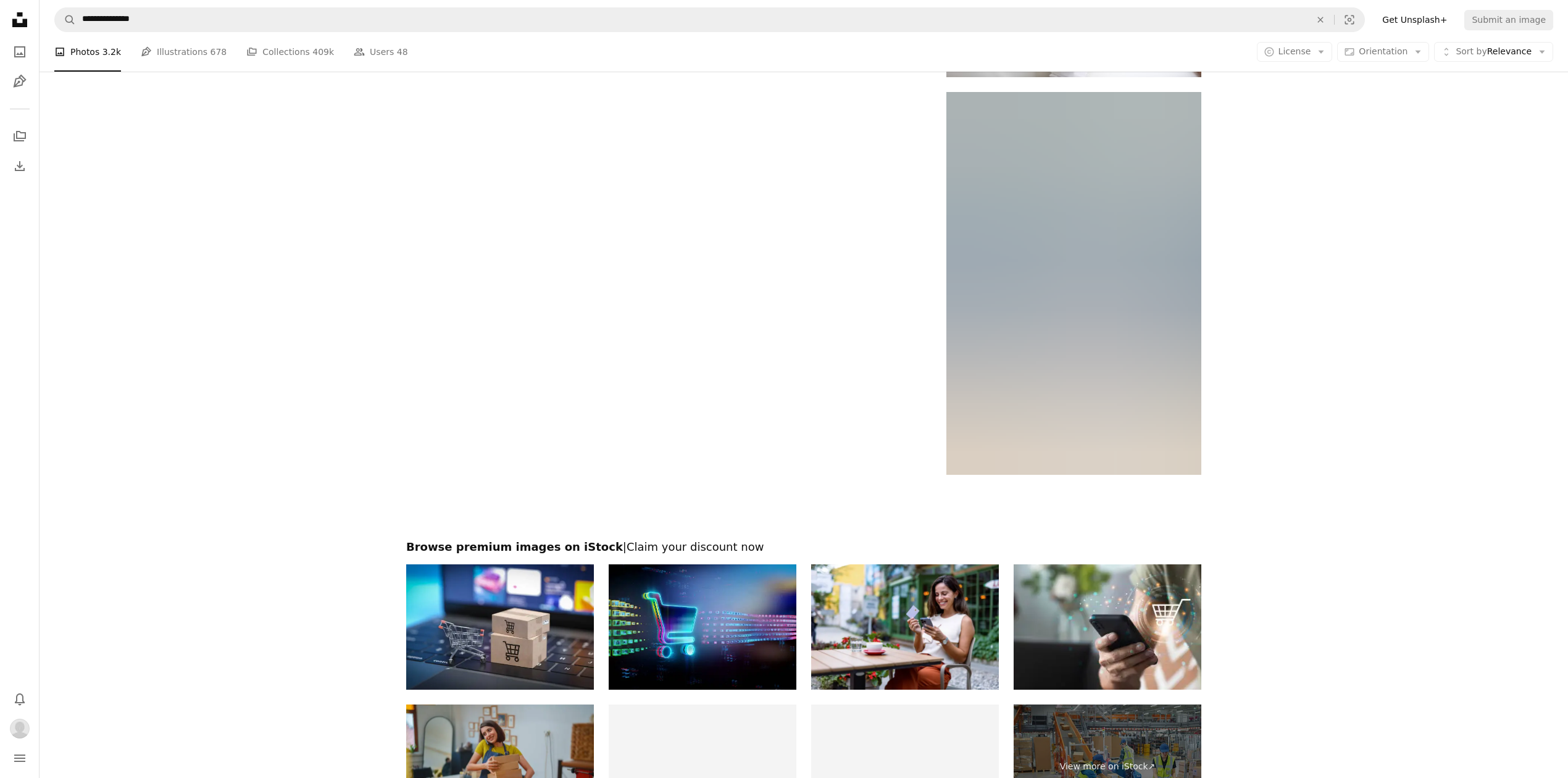
scroll to position [1893, 0]
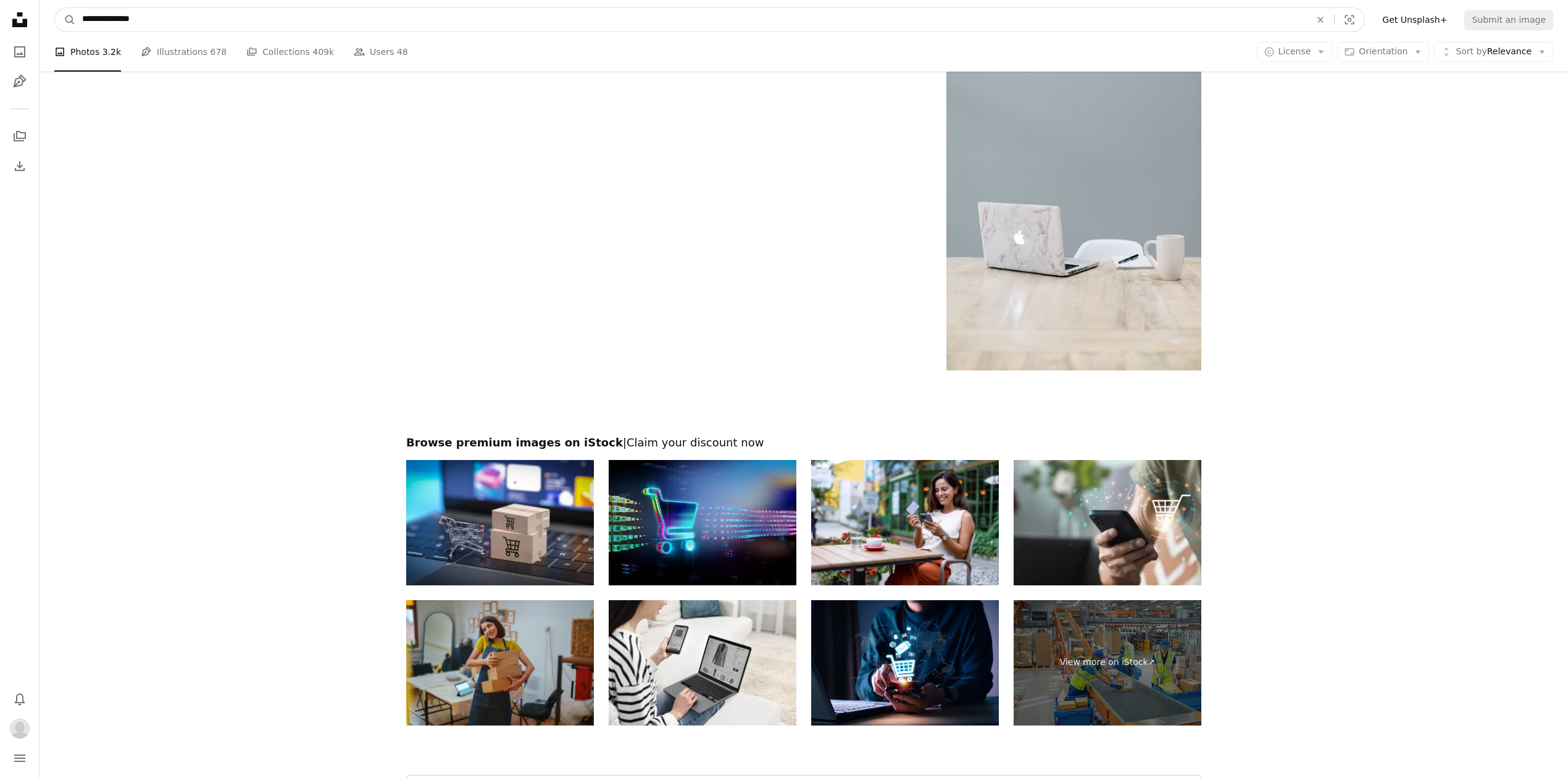
drag, startPoint x: 63, startPoint y: 11, endPoint x: -148, endPoint y: 11, distance: 211.0
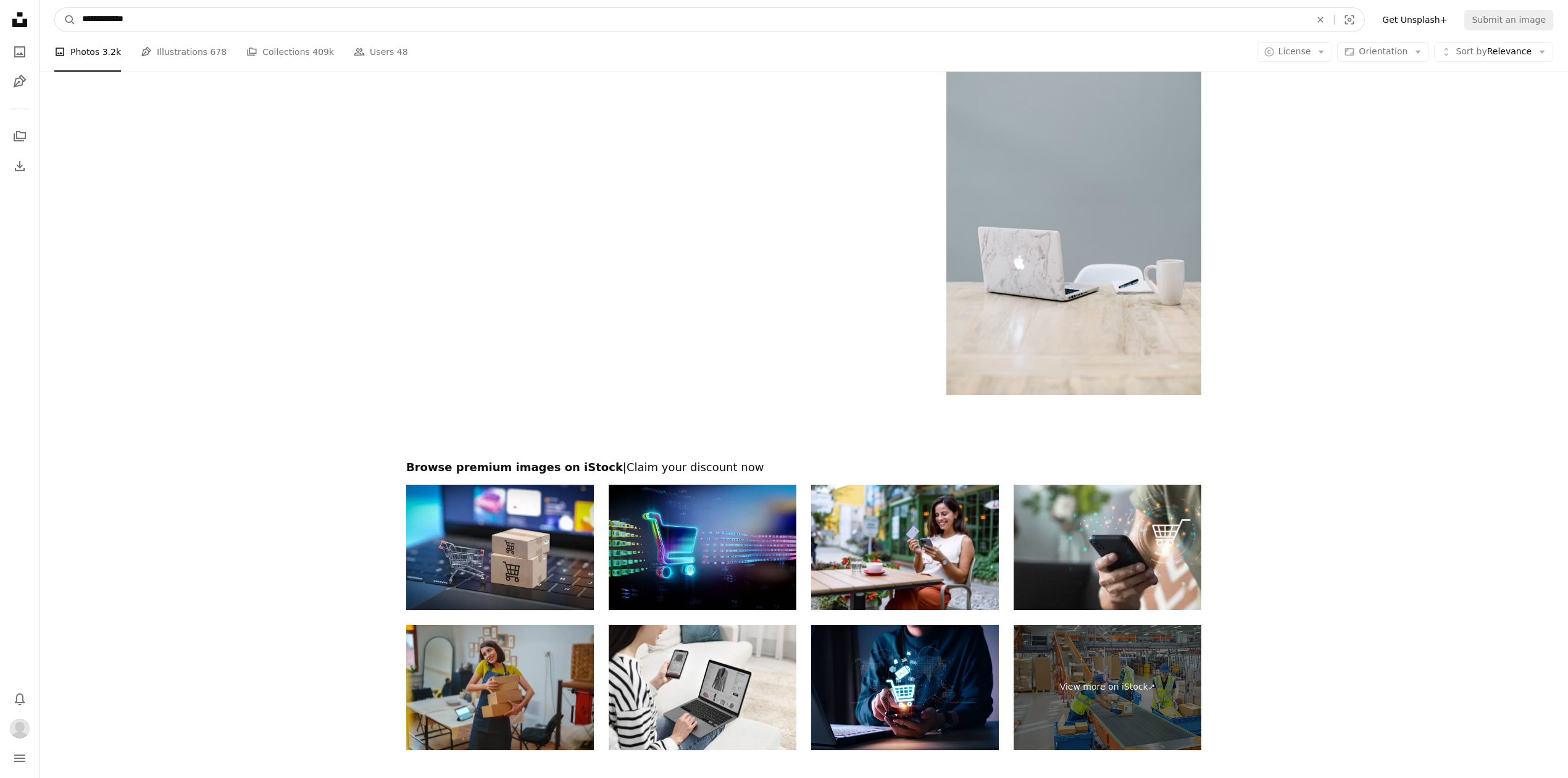
type input "**********"
click button "A magnifying glass" at bounding box center [65, 19] width 21 height 23
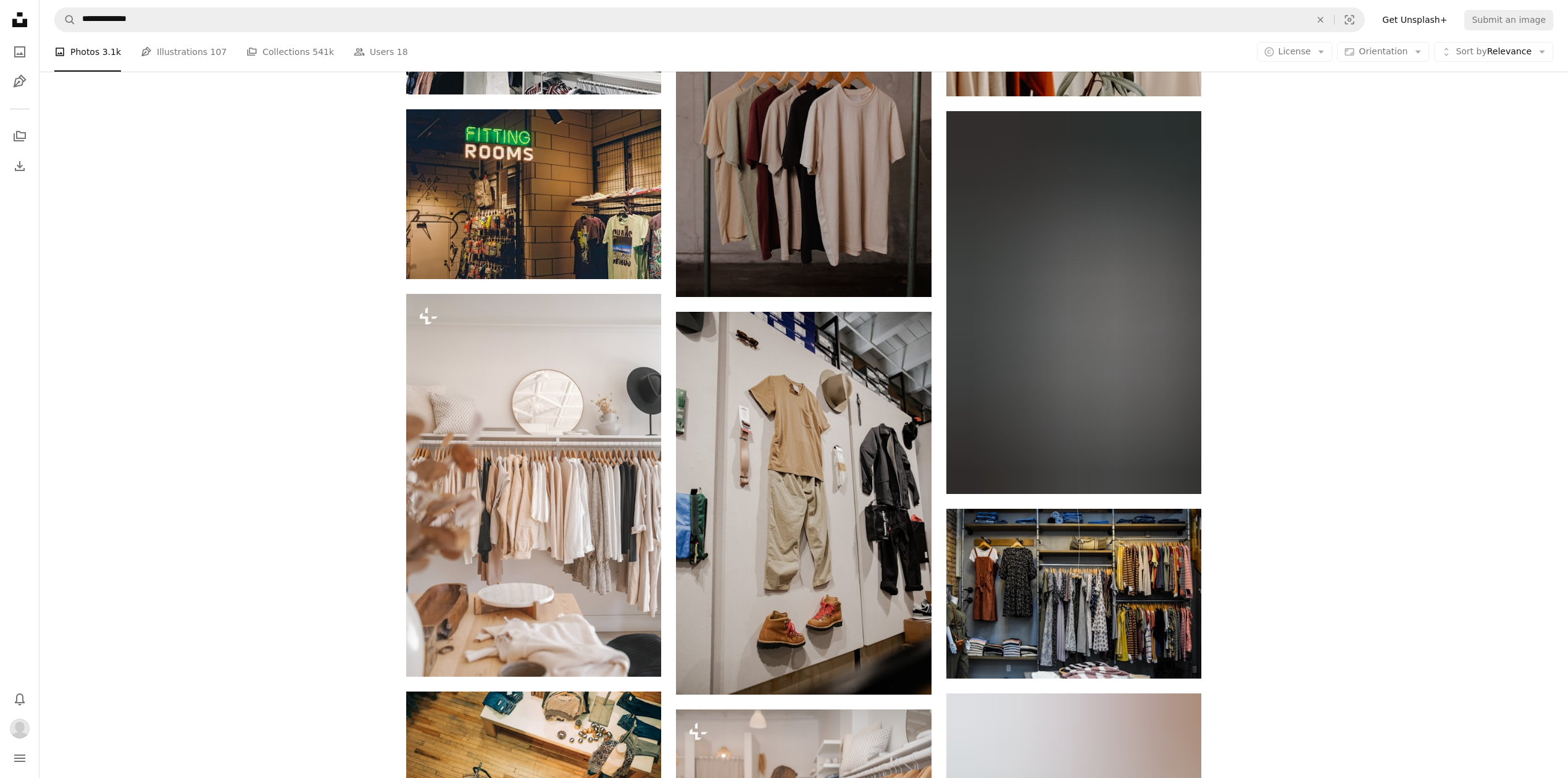
scroll to position [727, 0]
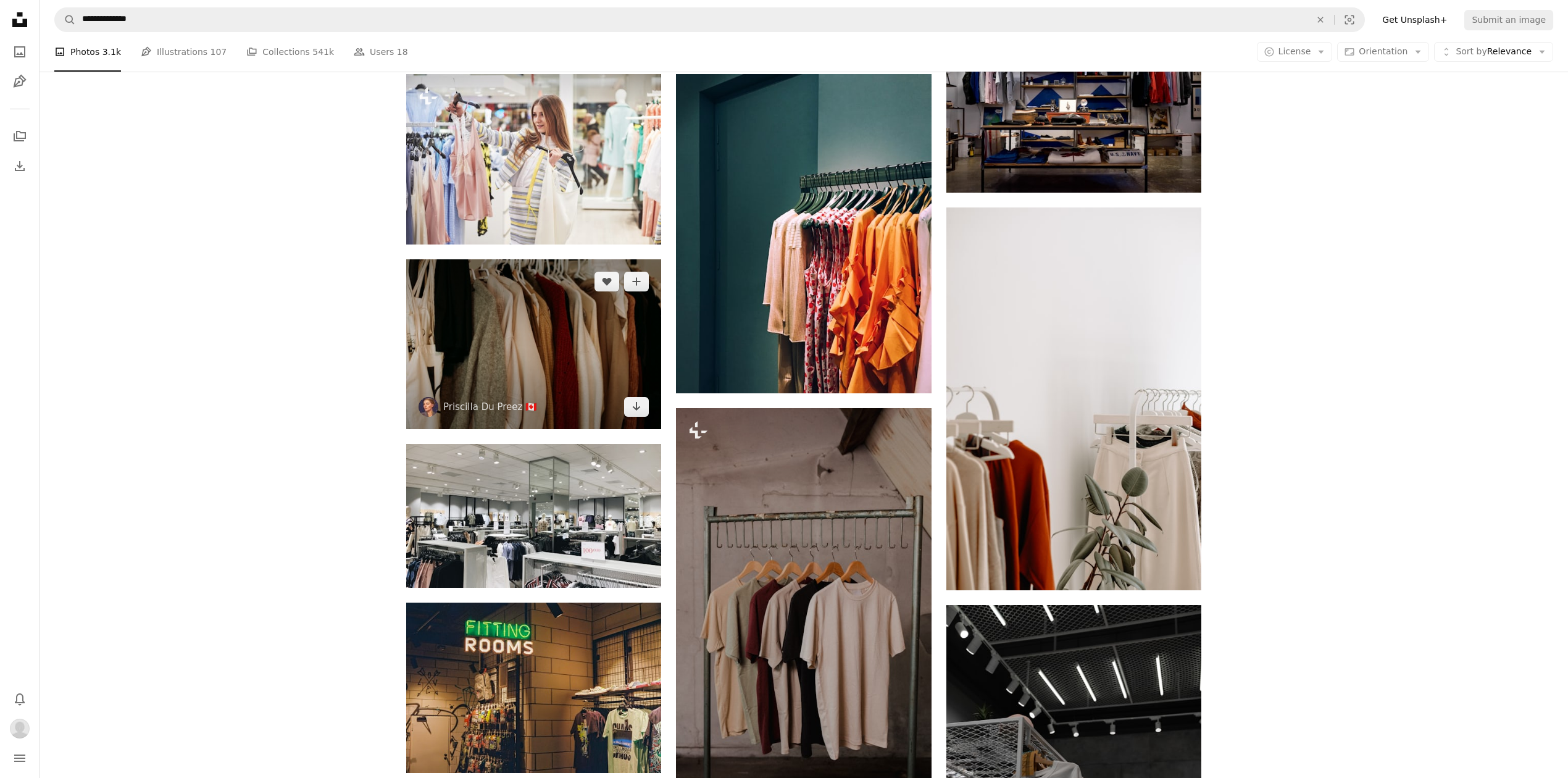
click at [474, 316] on img at bounding box center [533, 344] width 255 height 170
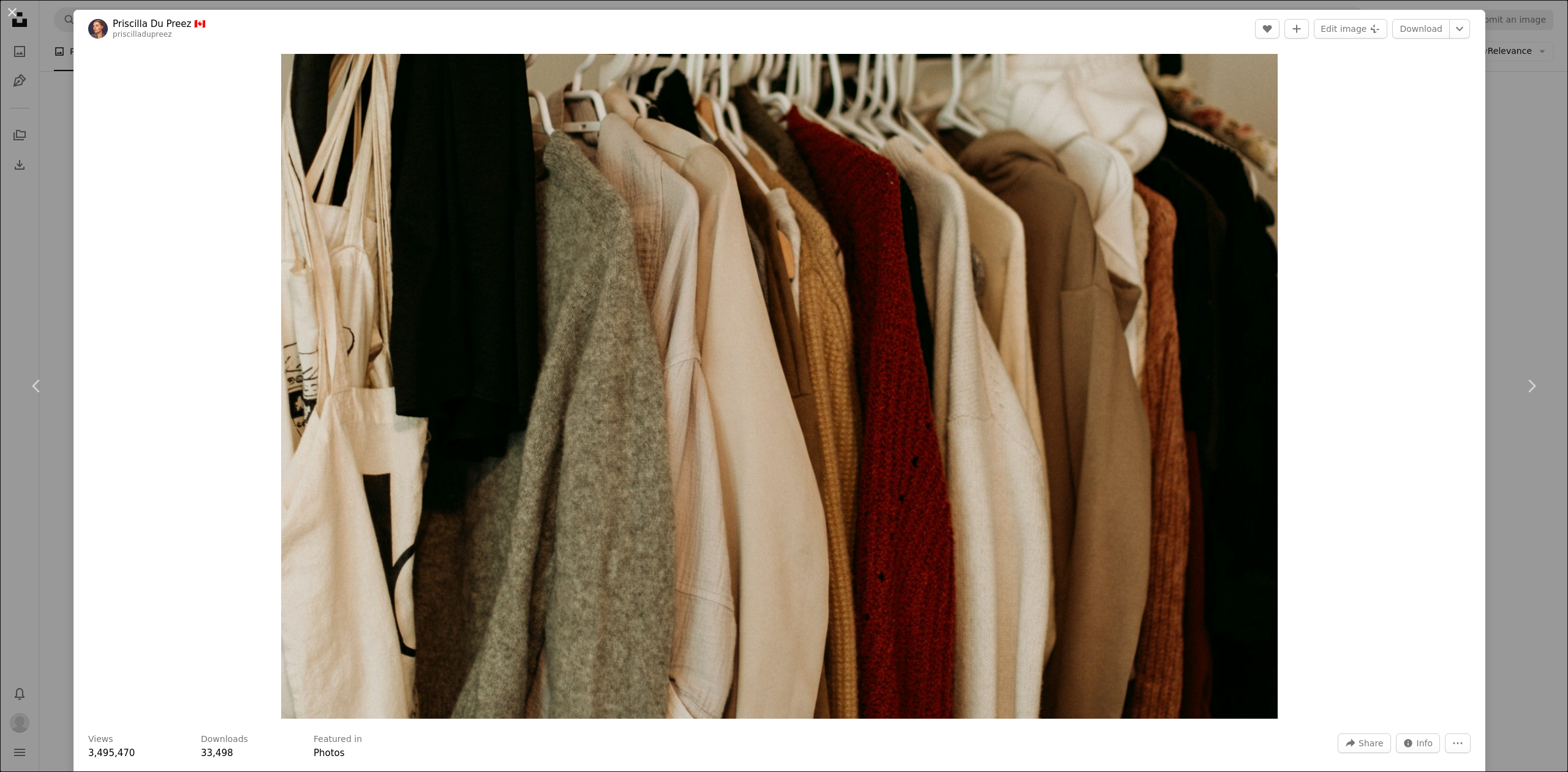
click at [1514, 104] on div "An X shape Chevron left Chevron right [PERSON_NAME] Du Preez 🇨🇦 priscilladupree…" at bounding box center [784, 386] width 1568 height 772
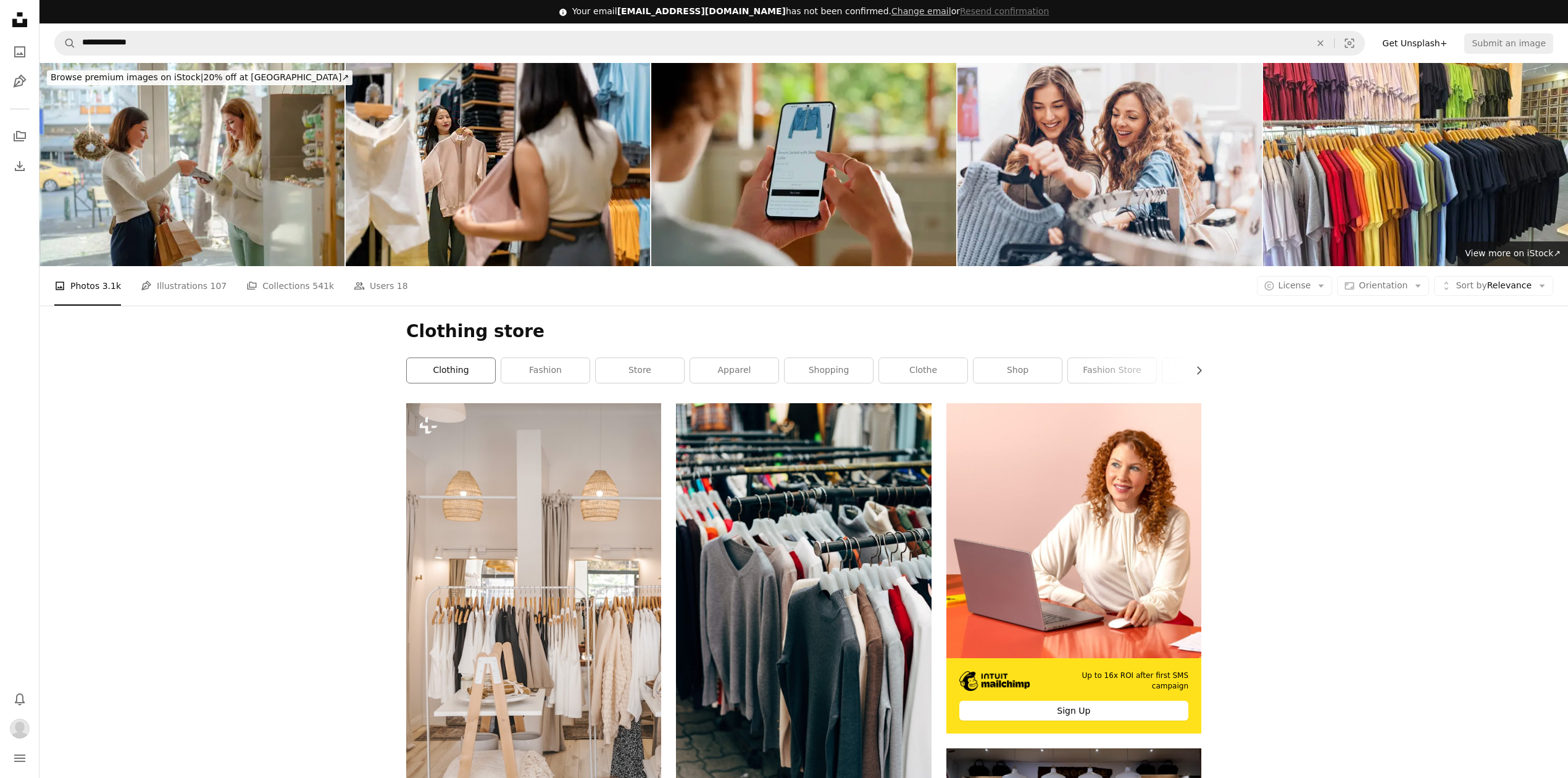
click at [481, 373] on link "clothing" at bounding box center [450, 370] width 88 height 24
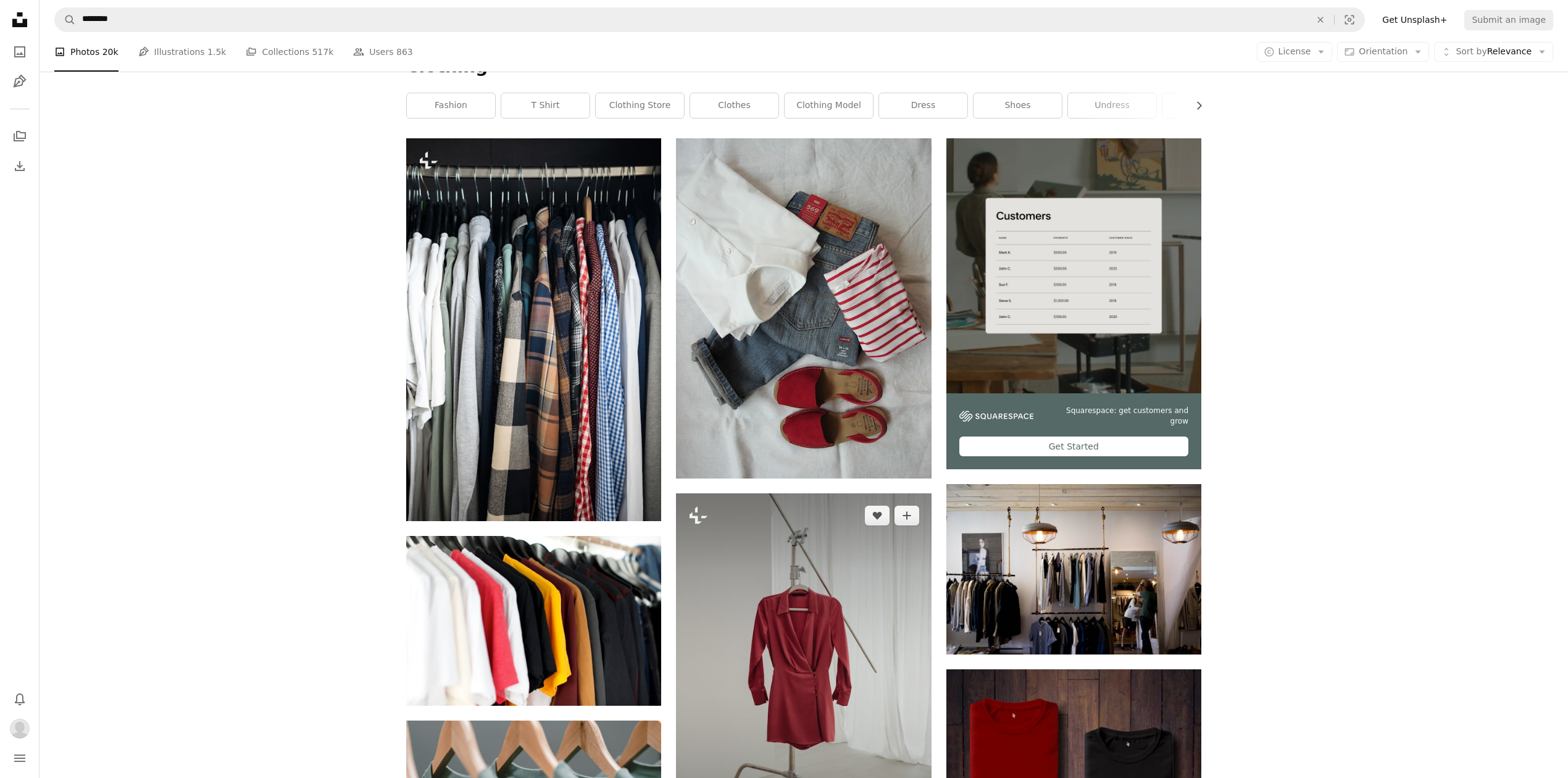
scroll to position [329, 0]
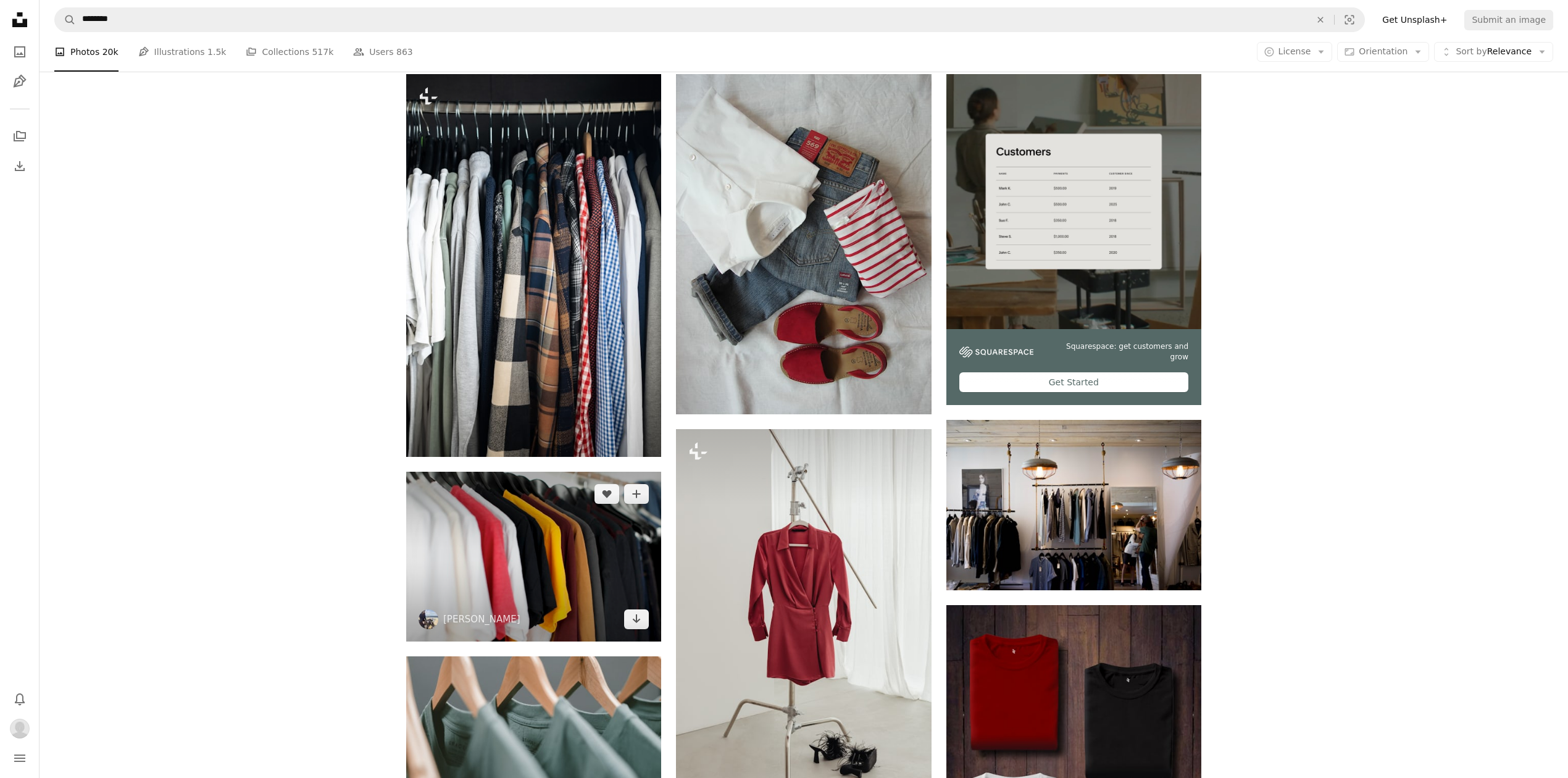
click at [542, 536] on img at bounding box center [533, 556] width 255 height 170
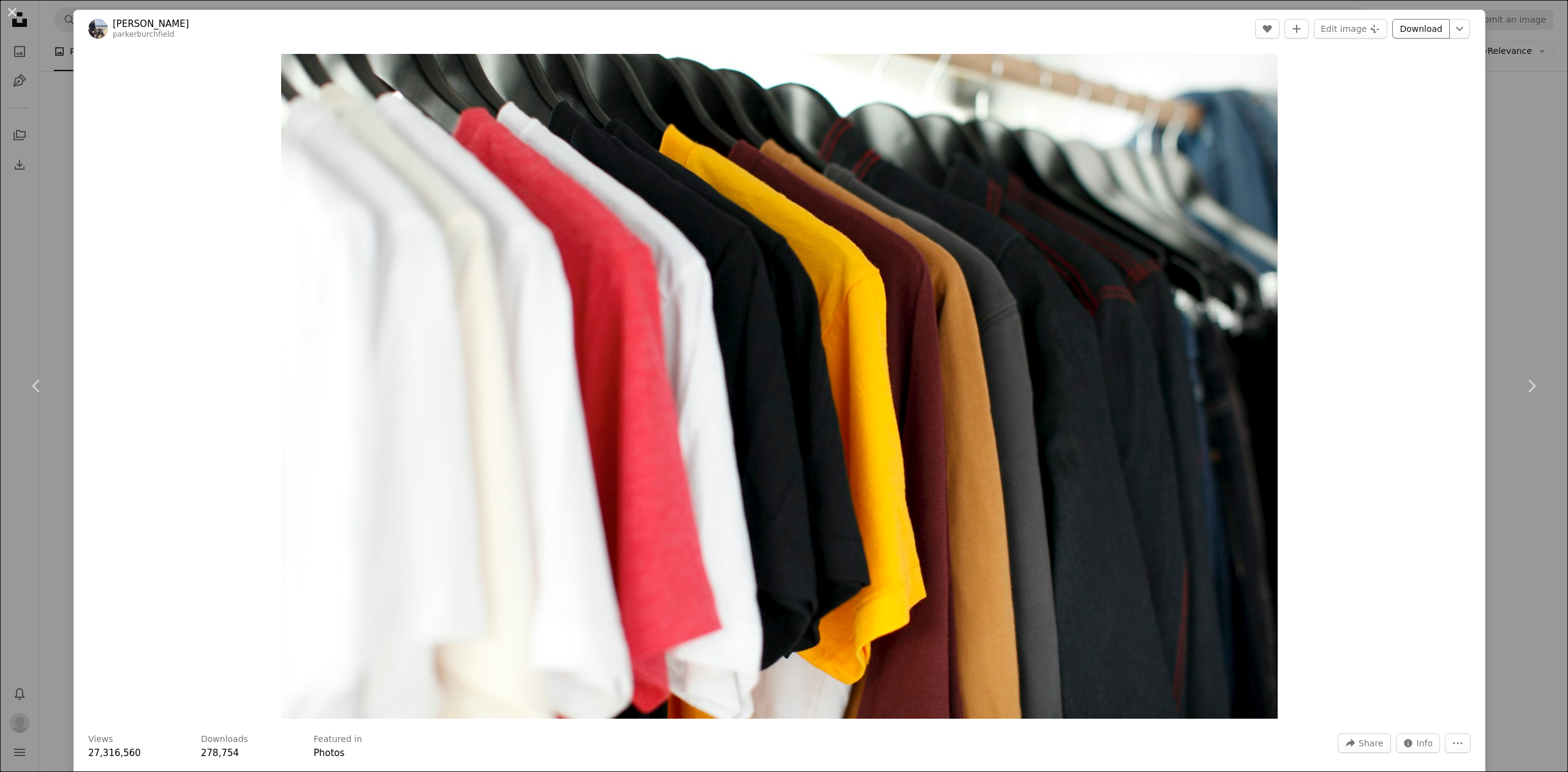
click at [1396, 30] on link "Download" at bounding box center [1420, 28] width 58 height 20
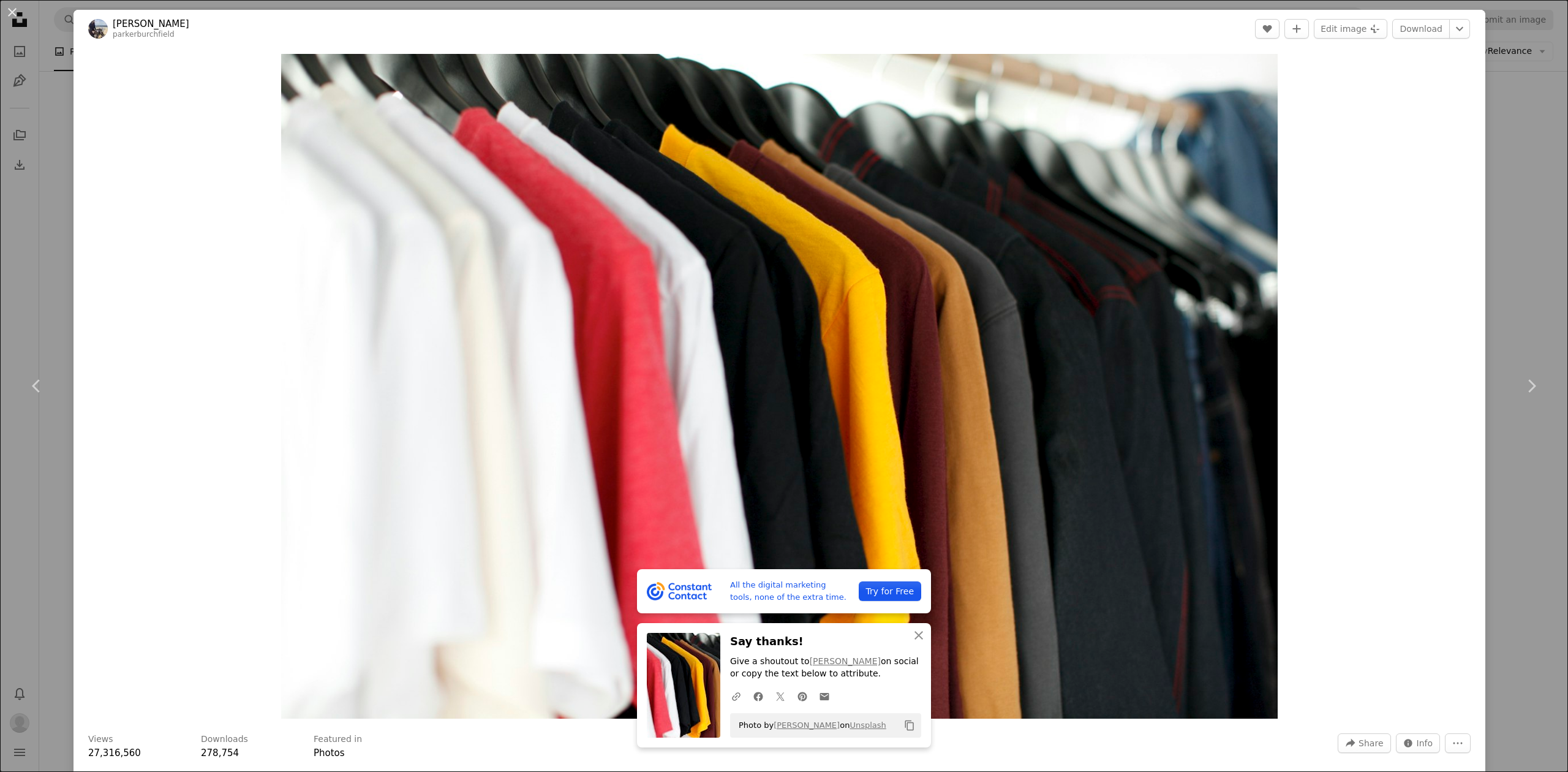
click at [1514, 170] on div "An X shape Chevron left Chevron right All the digital marketing tools, none of …" at bounding box center [784, 386] width 1568 height 772
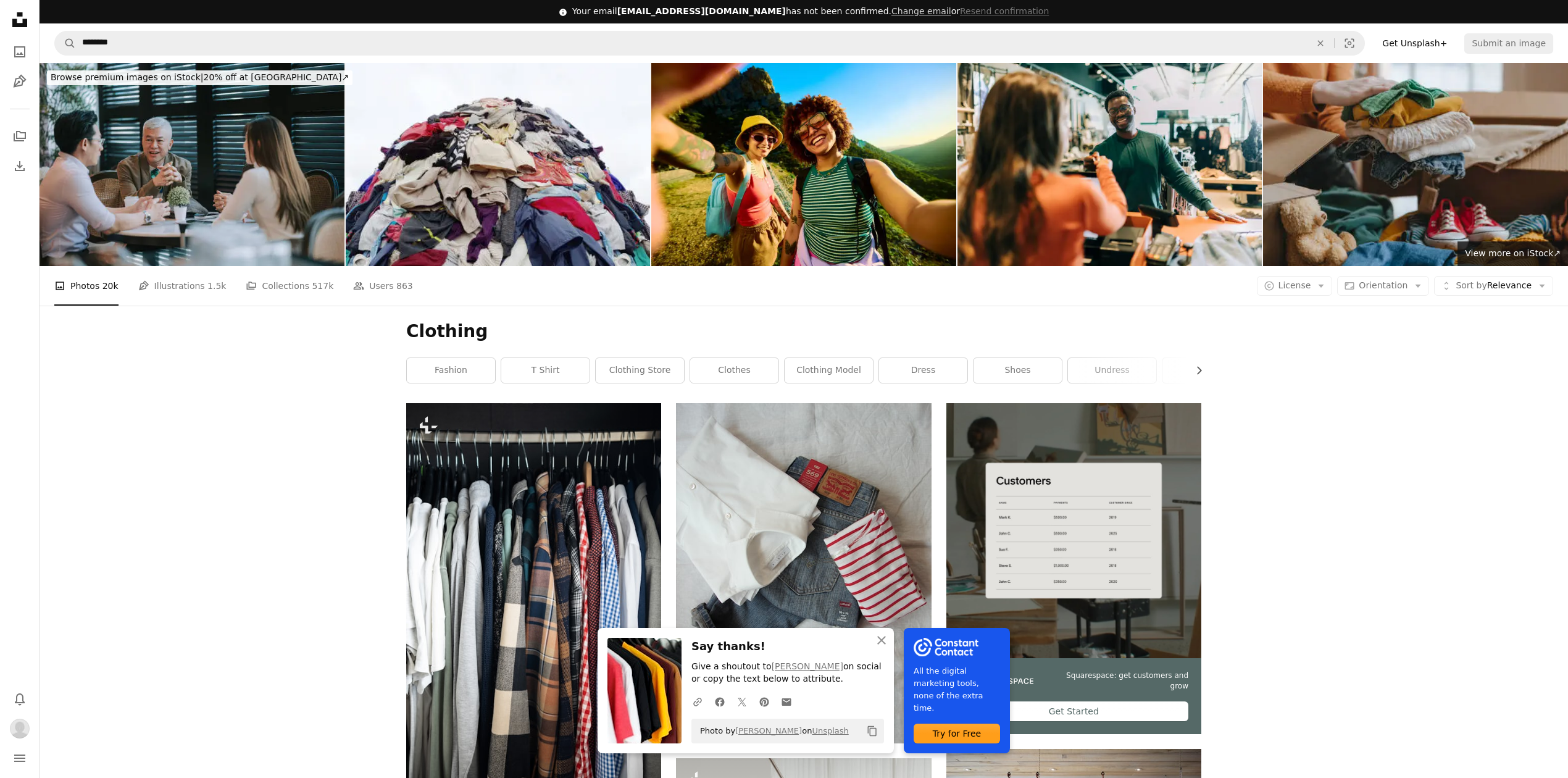
click at [23, 23] on icon at bounding box center [19, 19] width 15 height 15
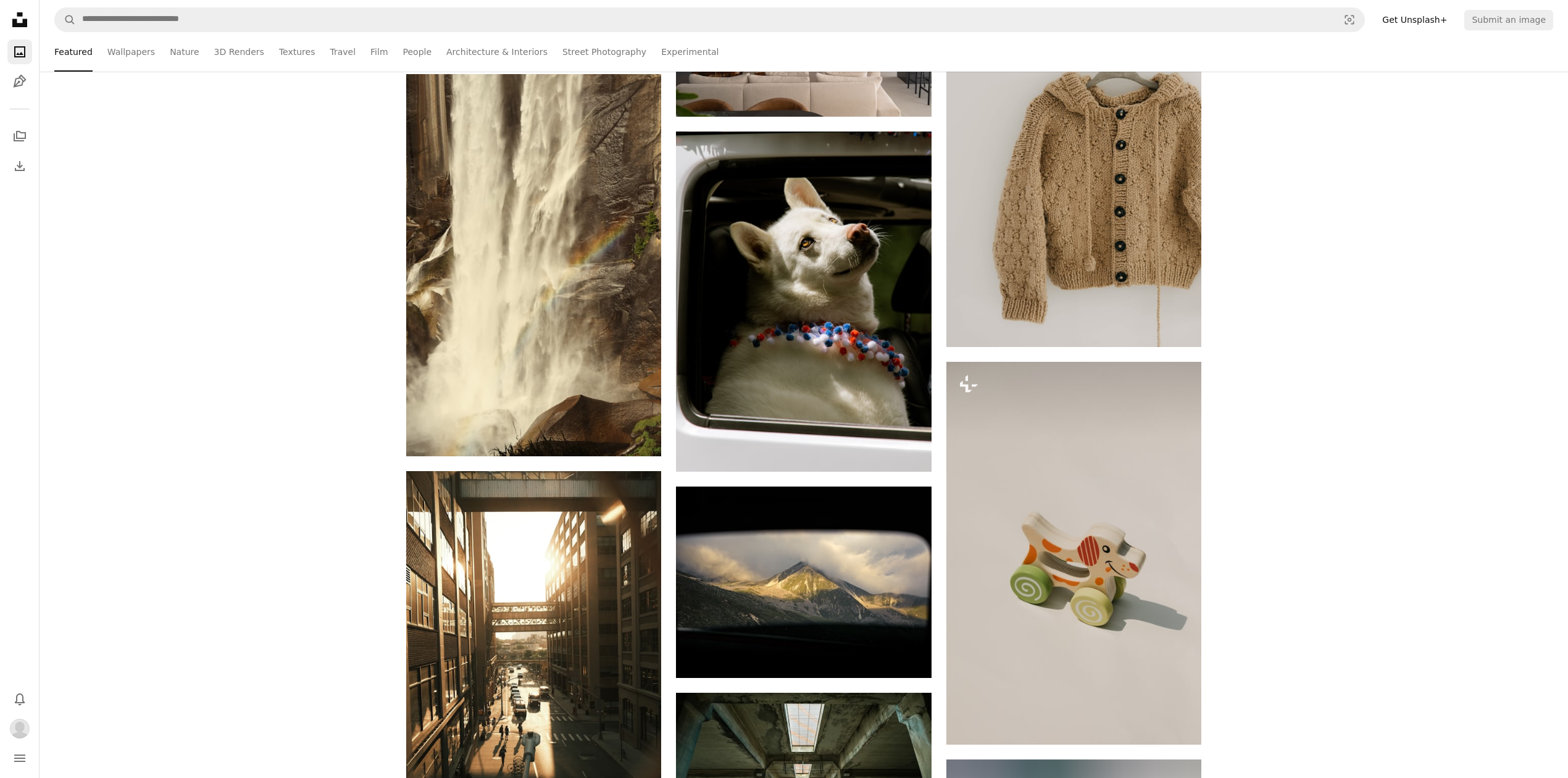
scroll to position [14074, 0]
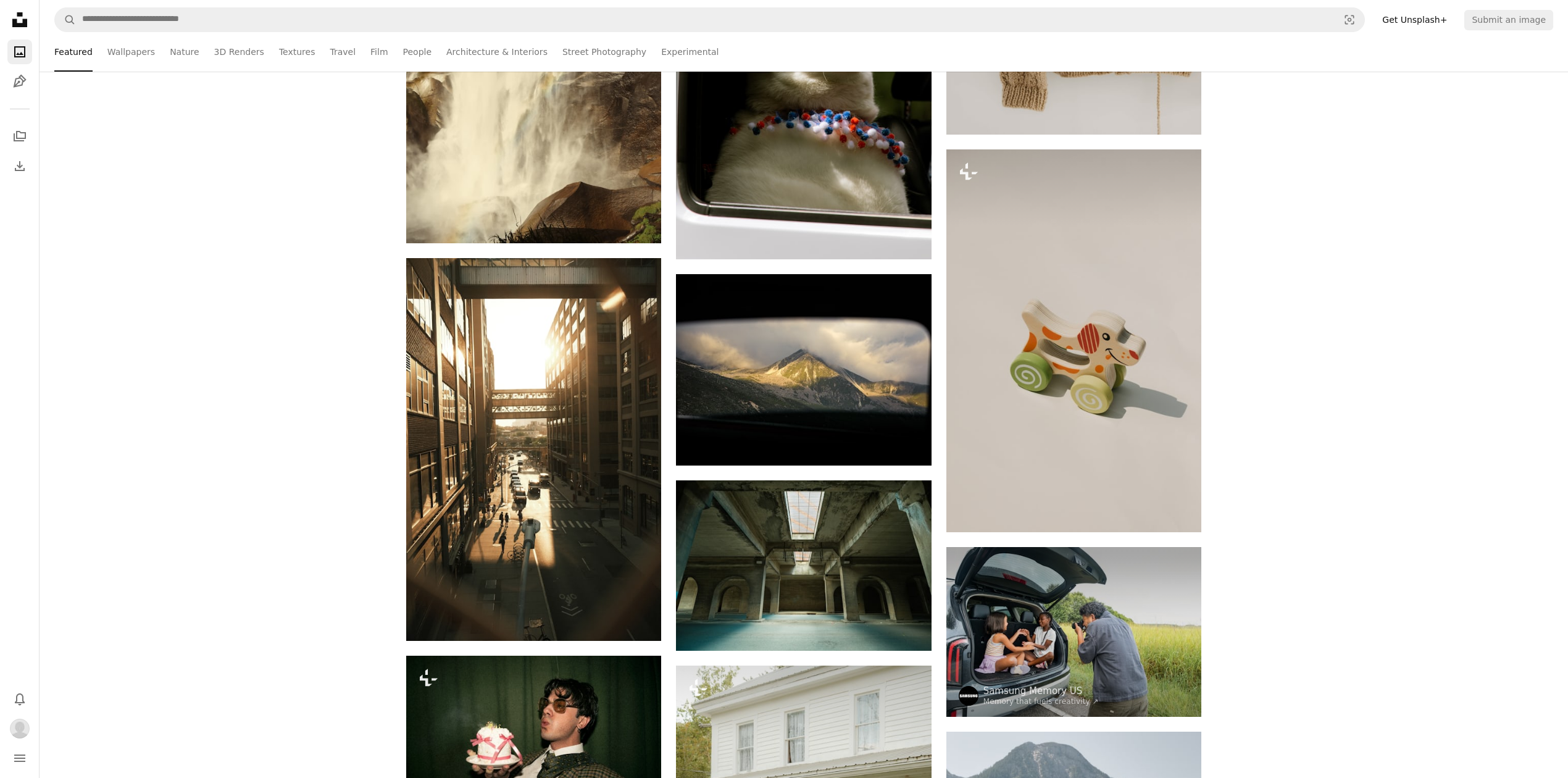
click at [25, 15] on icon "Unsplash logo Unsplash Home" at bounding box center [20, 20] width 24 height 24
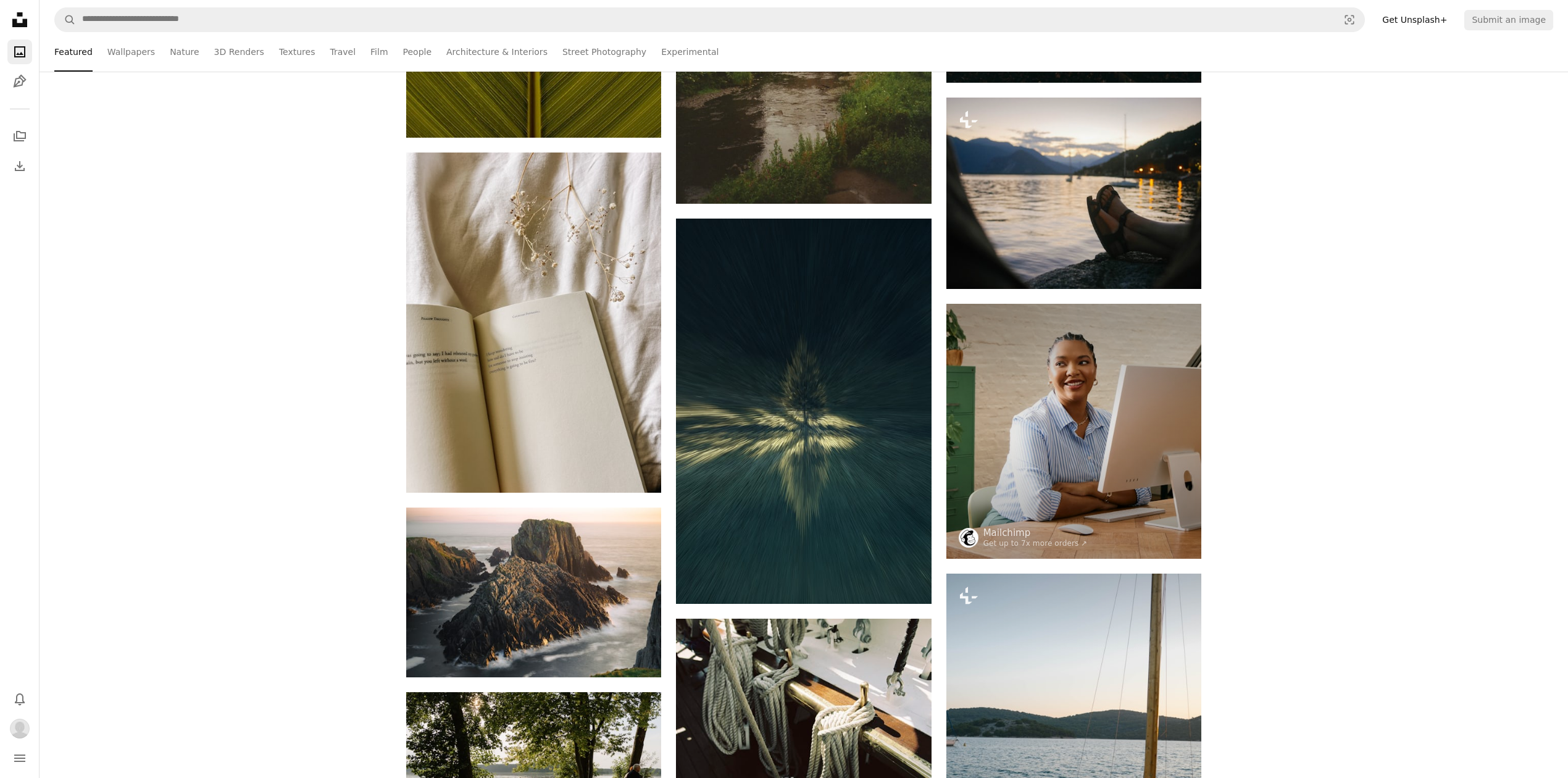
scroll to position [3457, 0]
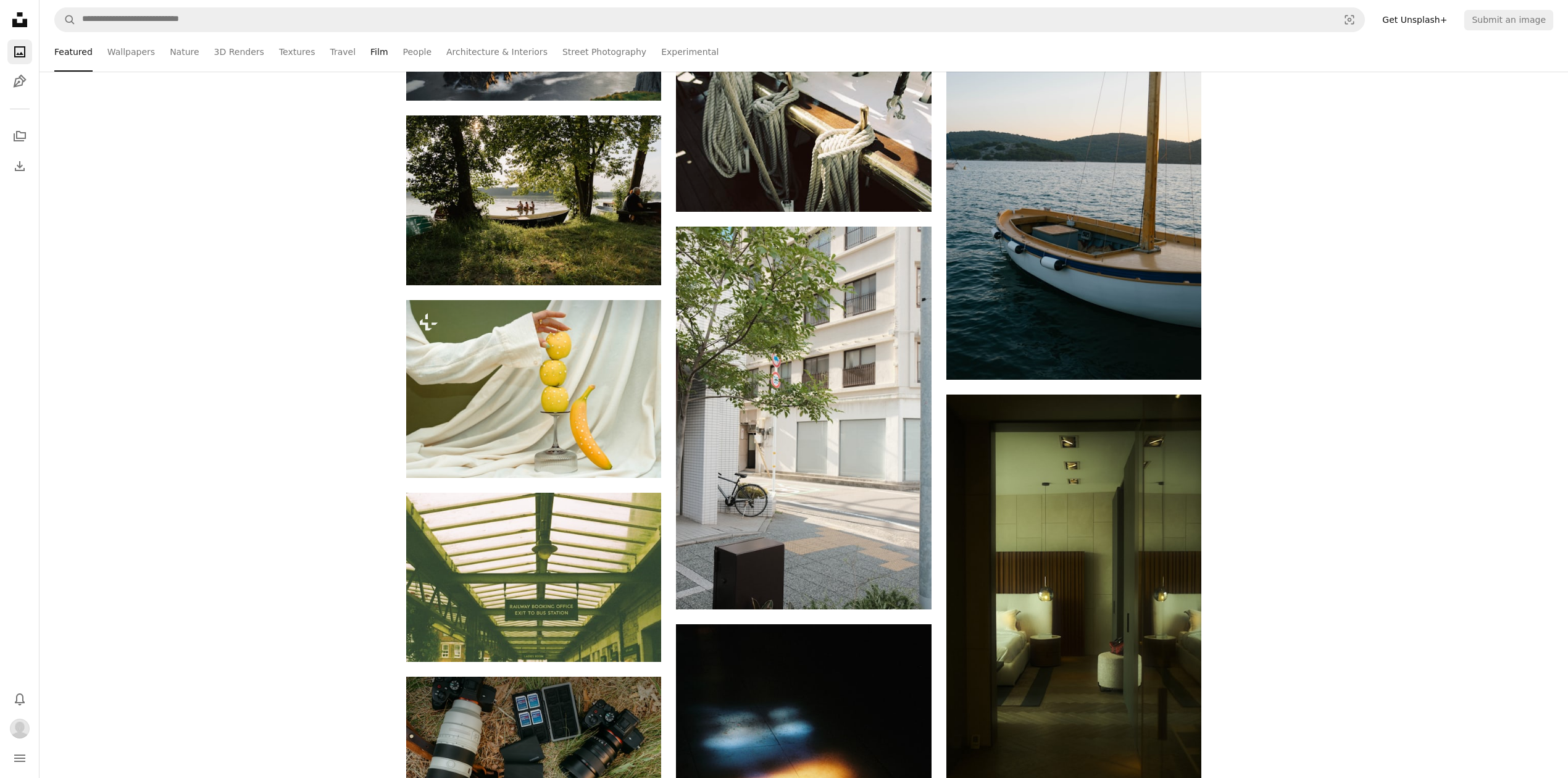
click at [371, 55] on link "Film" at bounding box center [379, 51] width 17 height 39
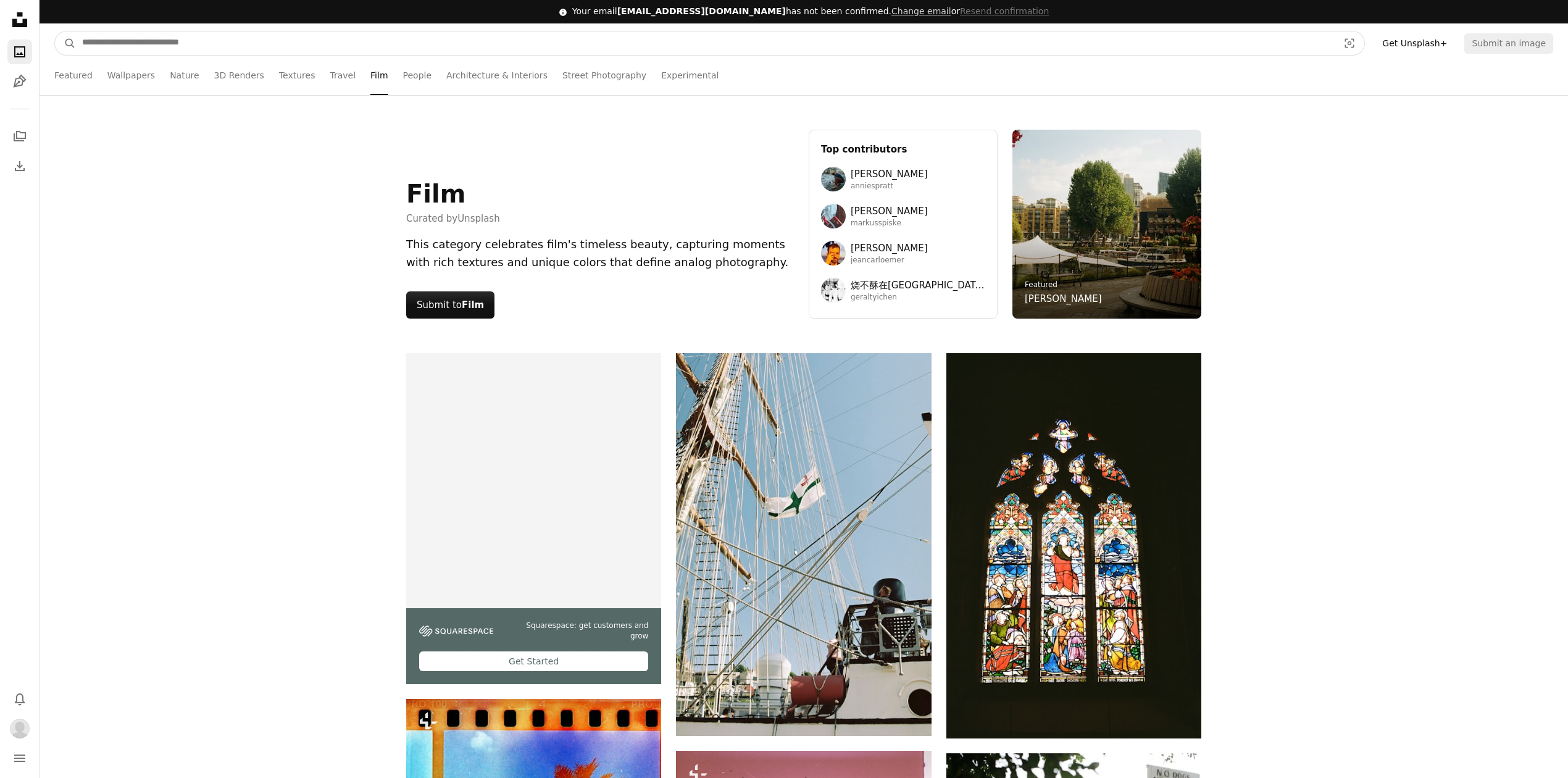
click at [243, 45] on input "Find visuals sitewide" at bounding box center [705, 43] width 1258 height 23
type input "**********"
click at [55, 31] on button "A magnifying glass" at bounding box center [65, 43] width 21 height 23
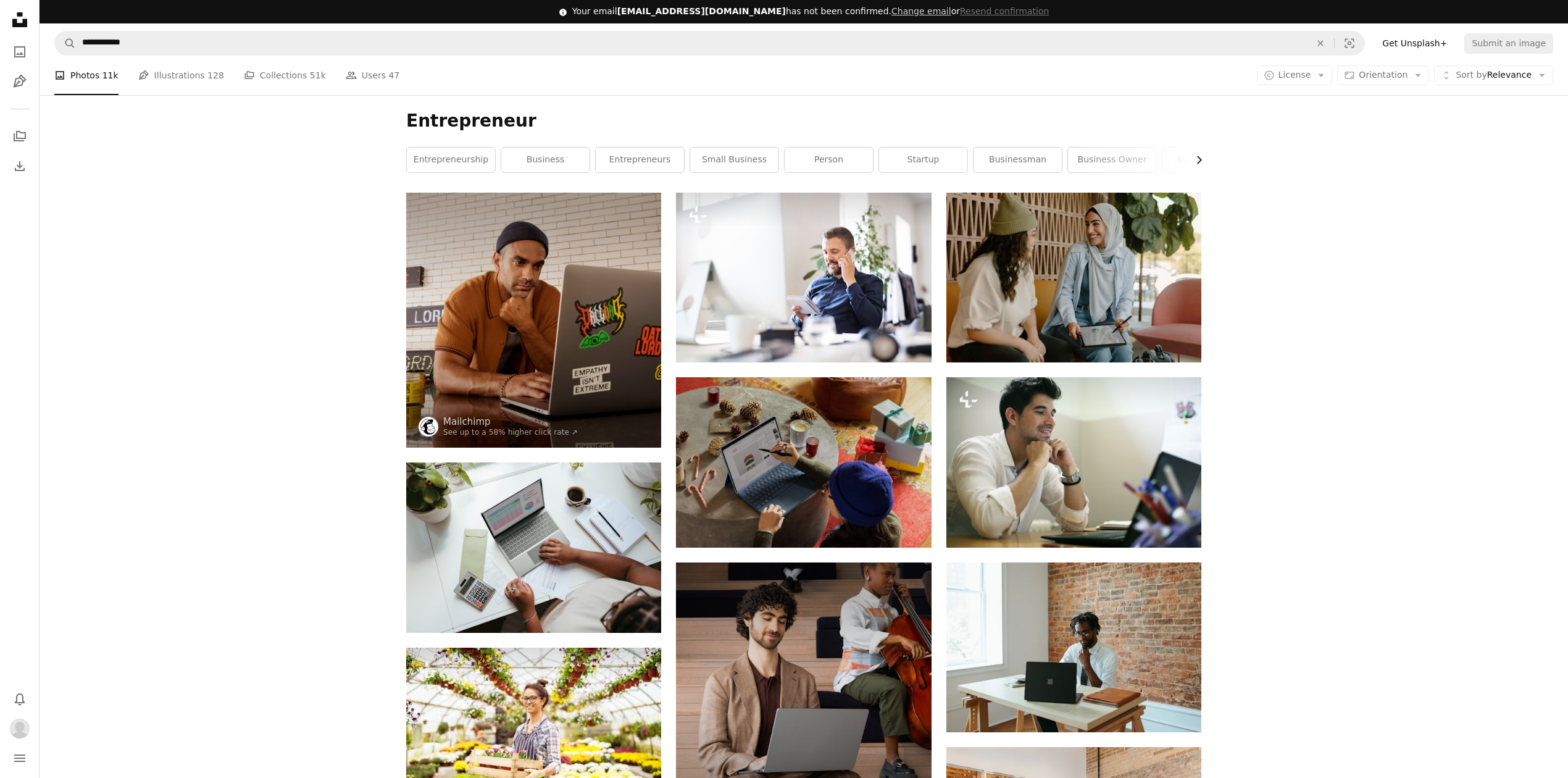
click at [1203, 163] on icon "Chevron right" at bounding box center [1198, 160] width 12 height 12
click at [1203, 163] on div "Entrepreneur Chevron left entrepreneurship business entrepreneurs small busines…" at bounding box center [804, 144] width 825 height 97
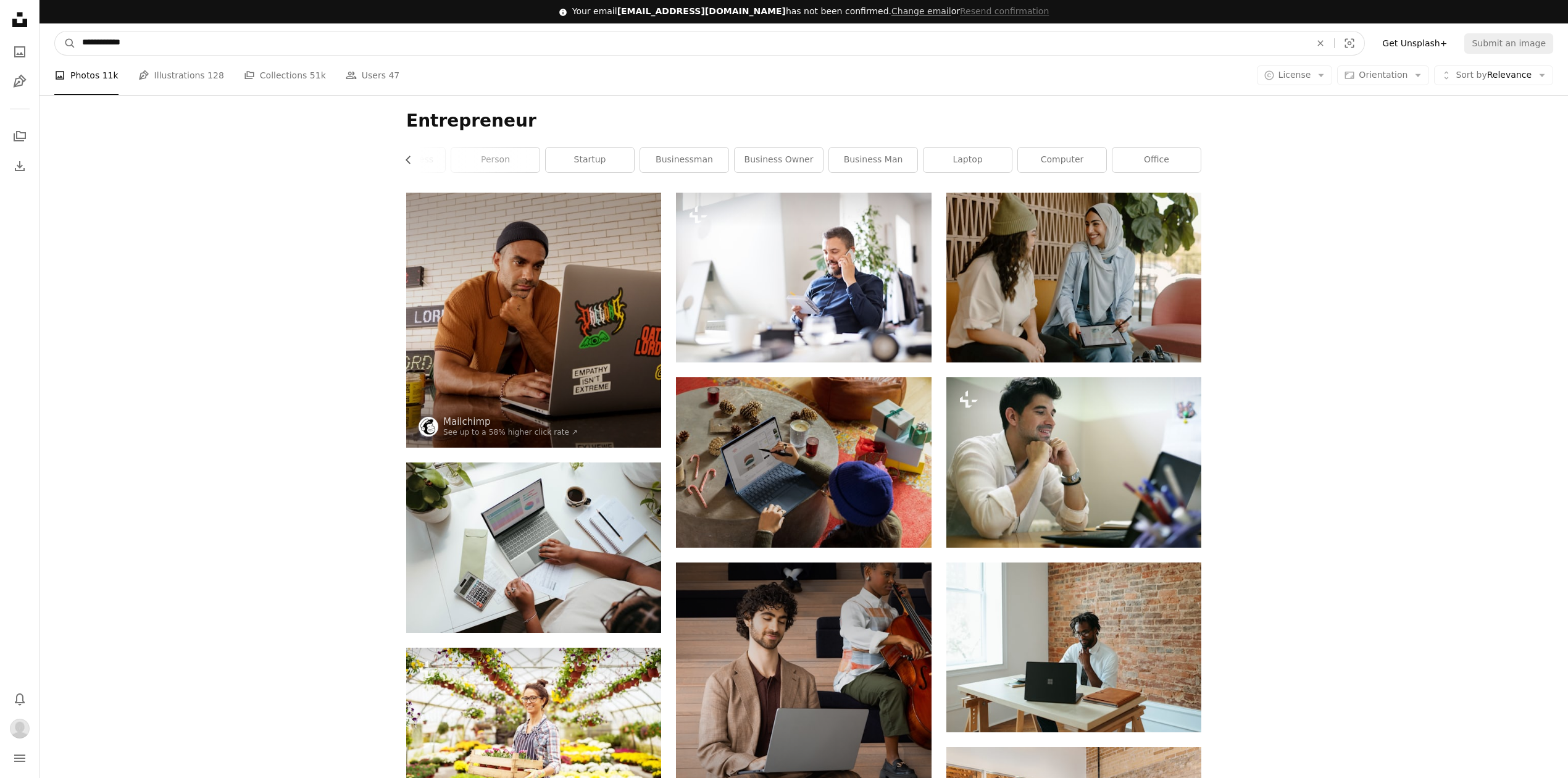
click at [248, 33] on input "**********" at bounding box center [691, 43] width 1230 height 23
type input "**********"
click button "A magnifying glass" at bounding box center [65, 43] width 21 height 23
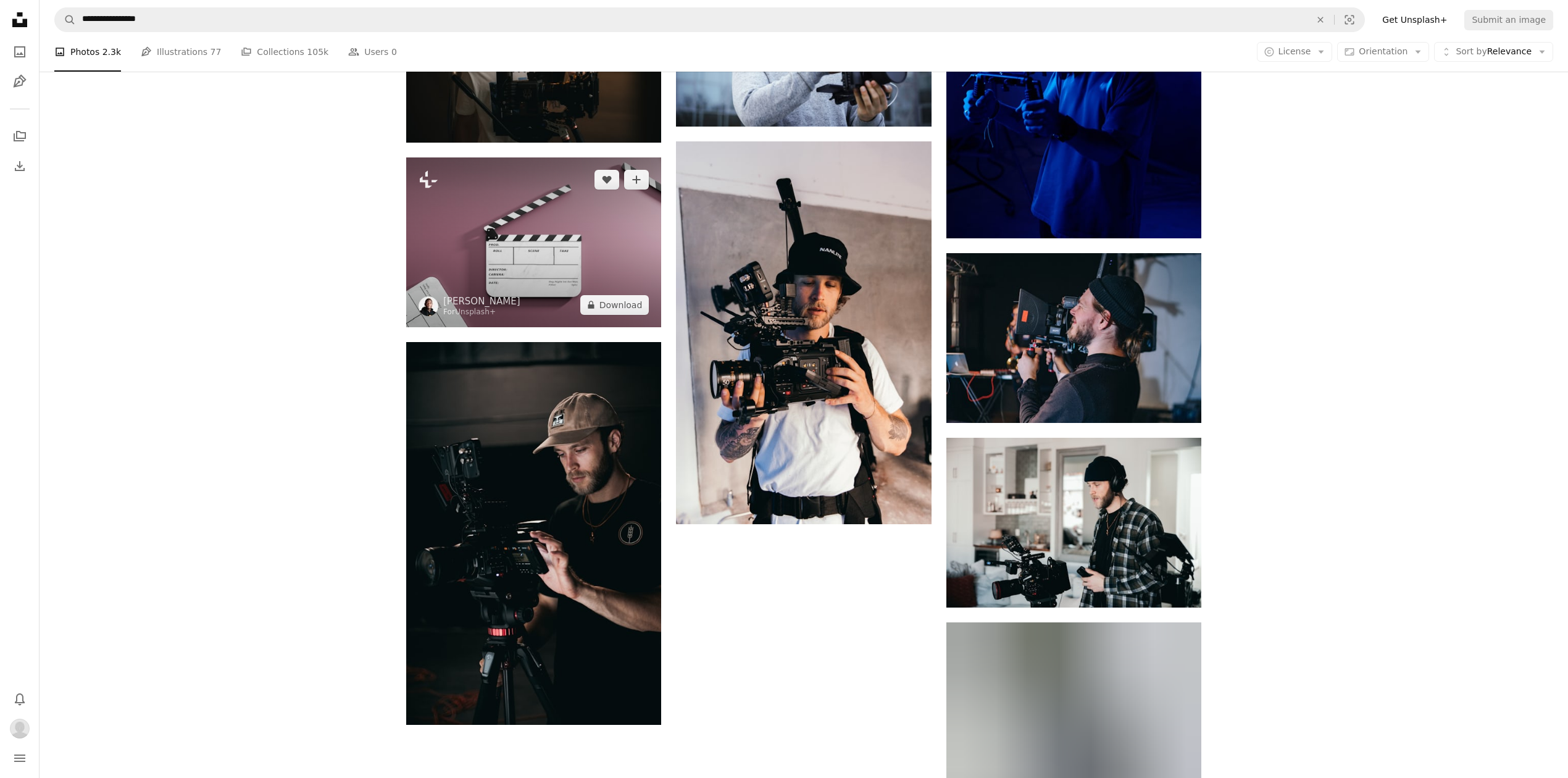
scroll to position [823, 0]
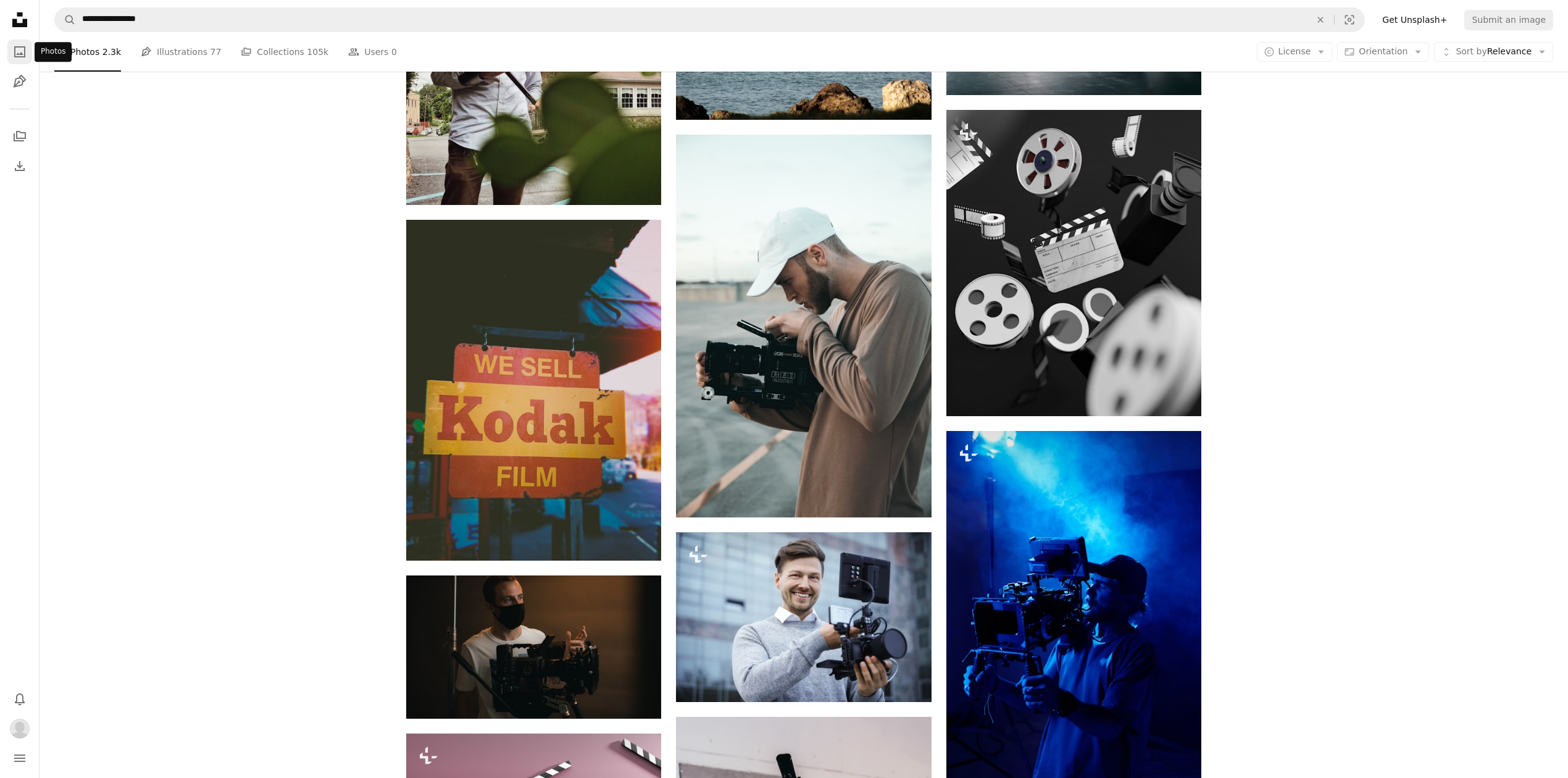
click at [18, 50] on icon "A photo" at bounding box center [19, 51] width 15 height 15
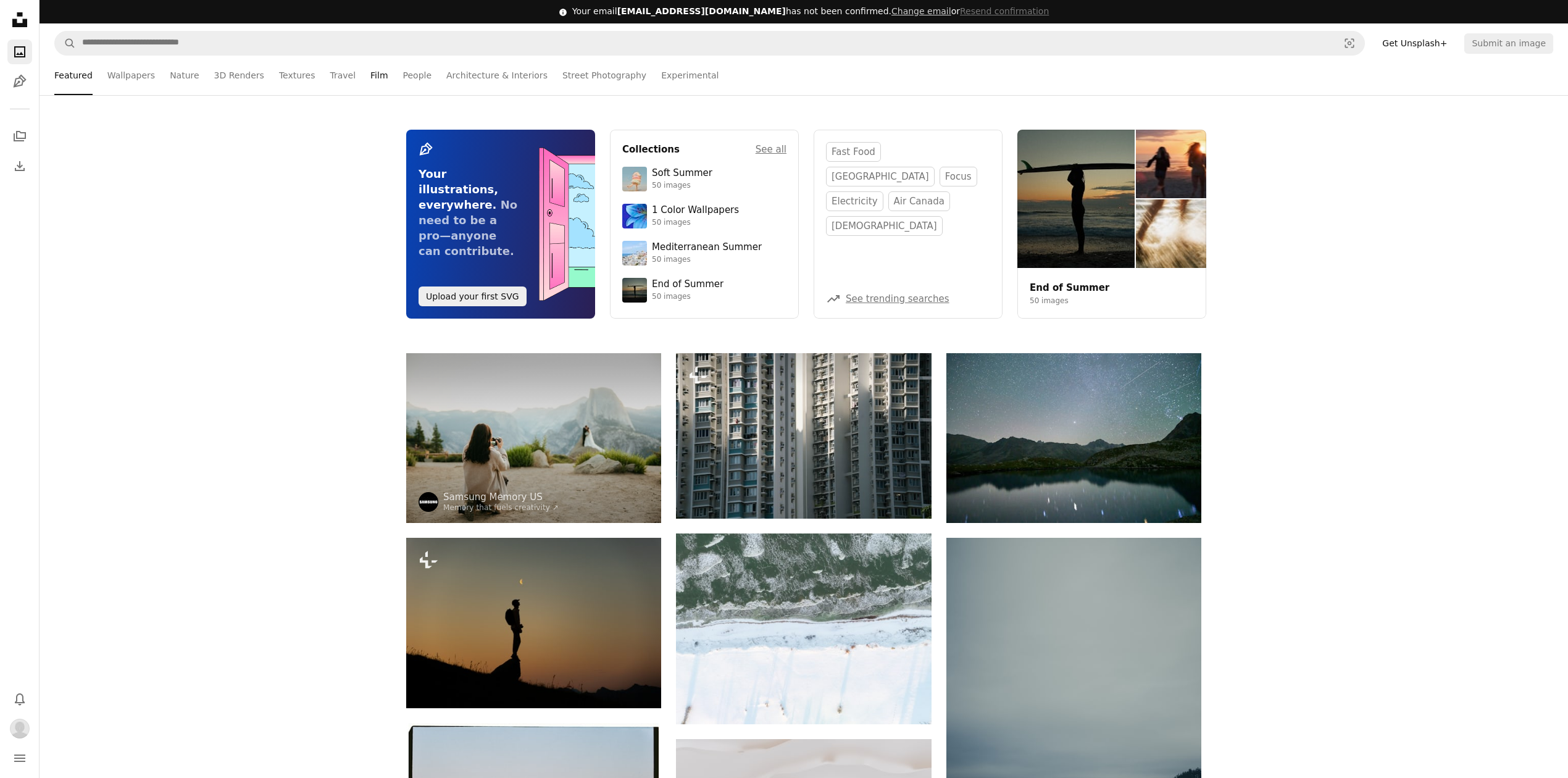
click at [371, 71] on link "Film" at bounding box center [379, 75] width 17 height 39
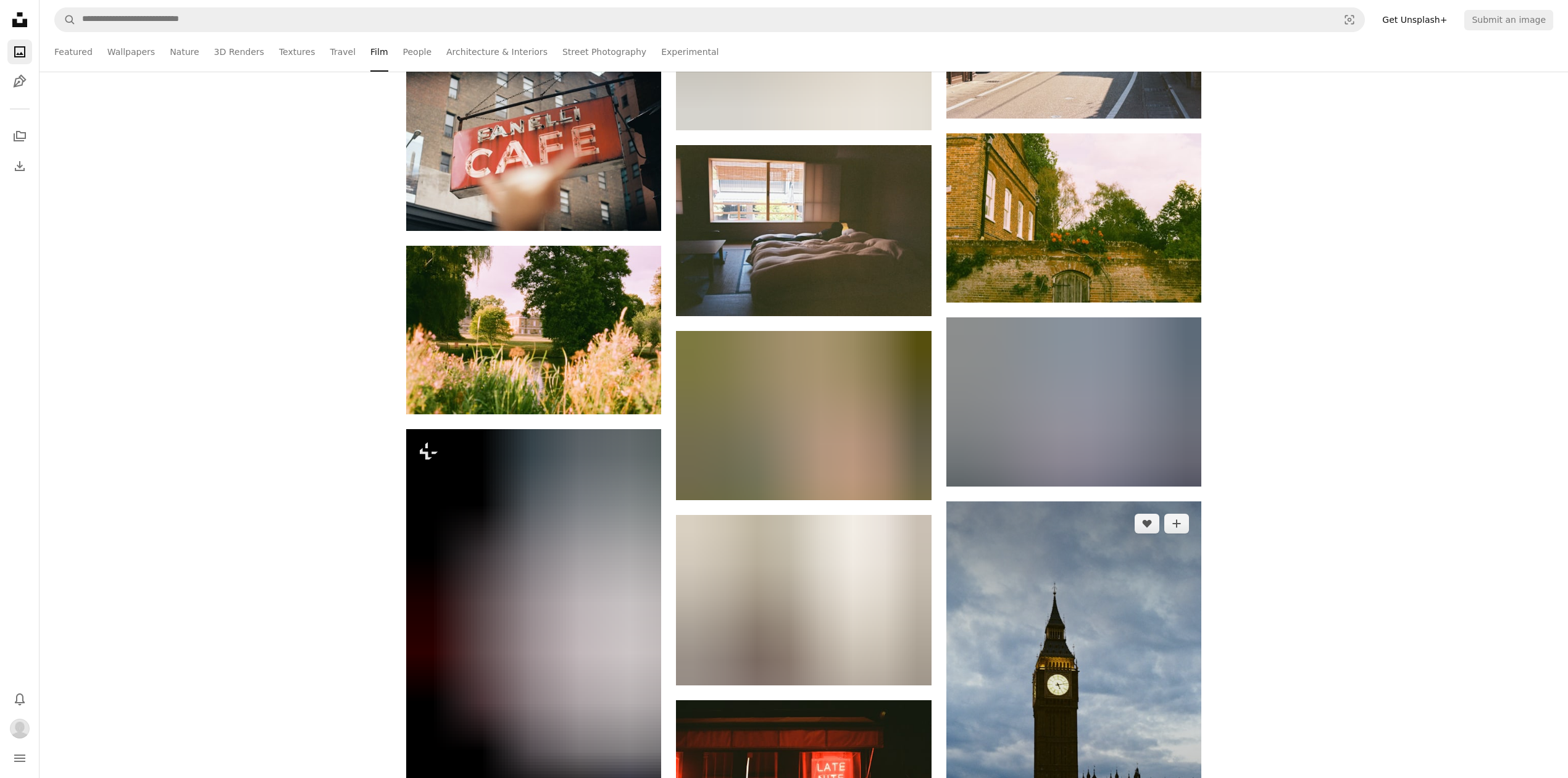
scroll to position [19557, 0]
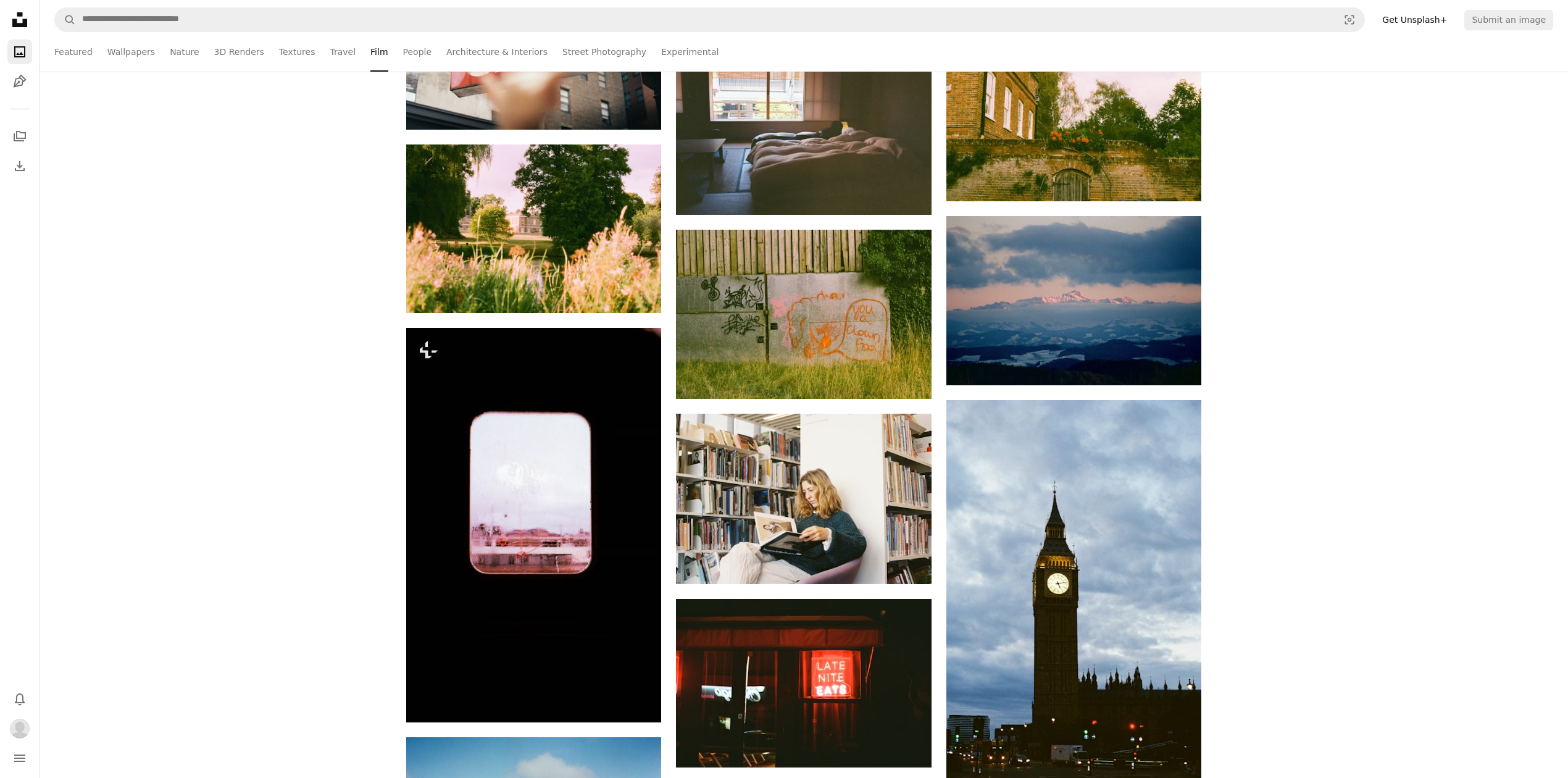
click at [13, 17] on icon "Unsplash logo Unsplash Home" at bounding box center [20, 20] width 24 height 24
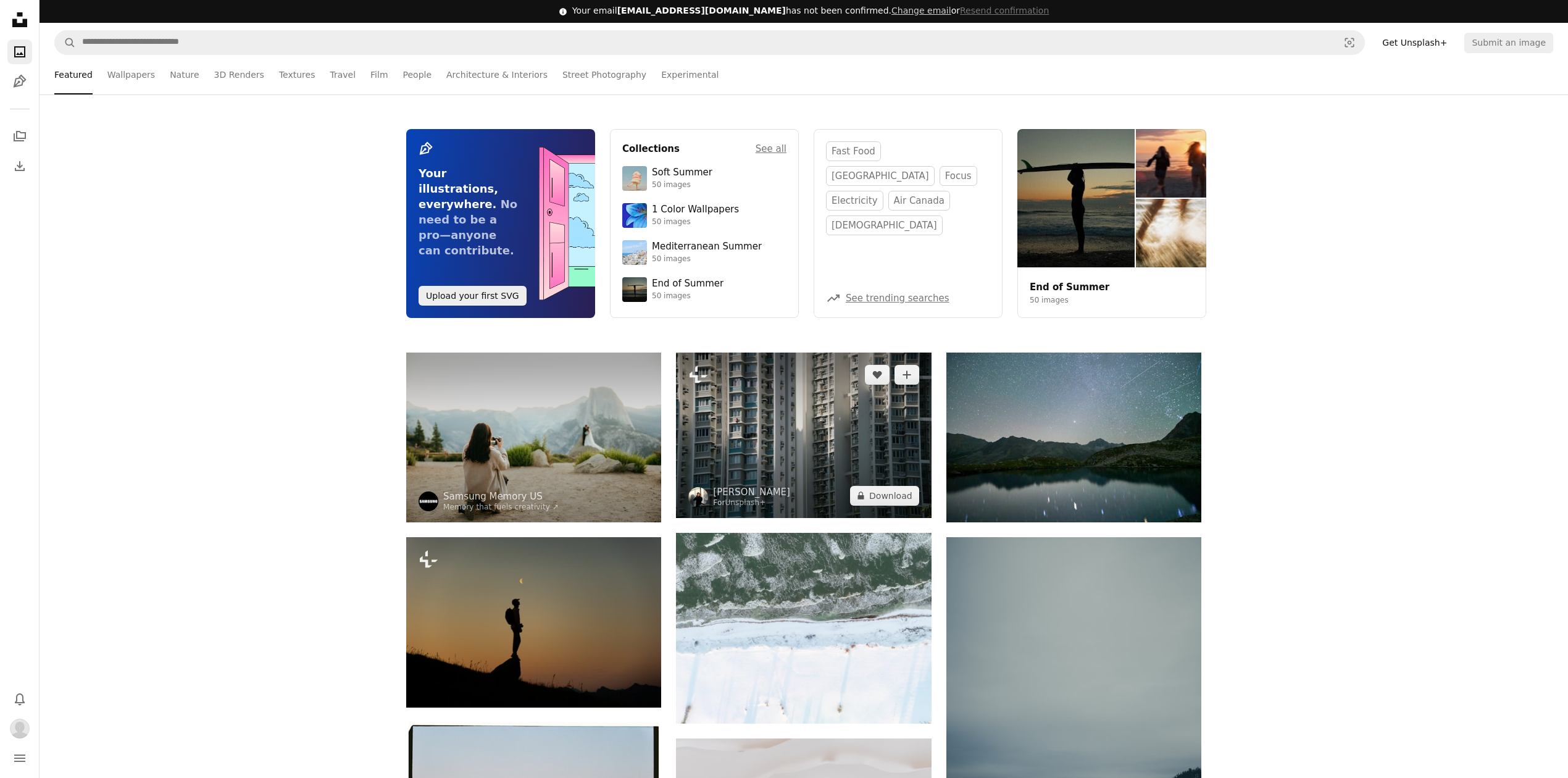
scroll to position [131, 0]
